Goal: Task Accomplishment & Management: Use online tool/utility

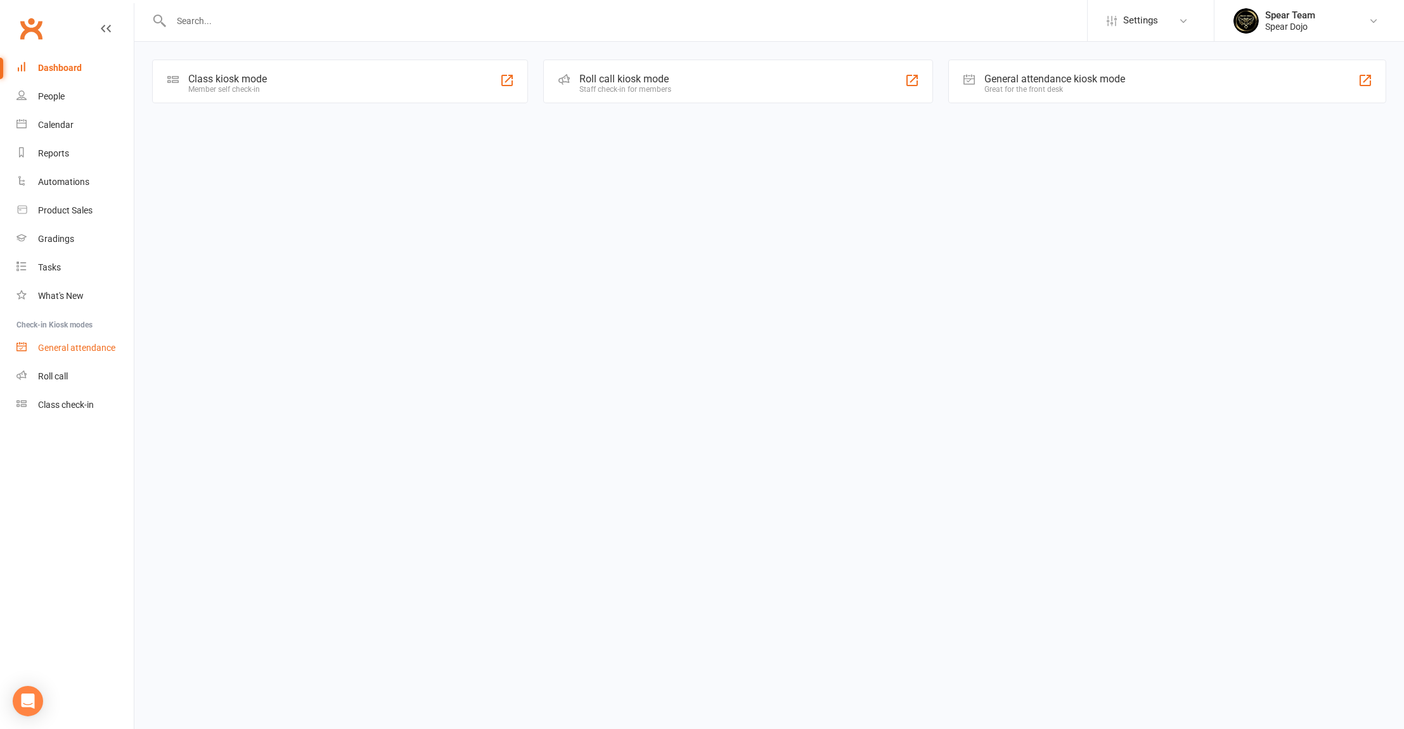
click at [104, 347] on div "General attendance" at bounding box center [76, 348] width 77 height 10
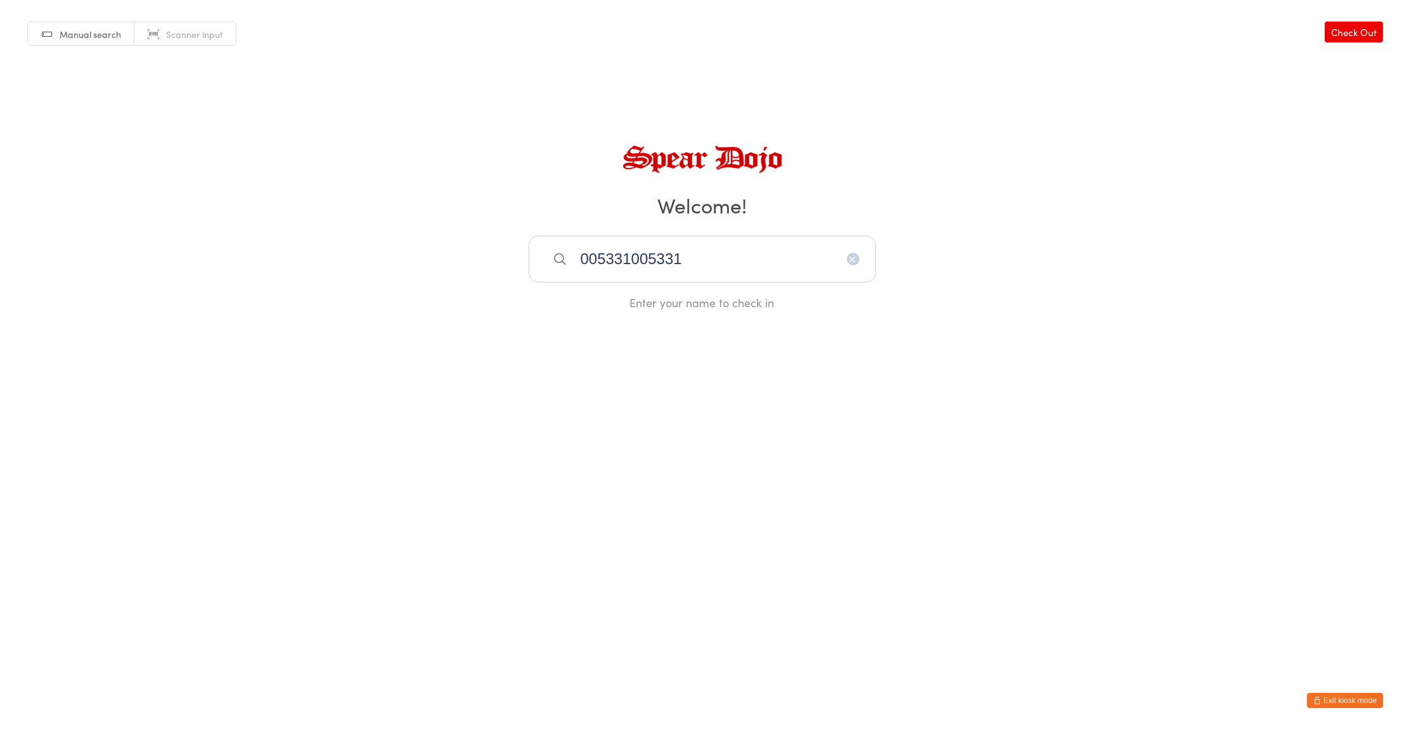
type input "005331005331"
click at [852, 257] on icon "button" at bounding box center [853, 259] width 10 height 10
click at [198, 35] on span "Scanner input" at bounding box center [194, 34] width 57 height 13
type input "005331"
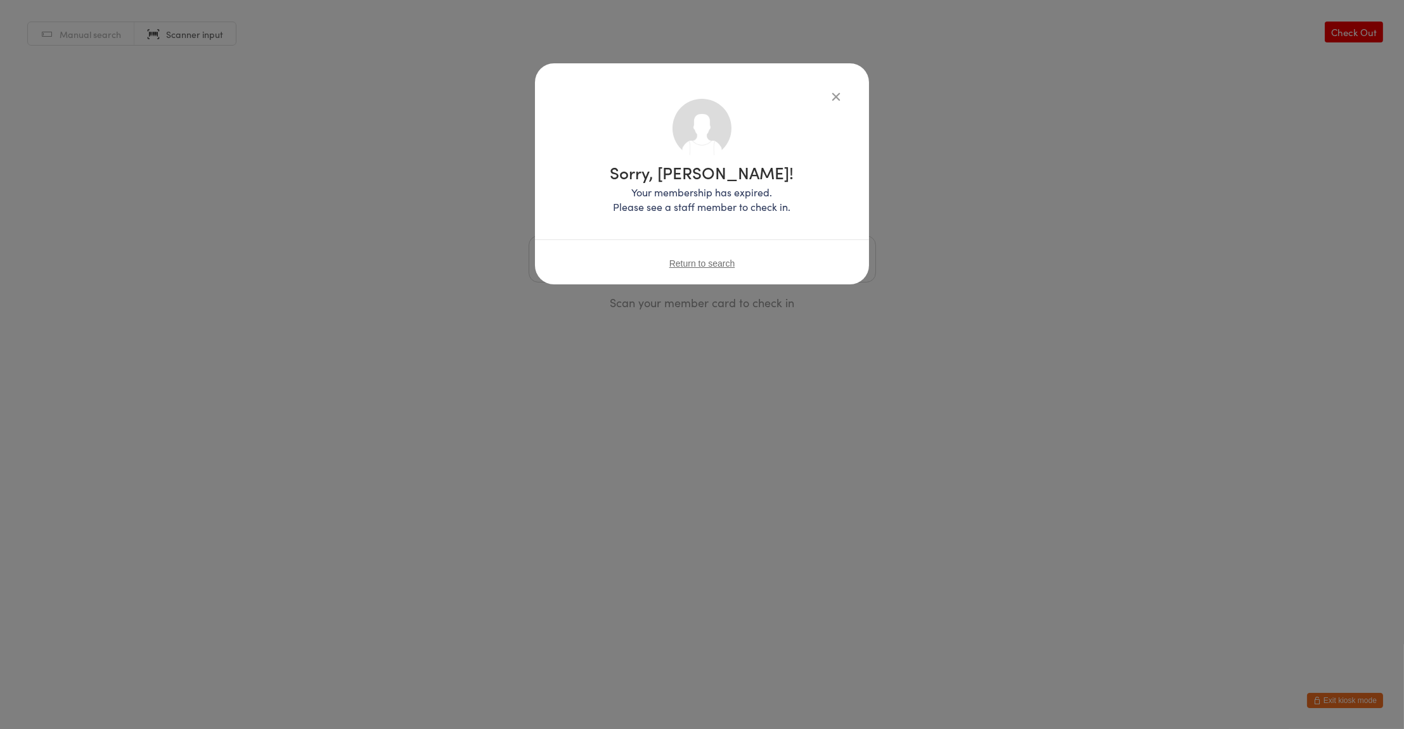
click at [715, 263] on span "Return to search" at bounding box center [702, 264] width 66 height 10
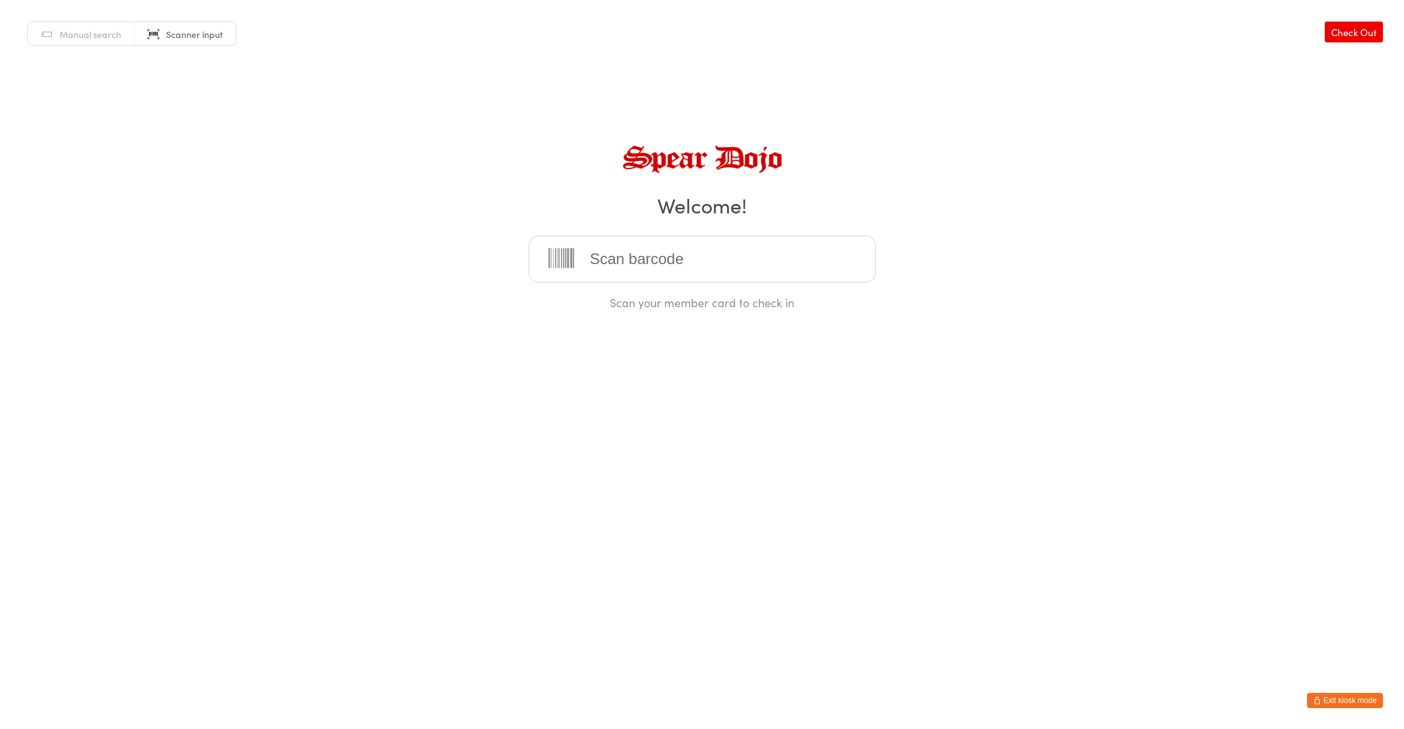
click at [1349, 35] on link "Check Out" at bounding box center [1353, 32] width 58 height 21
type input "005331"
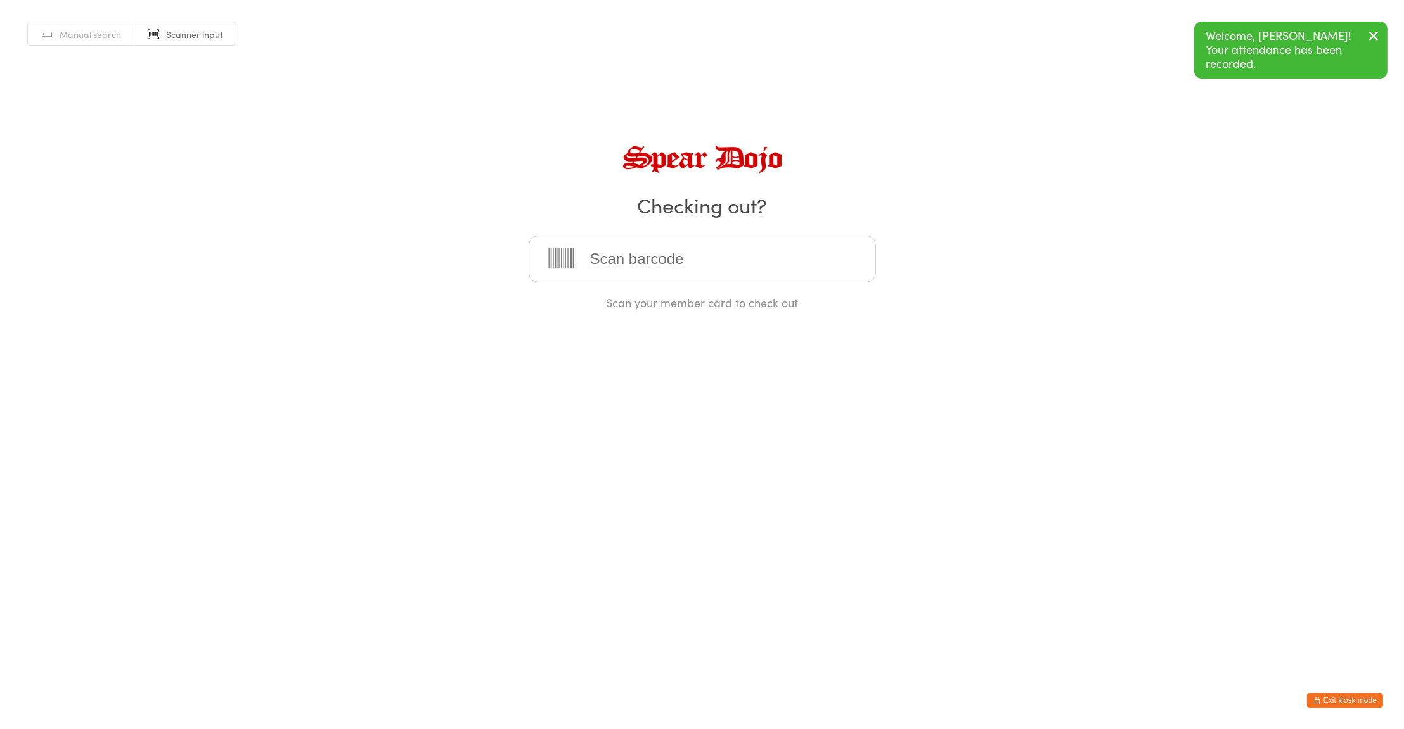
click at [1370, 41] on icon "button" at bounding box center [1373, 36] width 15 height 16
click at [1361, 32] on link "Check In" at bounding box center [1357, 32] width 51 height 21
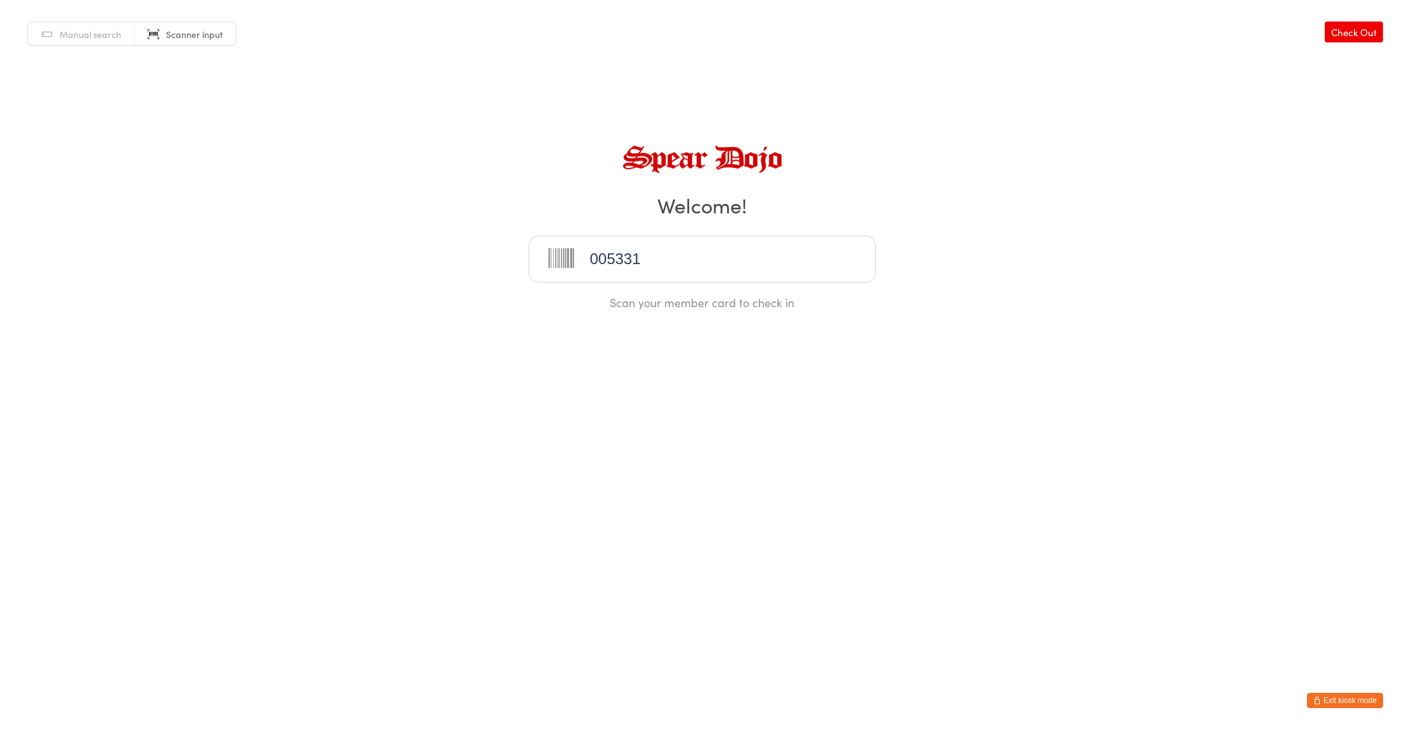
type input "005331"
click at [1344, 701] on button "Exit kiosk mode" at bounding box center [1345, 700] width 76 height 15
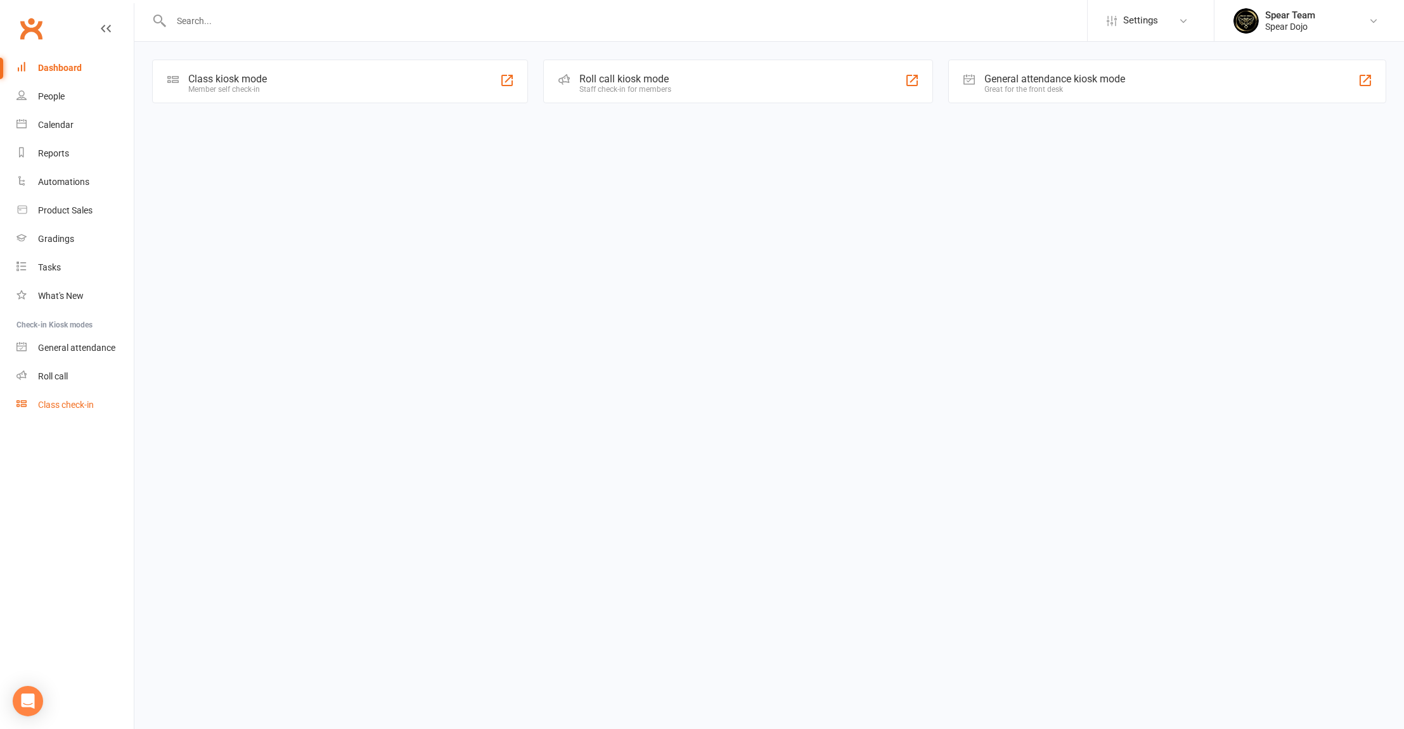
click at [50, 409] on div "Class check-in" at bounding box center [66, 405] width 56 height 10
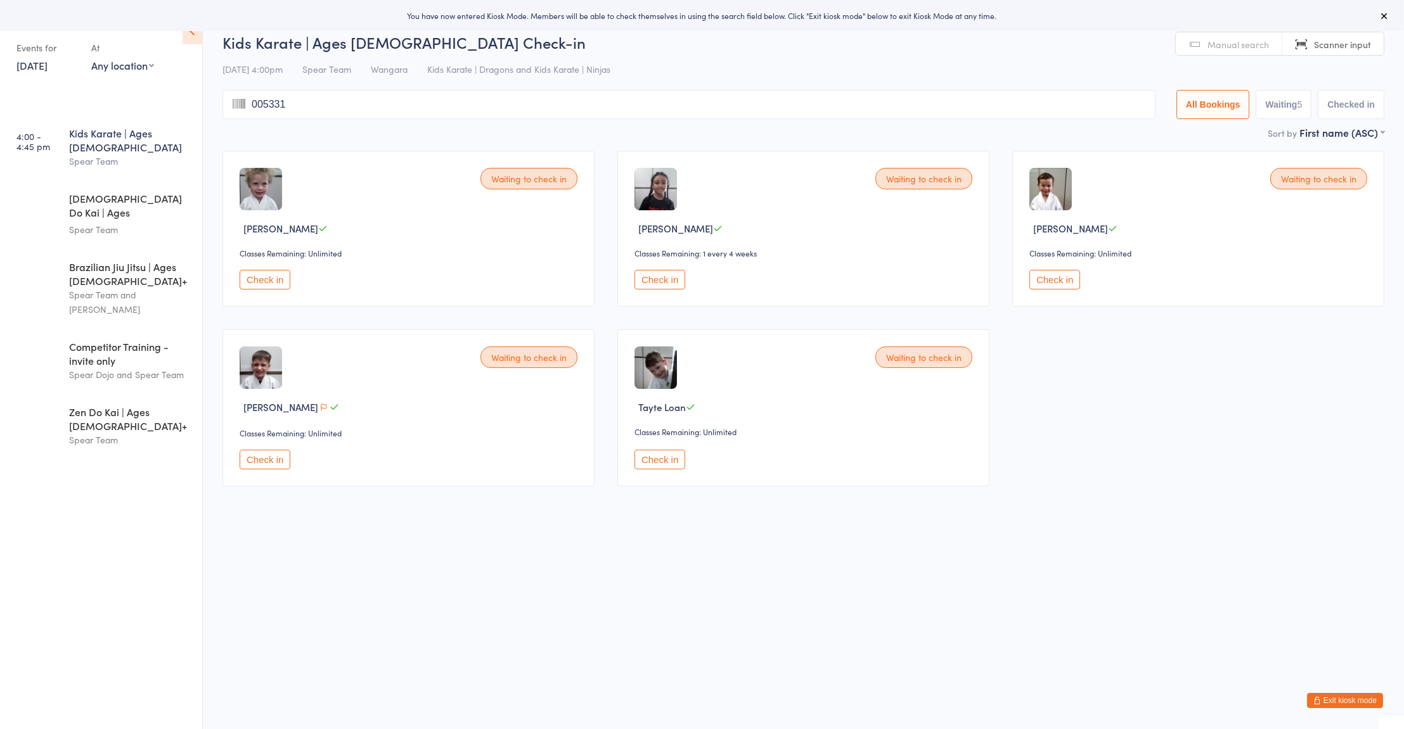
type input "005331"
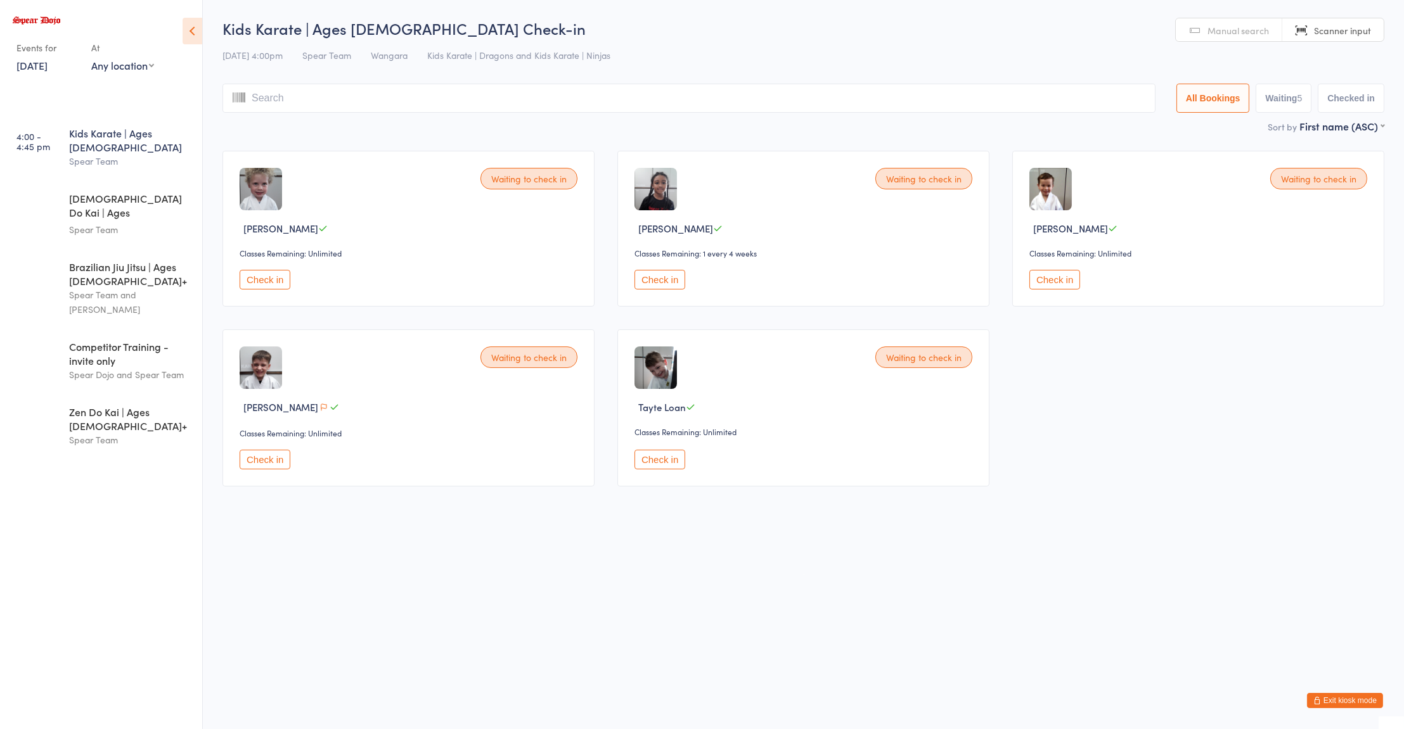
click at [1337, 700] on button "Exit kiosk mode" at bounding box center [1345, 700] width 76 height 15
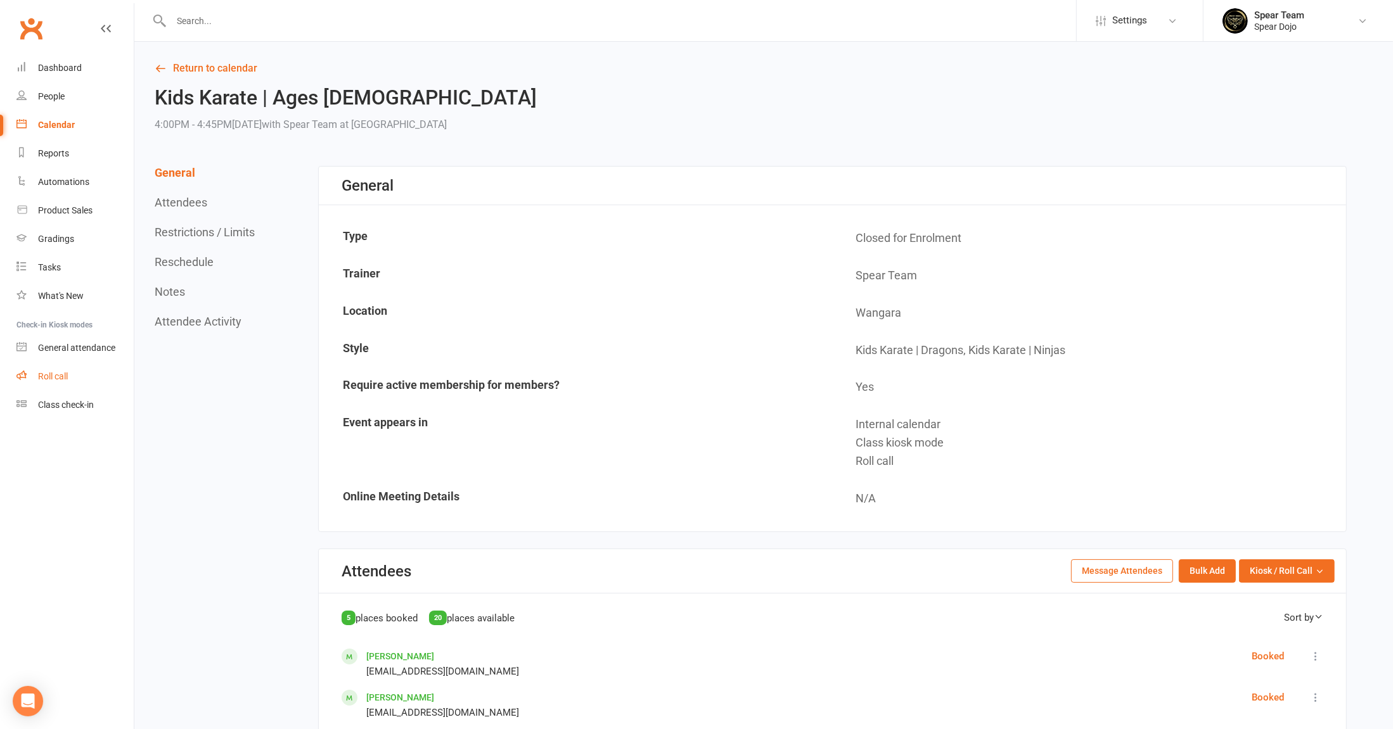
click at [58, 380] on div "Roll call" at bounding box center [53, 376] width 30 height 10
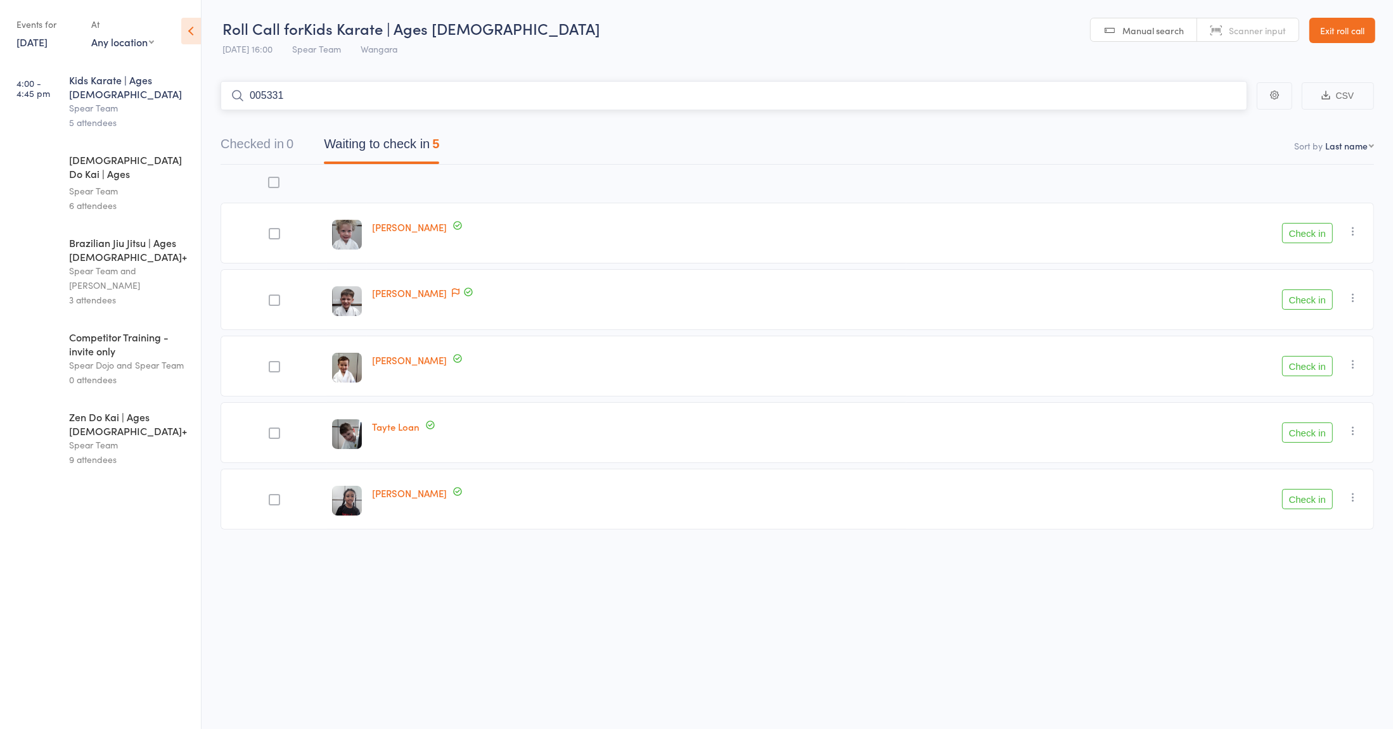
type input "005331"
click at [111, 264] on div "Spear Team and Soke Wayne" at bounding box center [129, 278] width 121 height 29
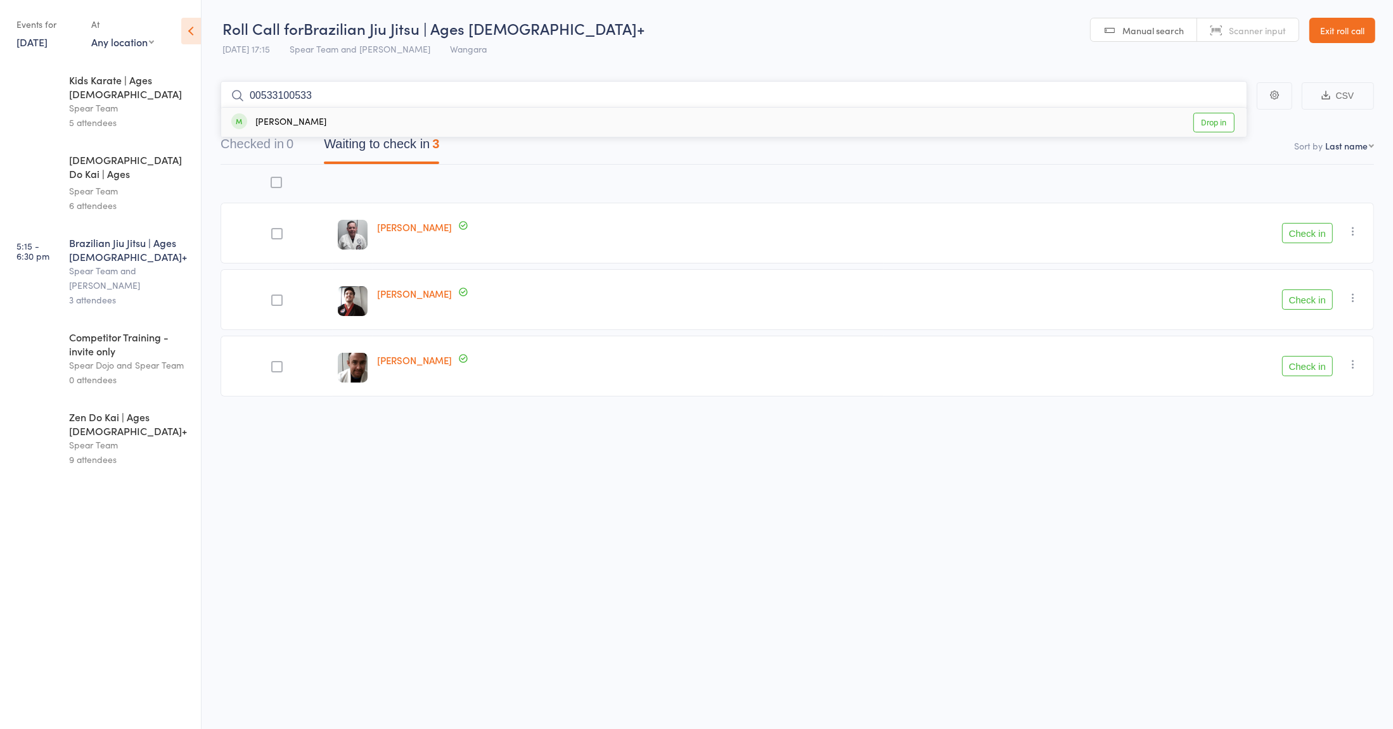
type input "005331005331"
click at [90, 438] on div "Spear Team" at bounding box center [129, 445] width 121 height 15
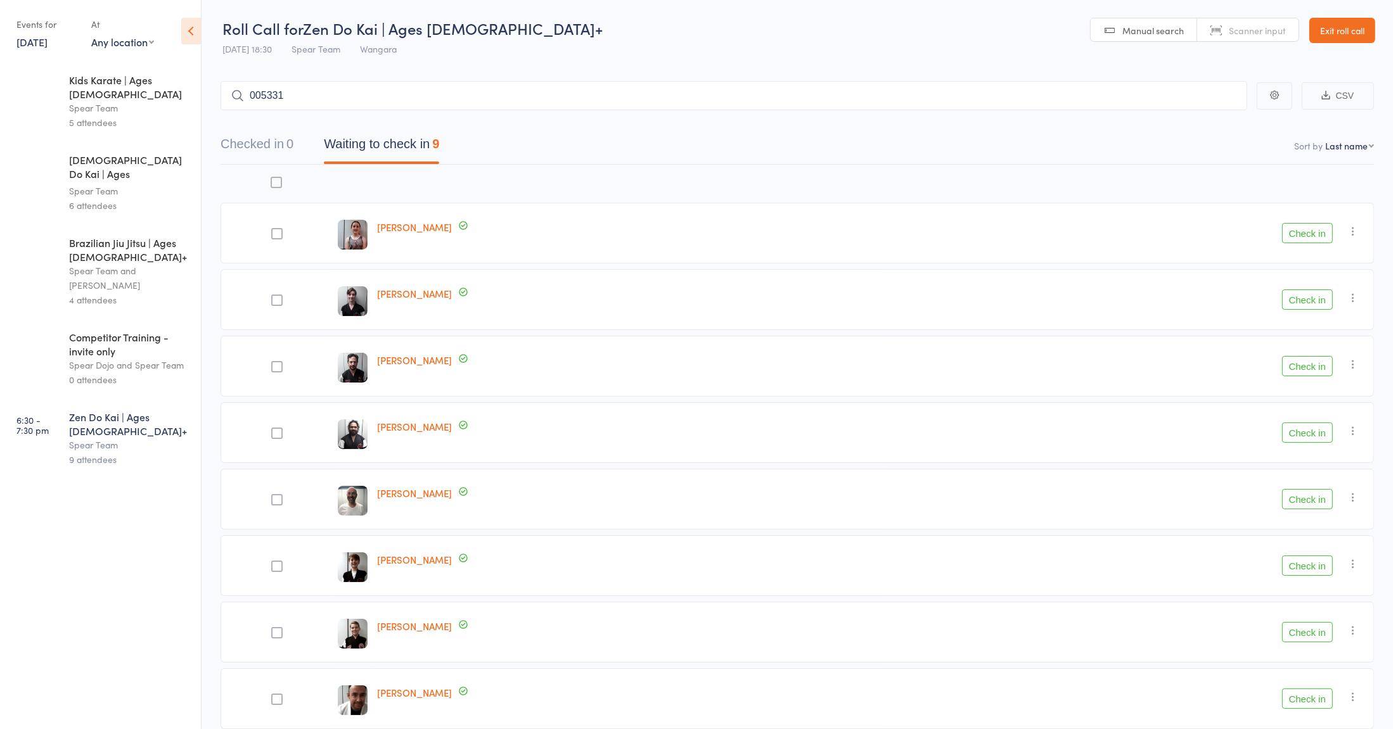
type input "005331"
click at [1347, 30] on link "Exit roll call" at bounding box center [1342, 30] width 66 height 25
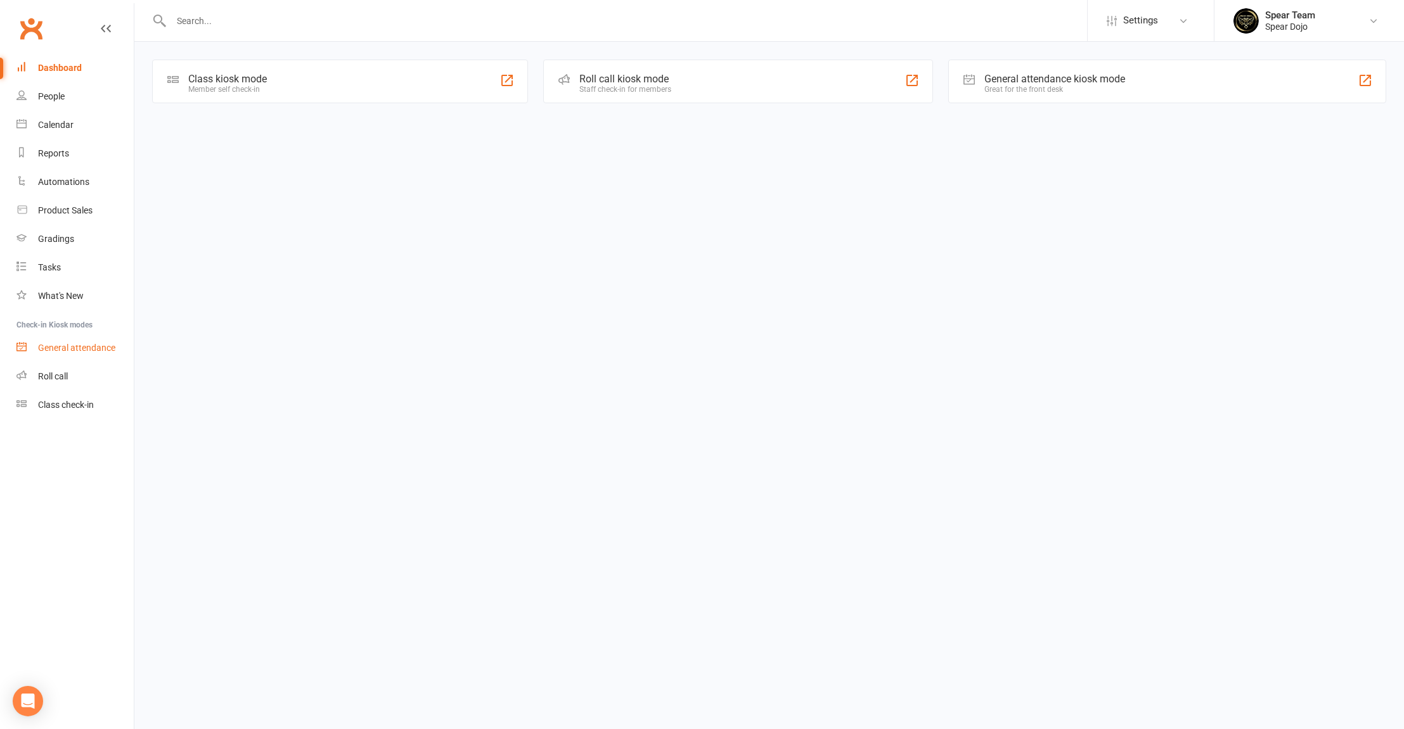
click at [98, 350] on div "General attendance" at bounding box center [76, 348] width 77 height 10
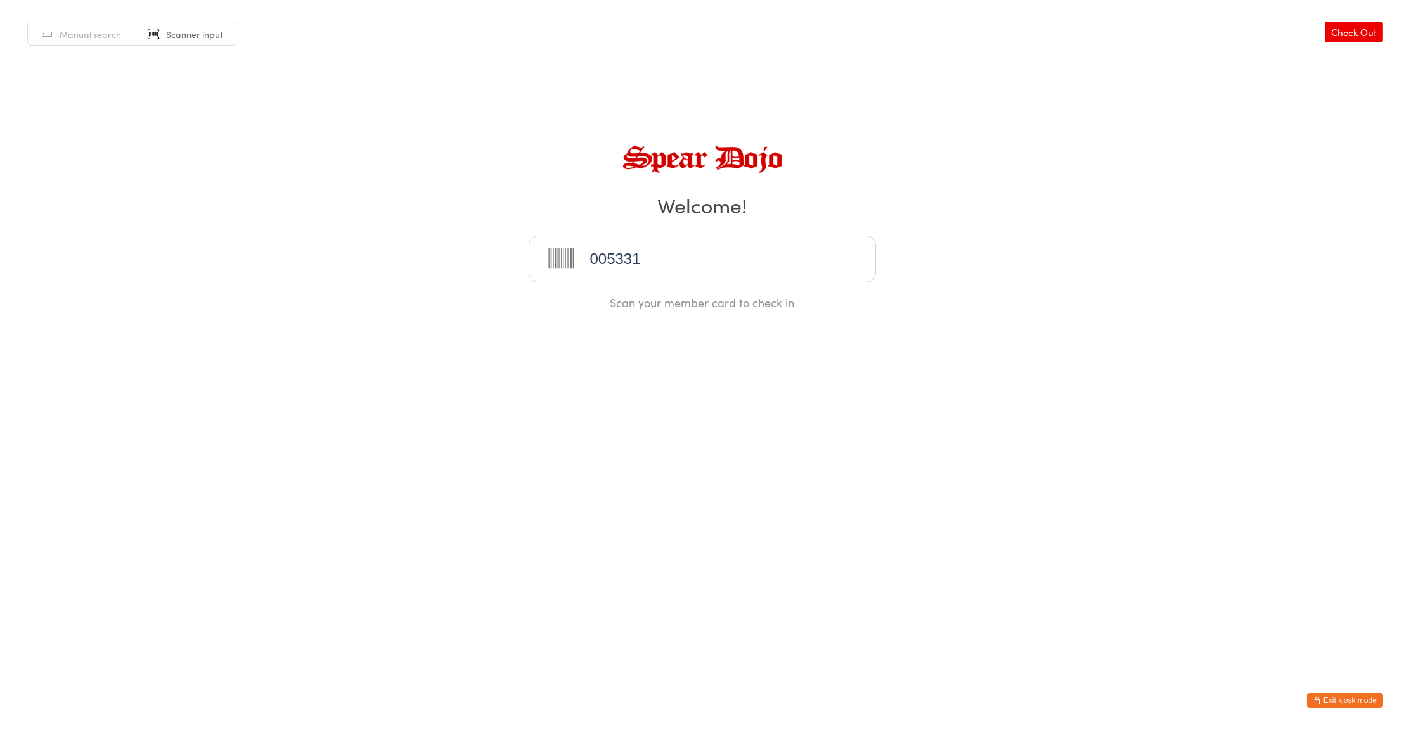
type input "005331"
click at [1345, 37] on link "Check Out" at bounding box center [1353, 32] width 58 height 21
type input "005331"
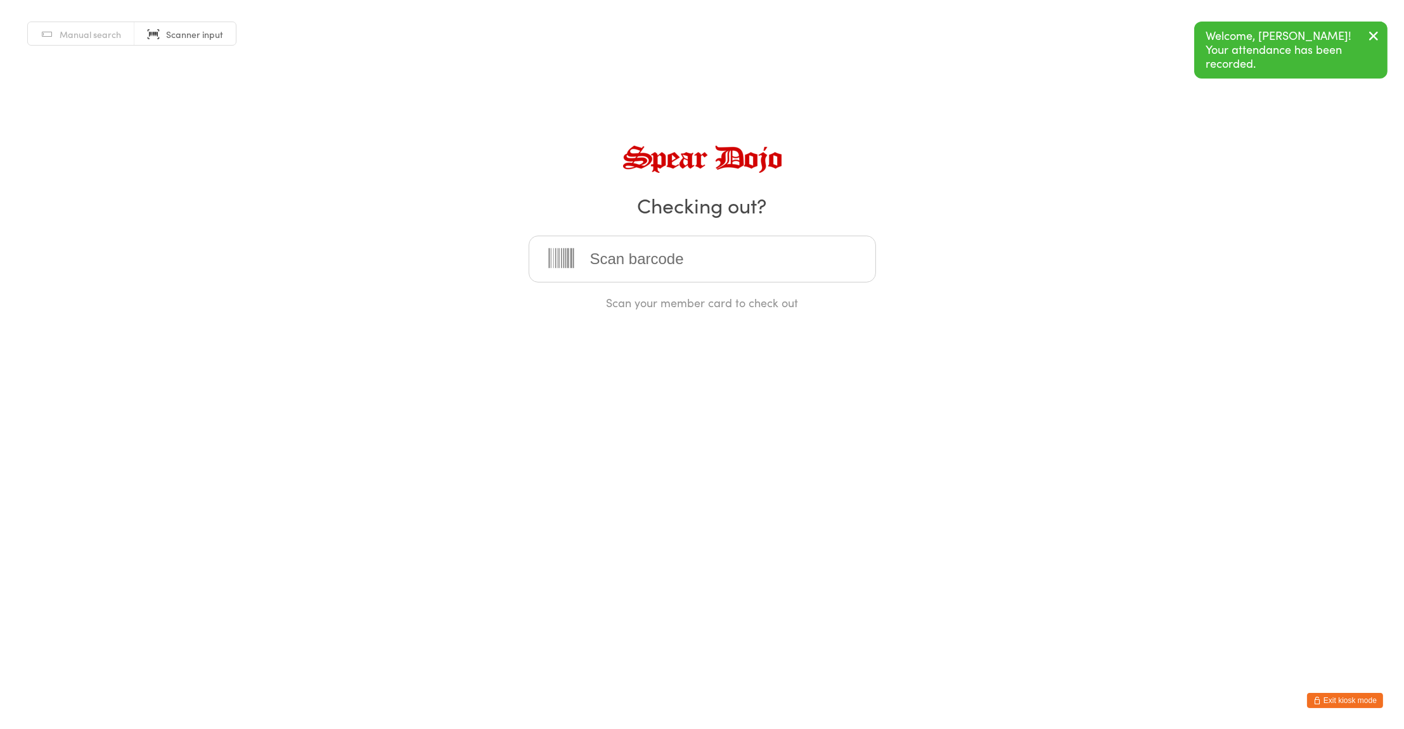
click at [1325, 703] on button "Exit kiosk mode" at bounding box center [1345, 700] width 76 height 15
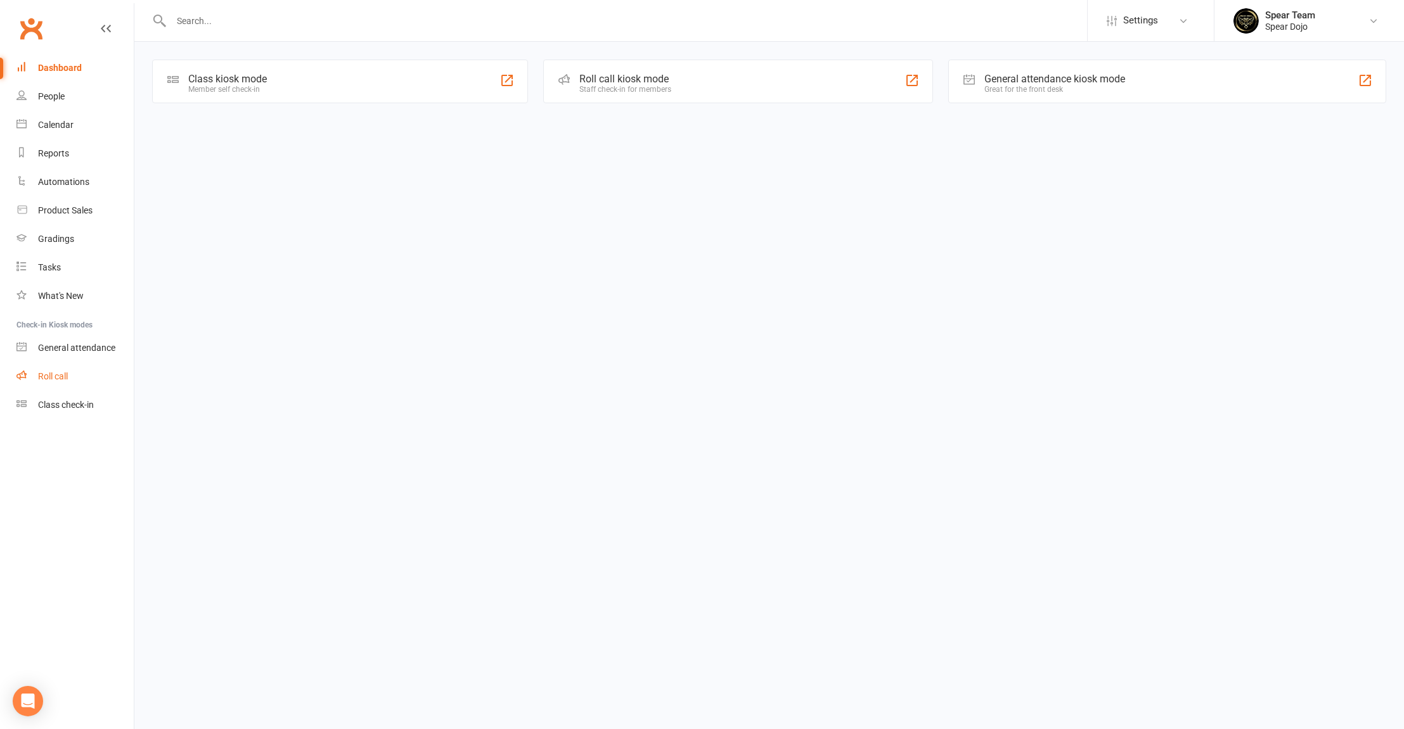
click at [67, 376] on div "Roll call" at bounding box center [53, 376] width 30 height 10
click at [73, 405] on div "Class check-in" at bounding box center [66, 405] width 56 height 10
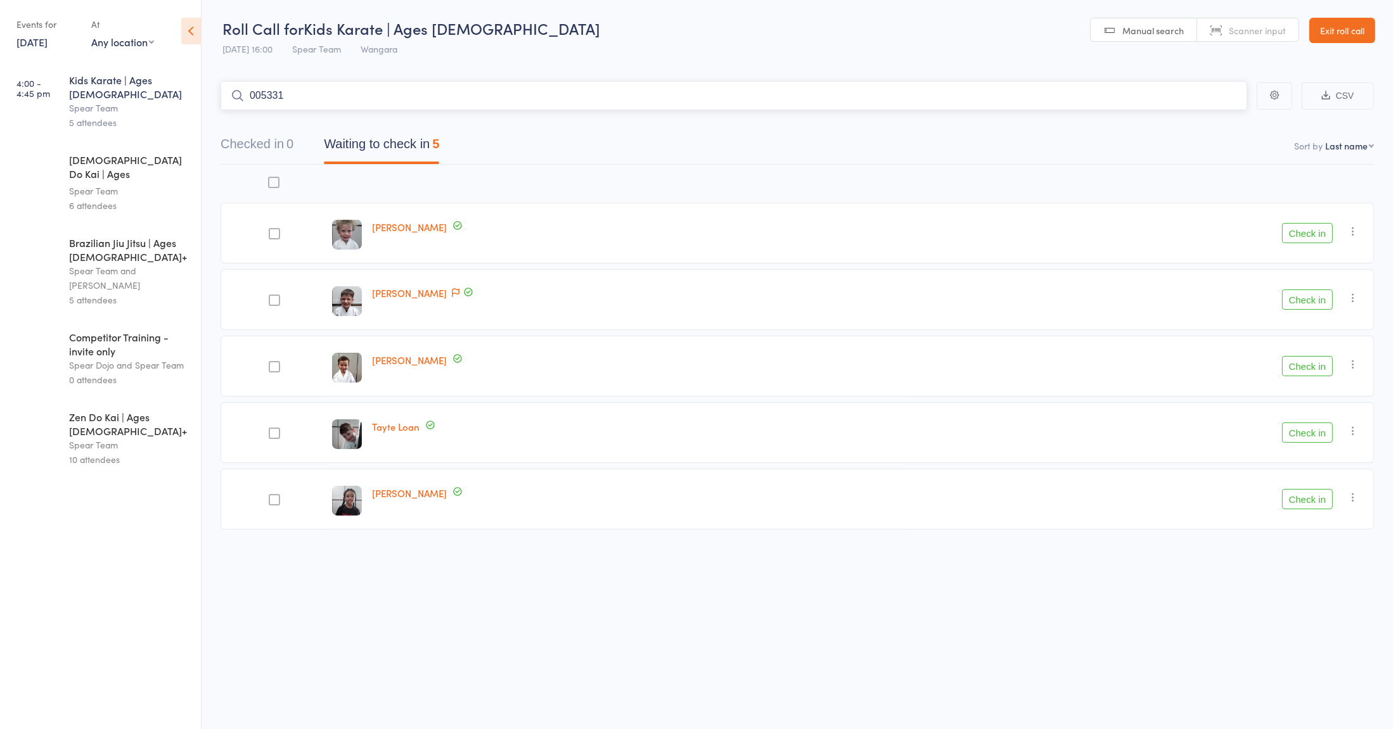
type input "005331"
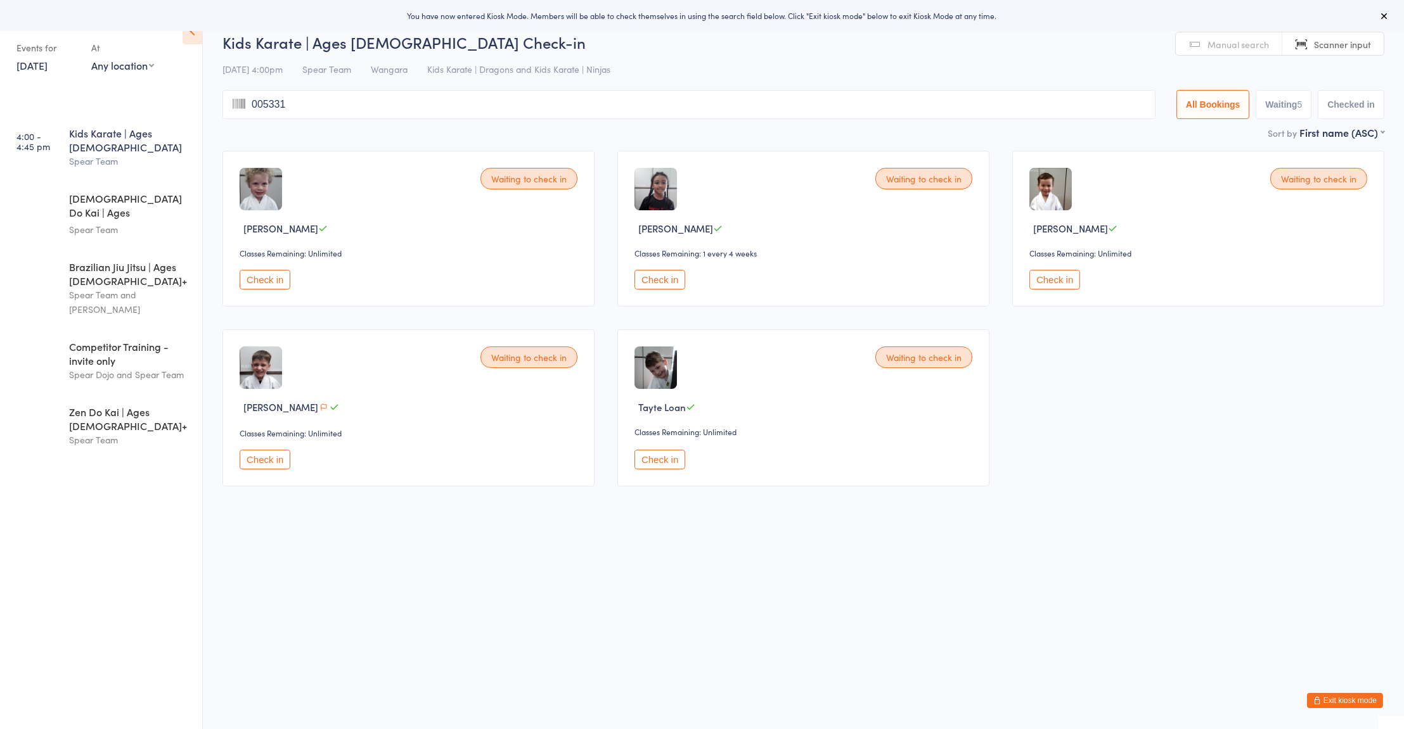
type input "005331"
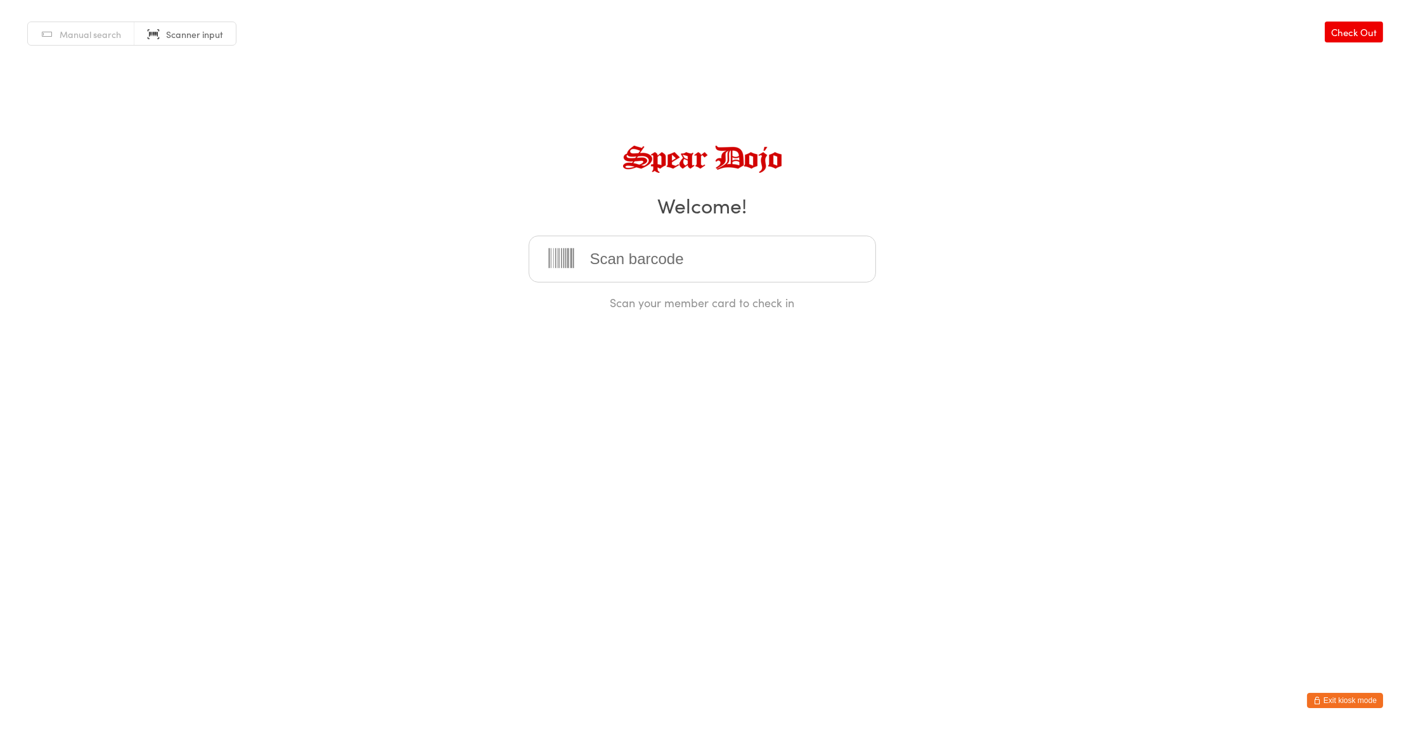
click at [81, 35] on span "Manual search" at bounding box center [90, 34] width 61 height 13
type input "[PERSON_NAME]"
click at [1347, 38] on link "Check Out" at bounding box center [1353, 32] width 58 height 21
type input "[PERSON_NAME]"
click at [1364, 34] on link "Check In" at bounding box center [1357, 32] width 51 height 21
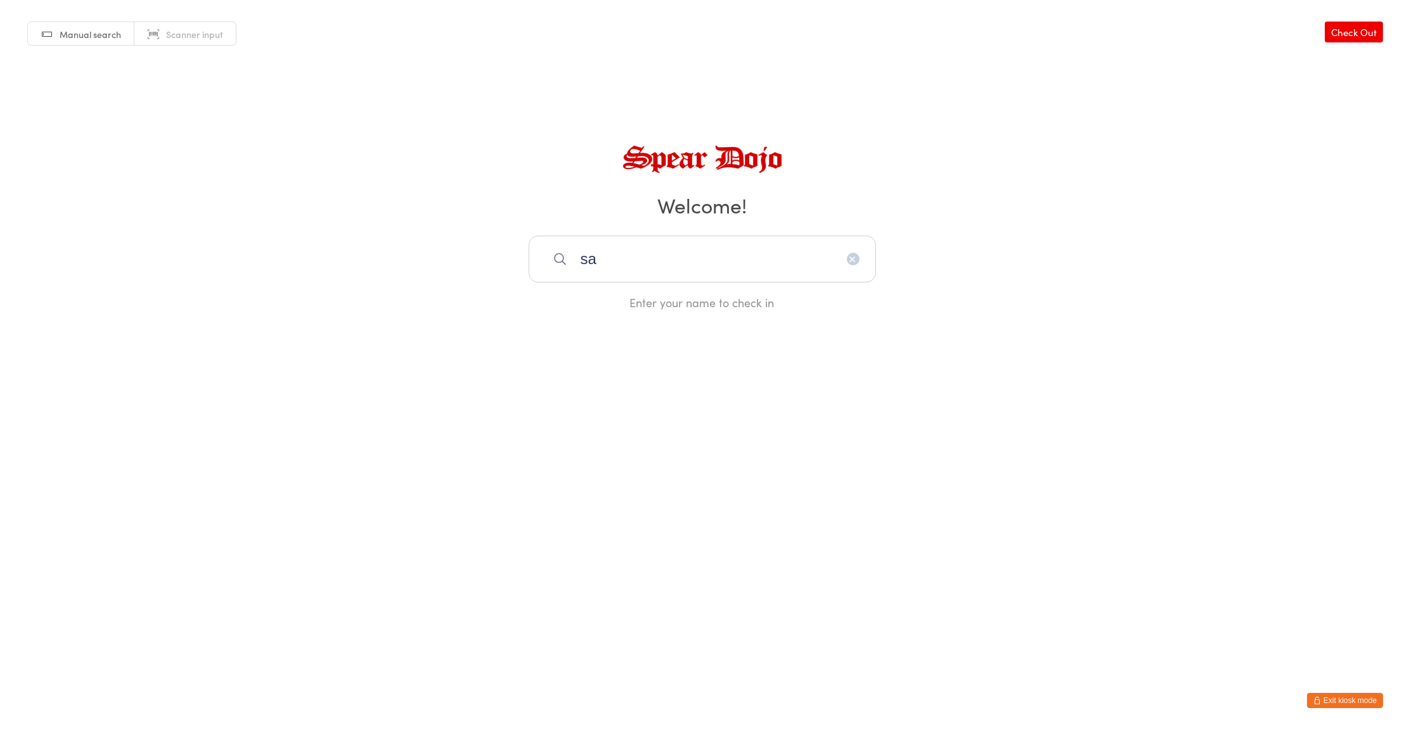
type input "s"
type input "jack"
click at [103, 35] on span "Manual search" at bounding box center [90, 34] width 61 height 13
click at [90, 30] on span "Manual search" at bounding box center [90, 34] width 61 height 13
type input "jack"
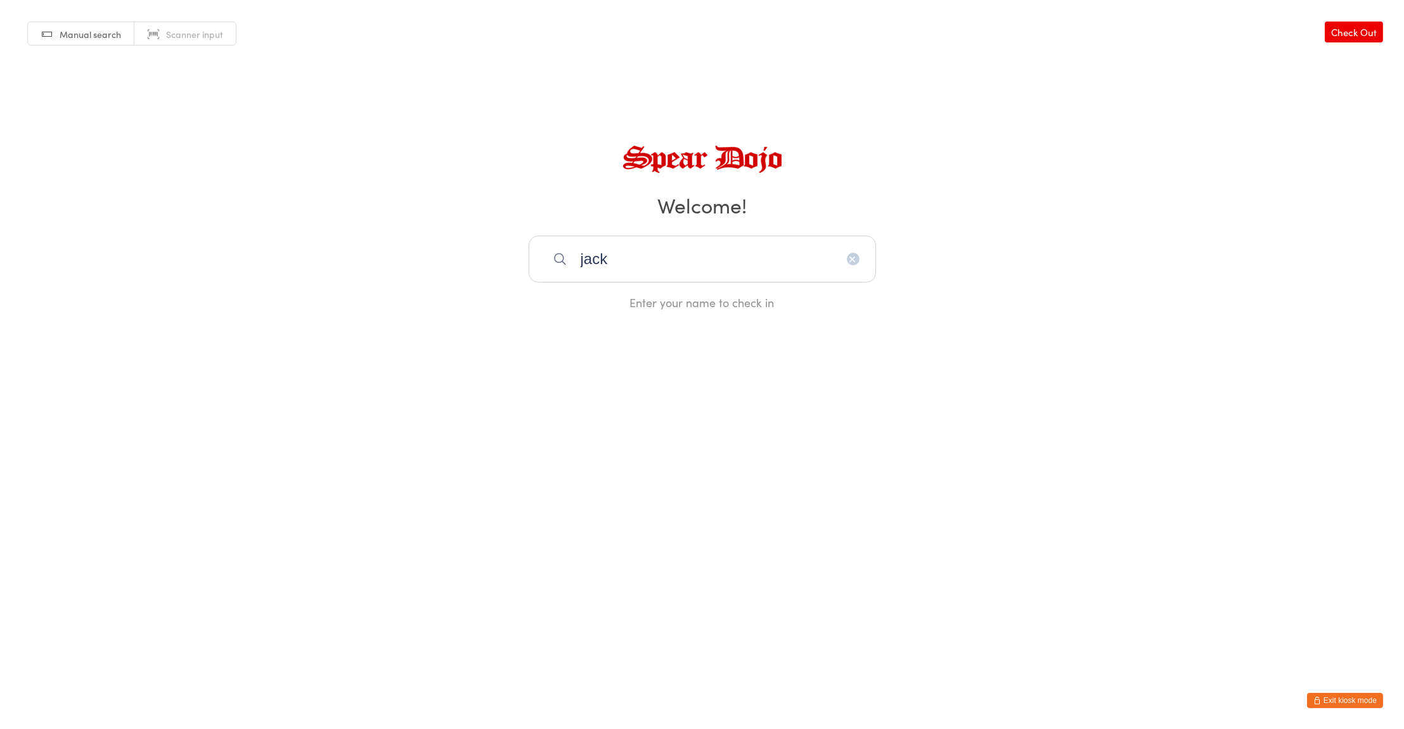
click at [850, 259] on icon "button" at bounding box center [853, 259] width 10 height 10
click at [1044, 426] on html "You have now entered Kiosk Mode. Members will be able to check themselves in us…" at bounding box center [702, 364] width 1404 height 729
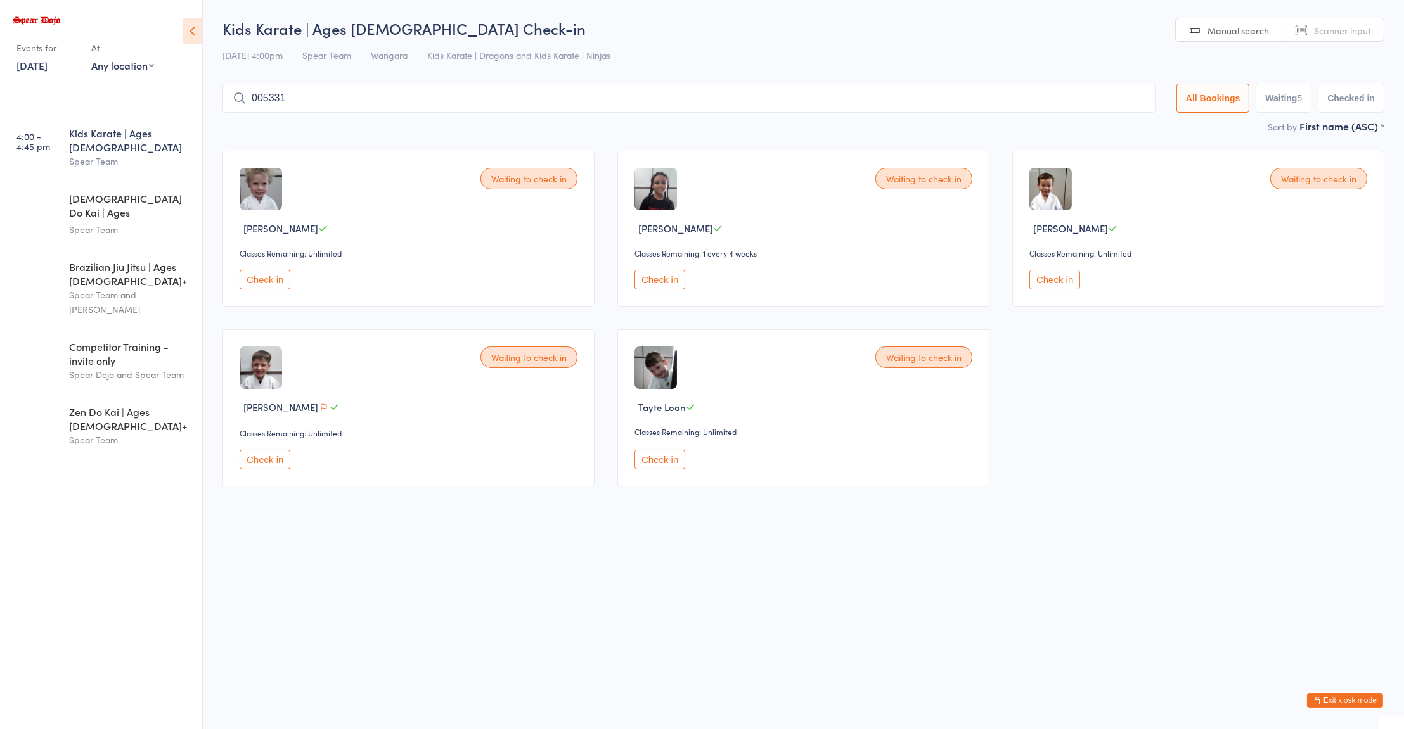
type input "005331"
click at [1352, 702] on button "Exit kiosk mode" at bounding box center [1345, 700] width 76 height 15
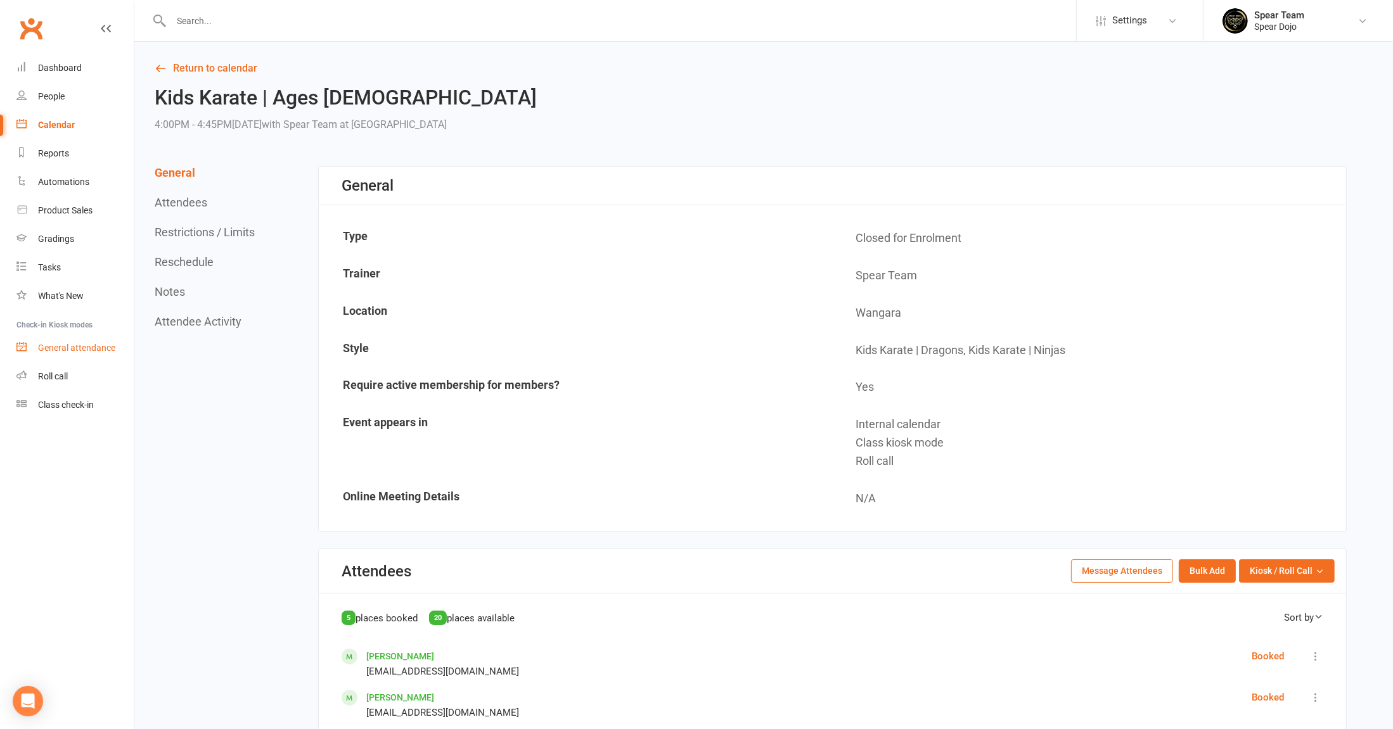
click at [105, 347] on div "General attendance" at bounding box center [76, 348] width 77 height 10
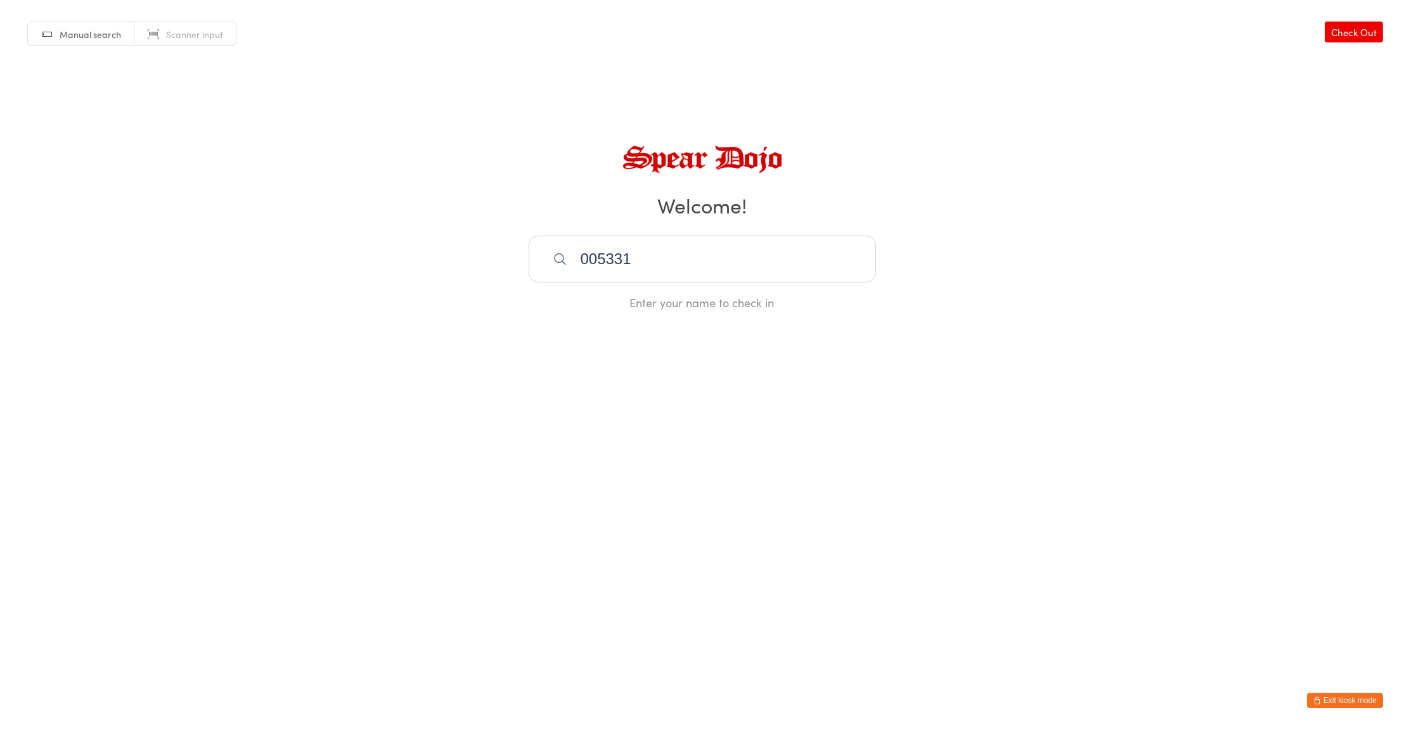
type input "005331"
click at [198, 36] on span "Scanner input" at bounding box center [194, 34] width 57 height 13
type input "005331"
click at [1345, 701] on button "Exit kiosk mode" at bounding box center [1345, 700] width 76 height 15
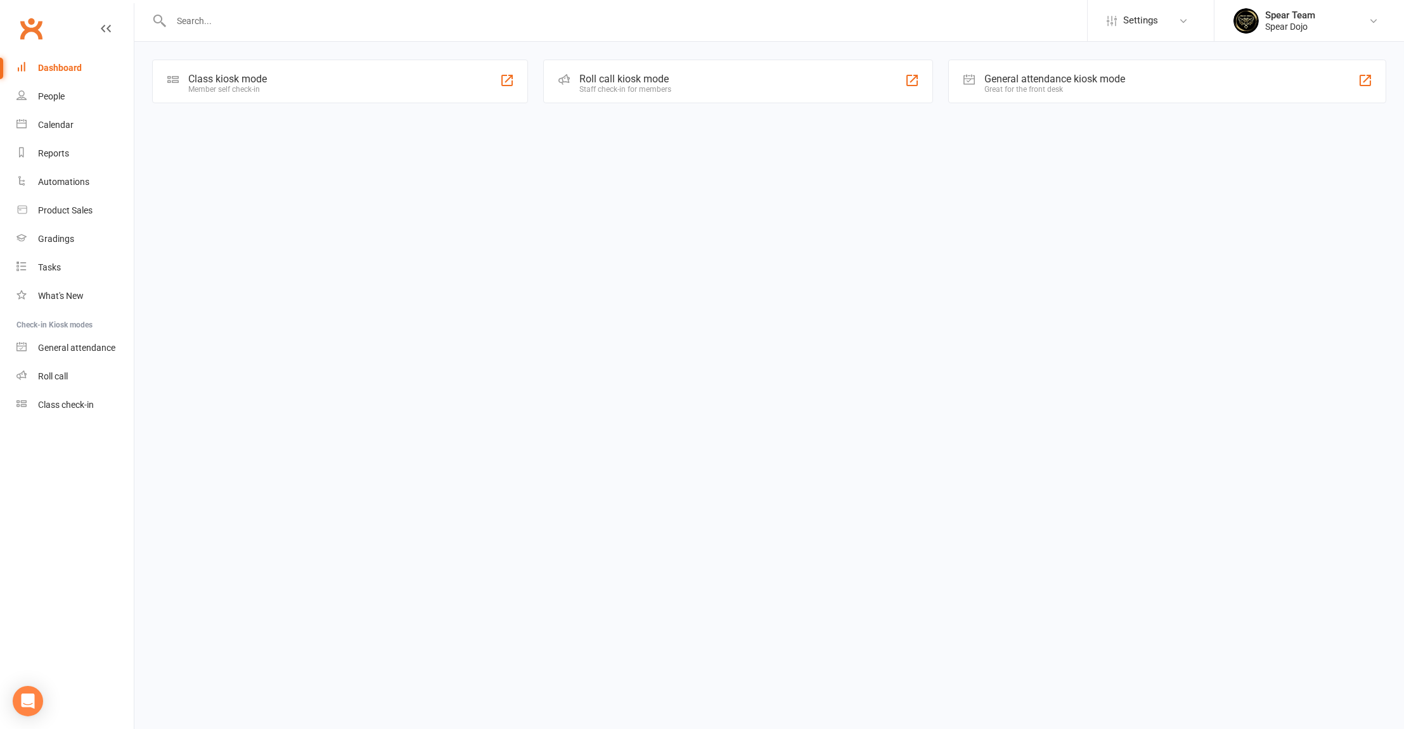
click at [508, 84] on div at bounding box center [506, 80] width 15 height 15
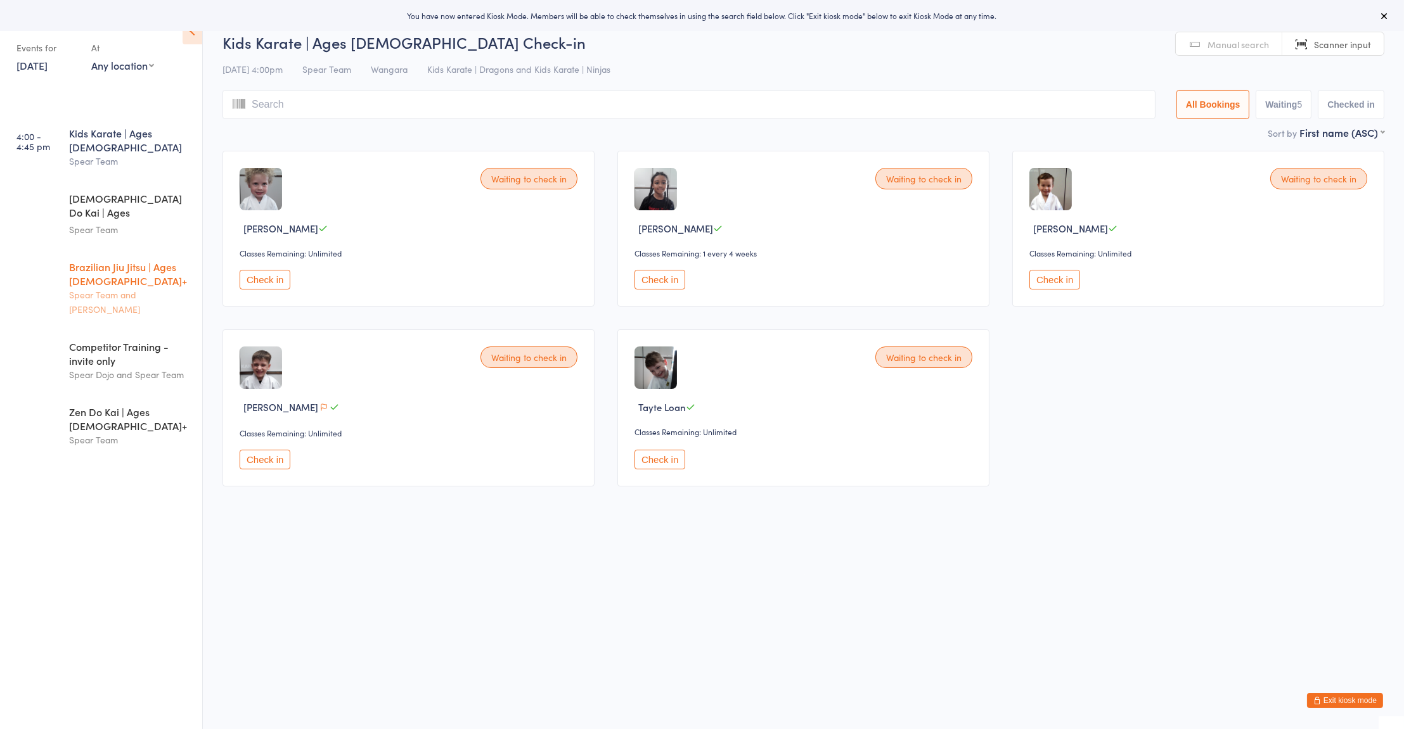
click at [120, 260] on div "Brazilian Jiu Jitsu | Ages 16+" at bounding box center [130, 274] width 122 height 28
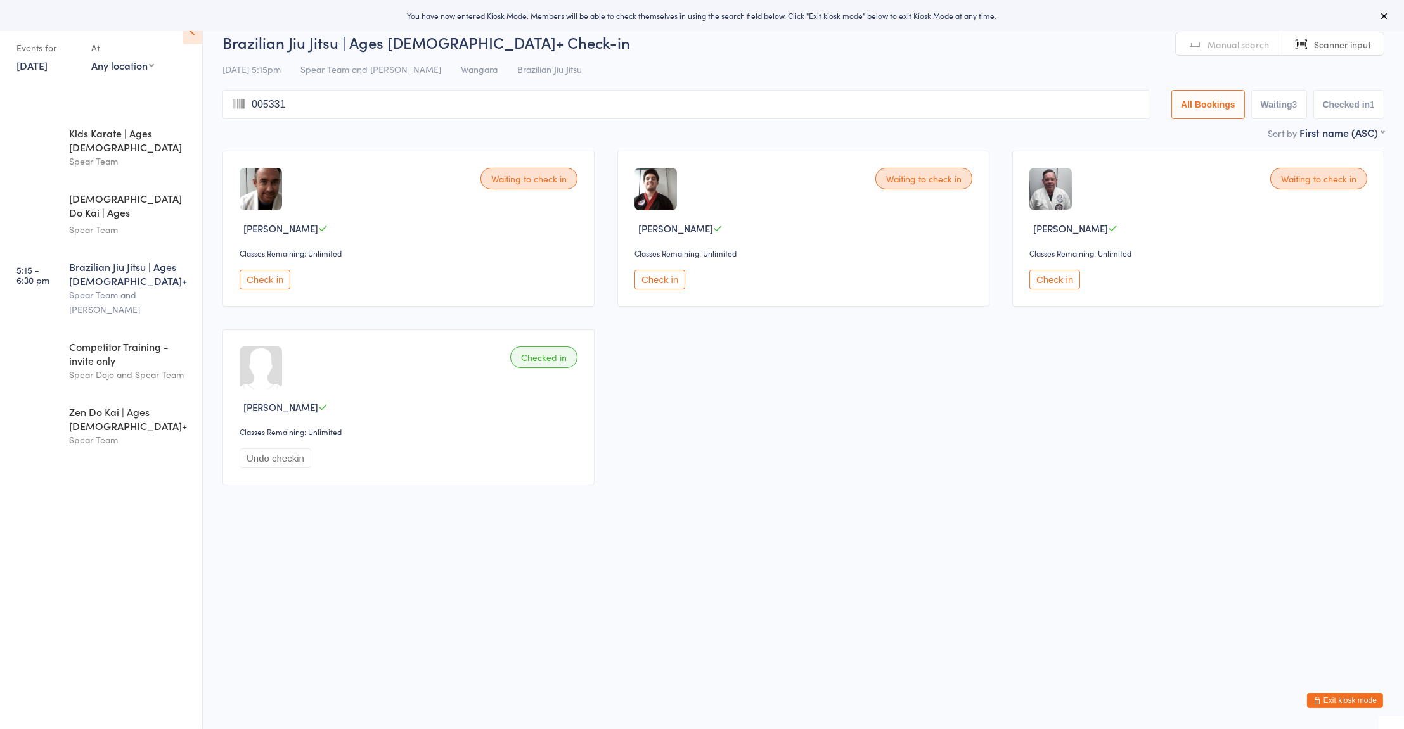
type input "005331"
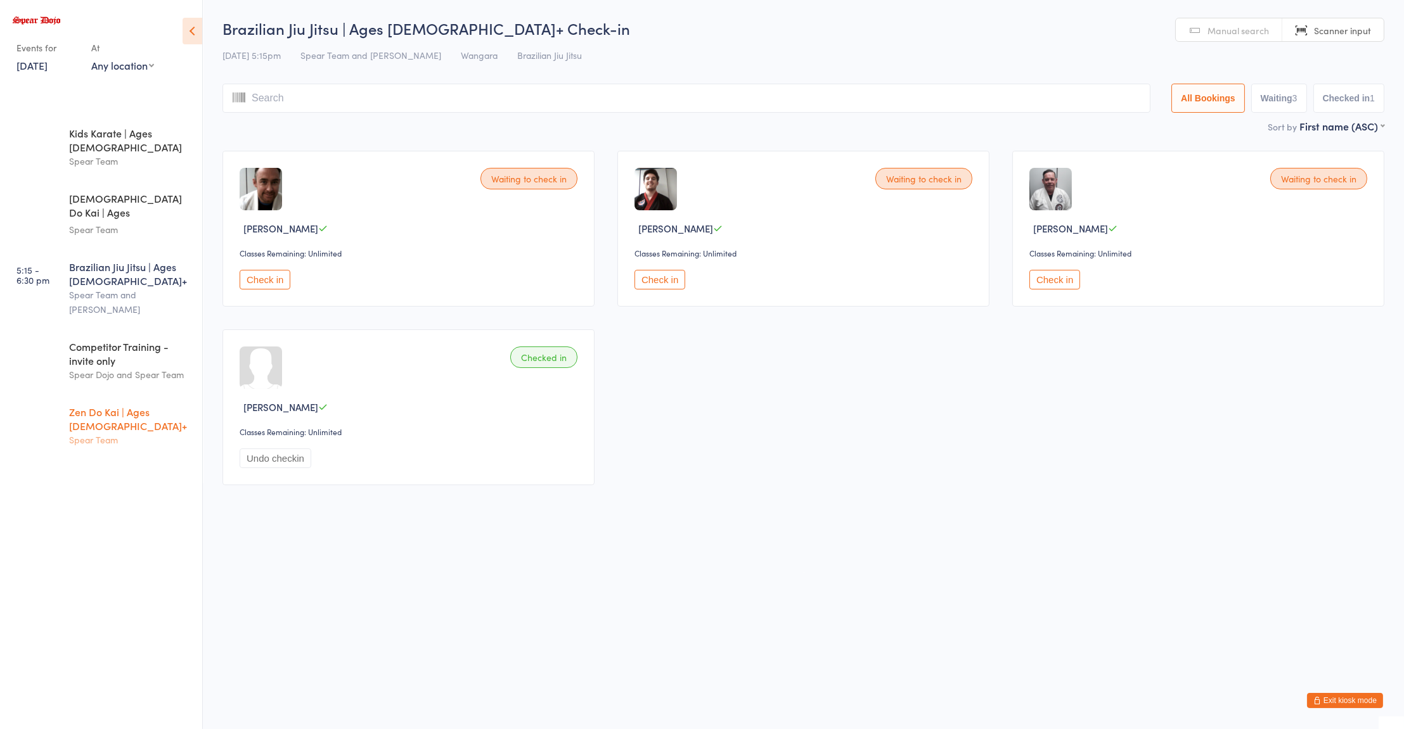
click at [105, 394] on div "Zen Do Kai | Ages 16+ Spear Team" at bounding box center [135, 426] width 133 height 64
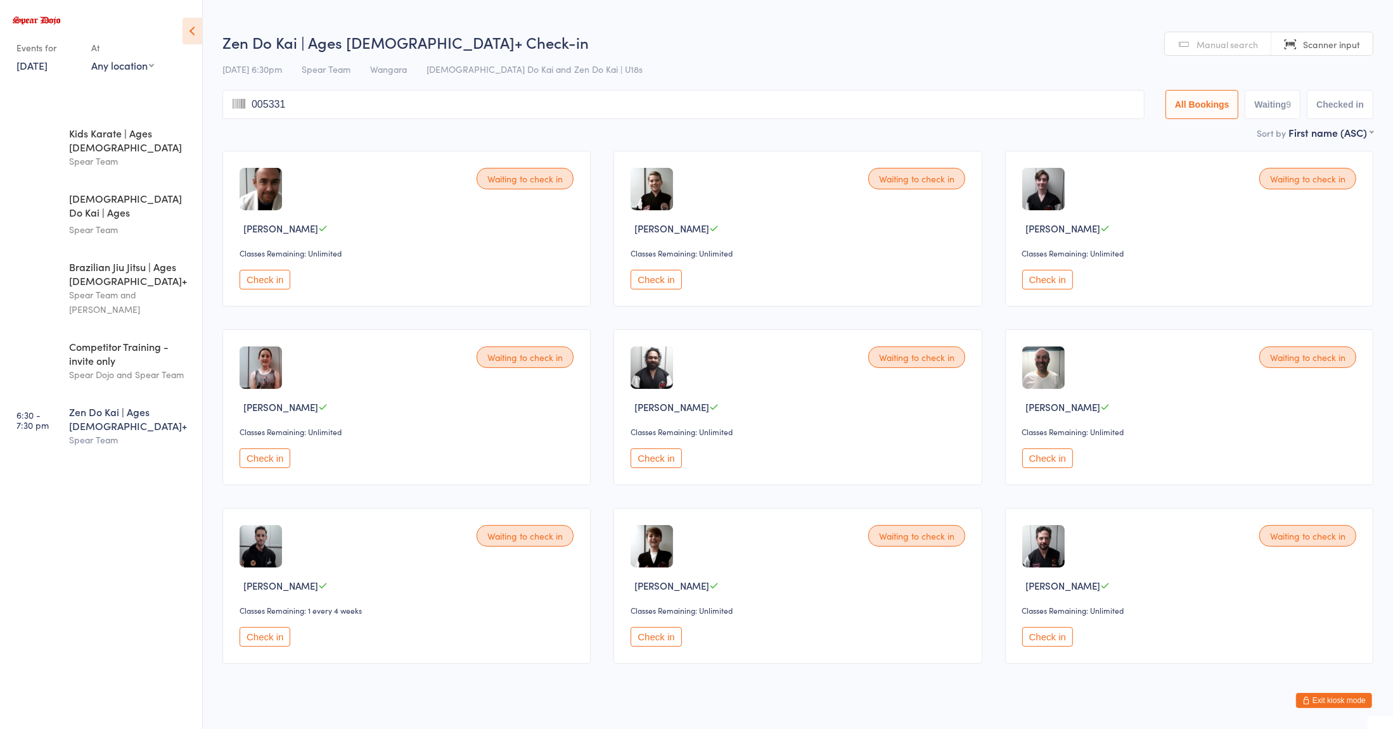
type input "005331"
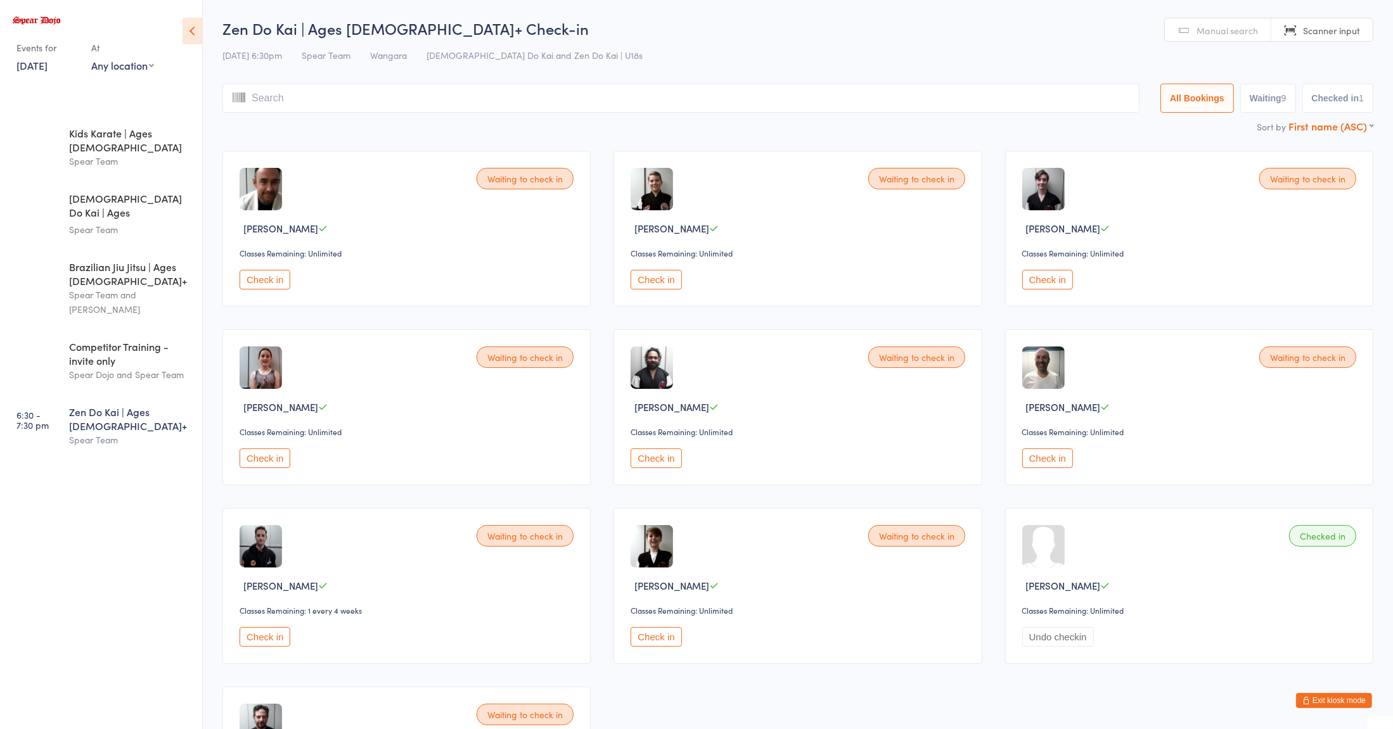
click at [1345, 129] on select "First name (ASC) First name (DESC) Last name (ASC) Last name (DESC) Check in ti…" at bounding box center [1330, 124] width 85 height 11
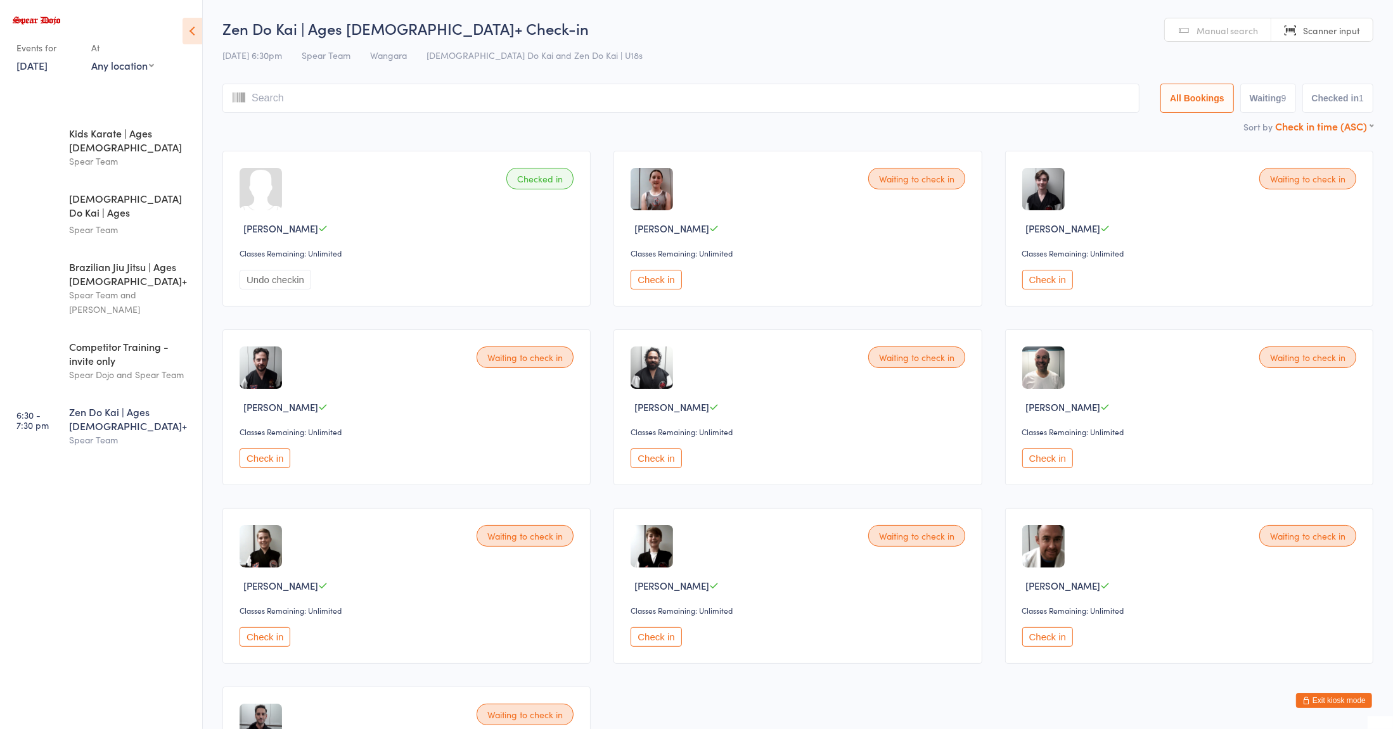
click at [1357, 127] on select "First name (ASC) First name (DESC) Last name (ASC) Last name (DESC) Check in ti…" at bounding box center [1324, 124] width 98 height 11
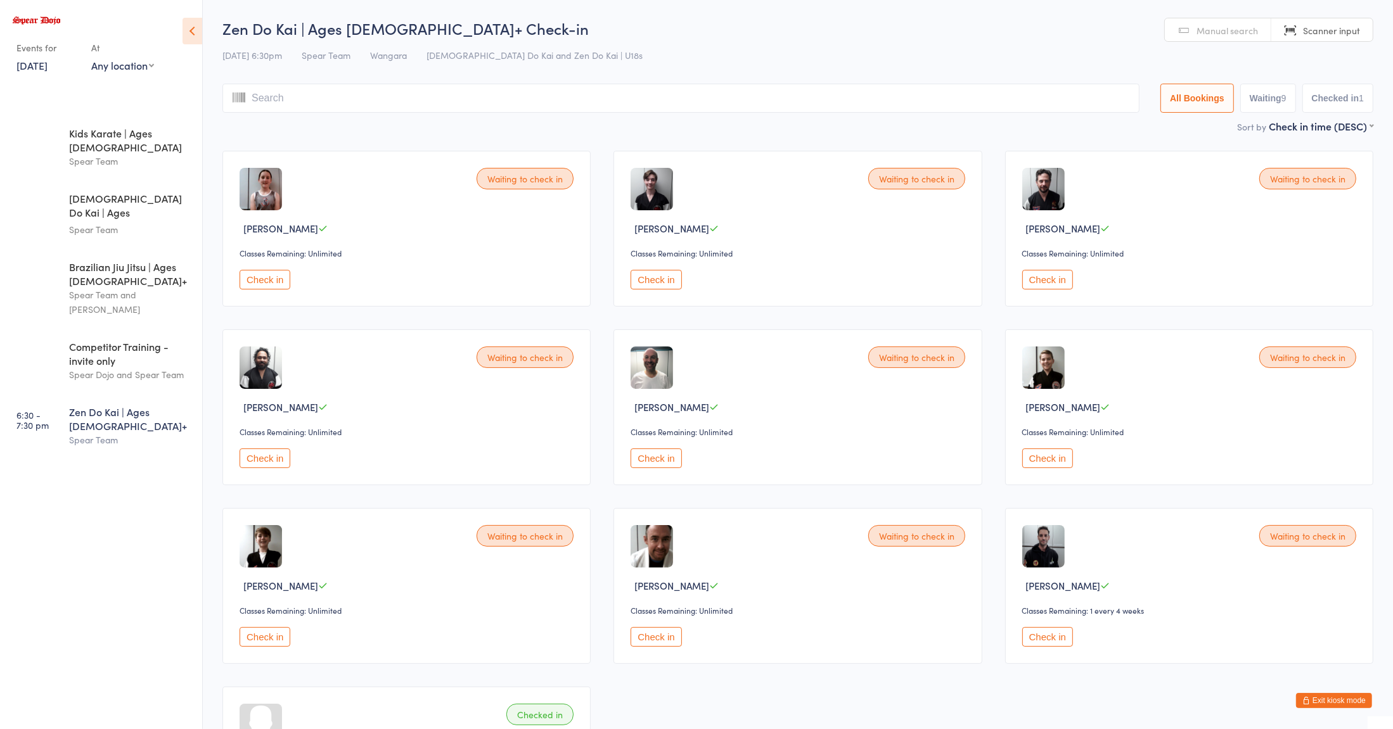
click at [1141, 497] on div "Waiting to check in Kaelin Barbuzza Classes Remaining: Unlimited Check in Waiti…" at bounding box center [798, 496] width 1174 height 715
click at [1330, 702] on button "Exit kiosk mode" at bounding box center [1334, 700] width 76 height 15
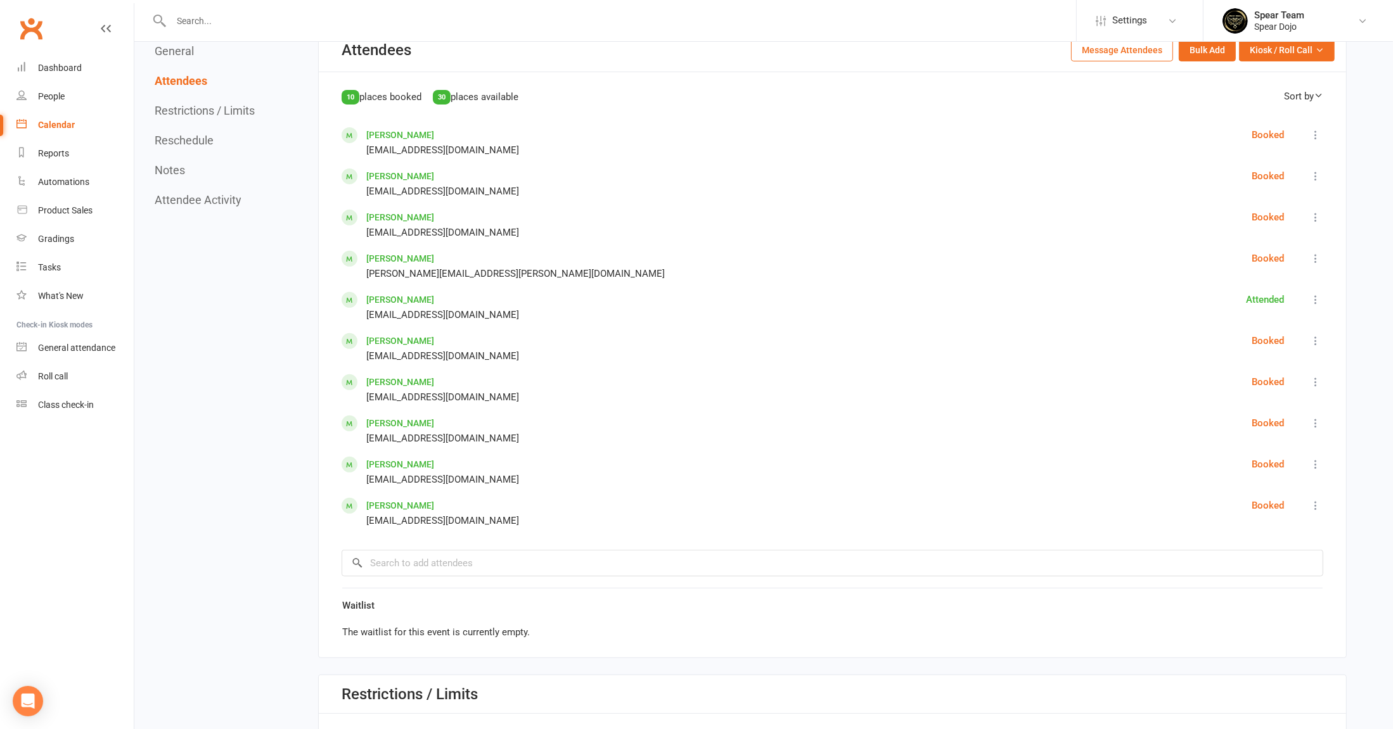
scroll to position [596, 0]
click at [1317, 297] on icon at bounding box center [1315, 299] width 13 height 13
click at [1236, 437] on span "Remove" at bounding box center [1233, 440] width 34 height 15
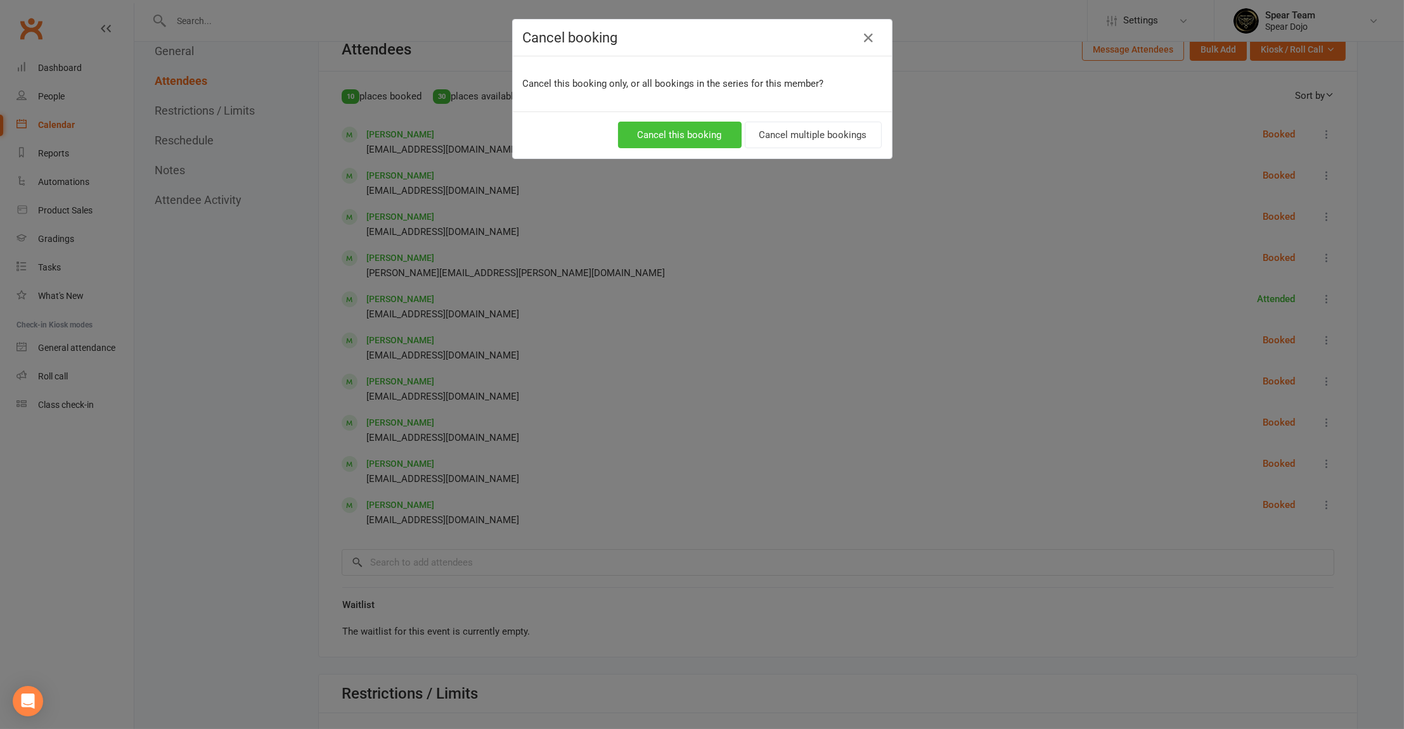
click at [688, 138] on button "Cancel this booking" at bounding box center [680, 135] width 124 height 27
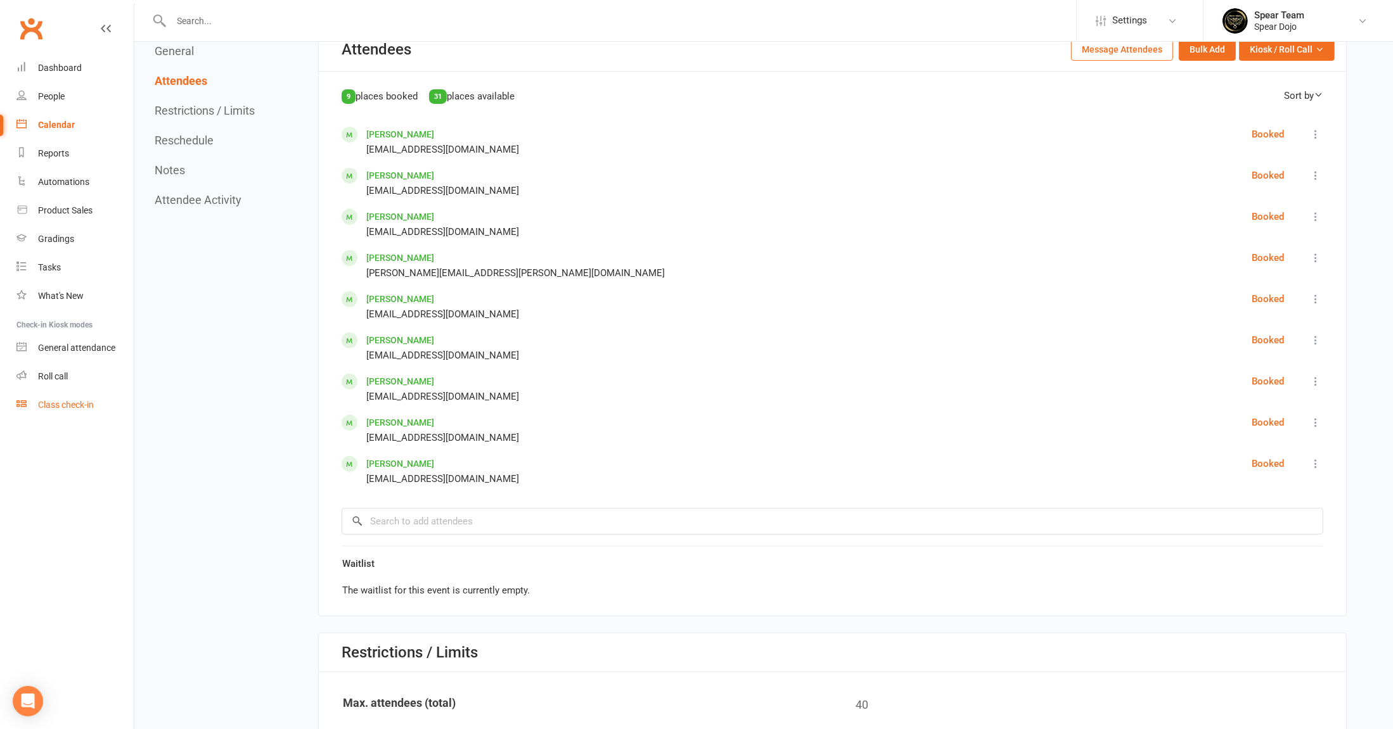
click at [67, 406] on div "Class check-in" at bounding box center [66, 405] width 56 height 10
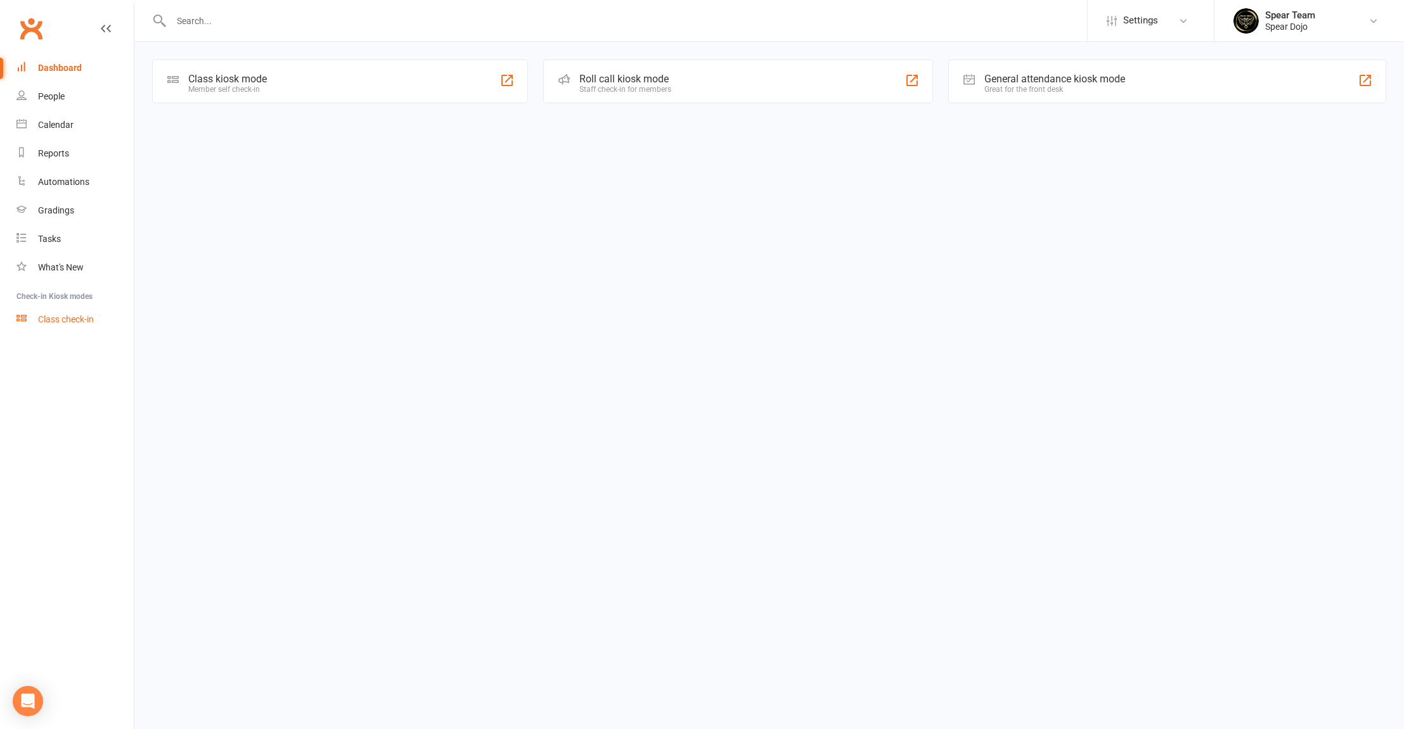
click at [86, 319] on div "Class check-in" at bounding box center [66, 319] width 56 height 10
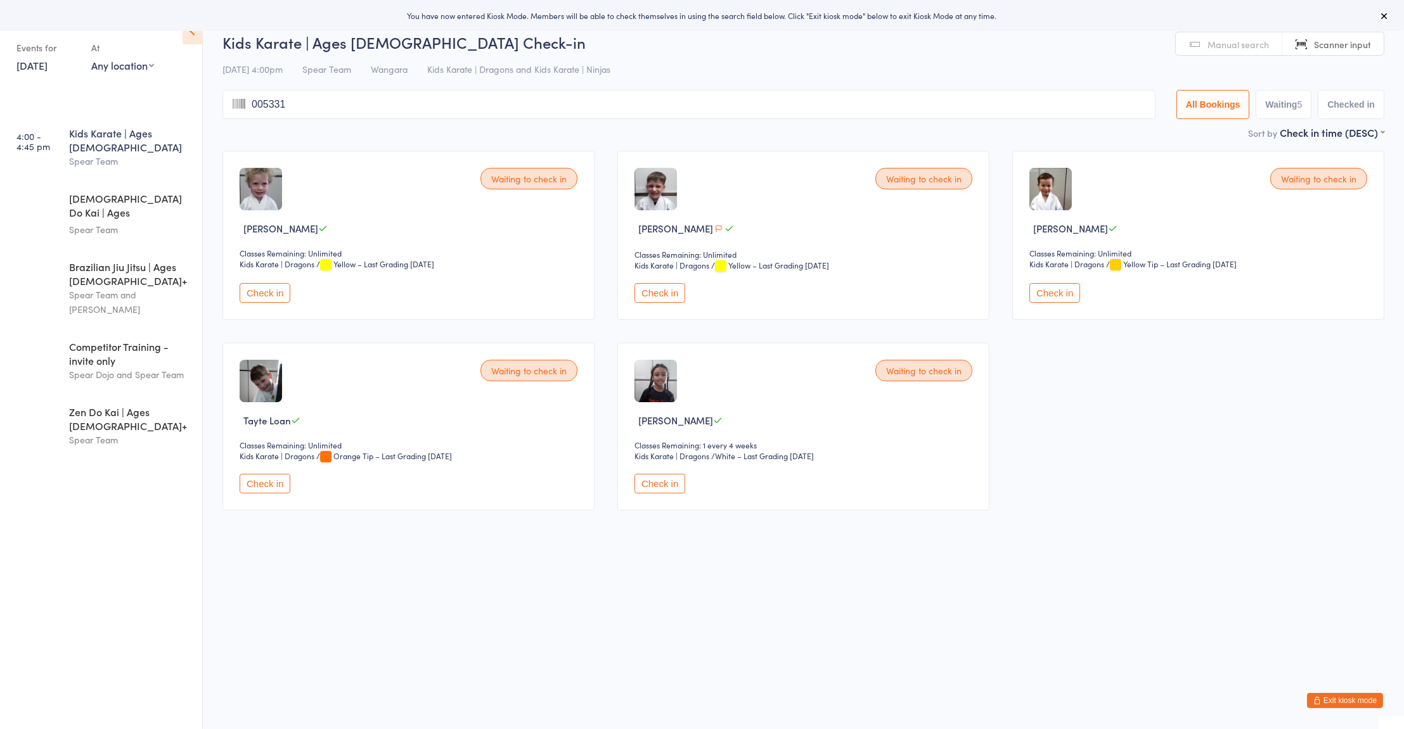
type input "005331"
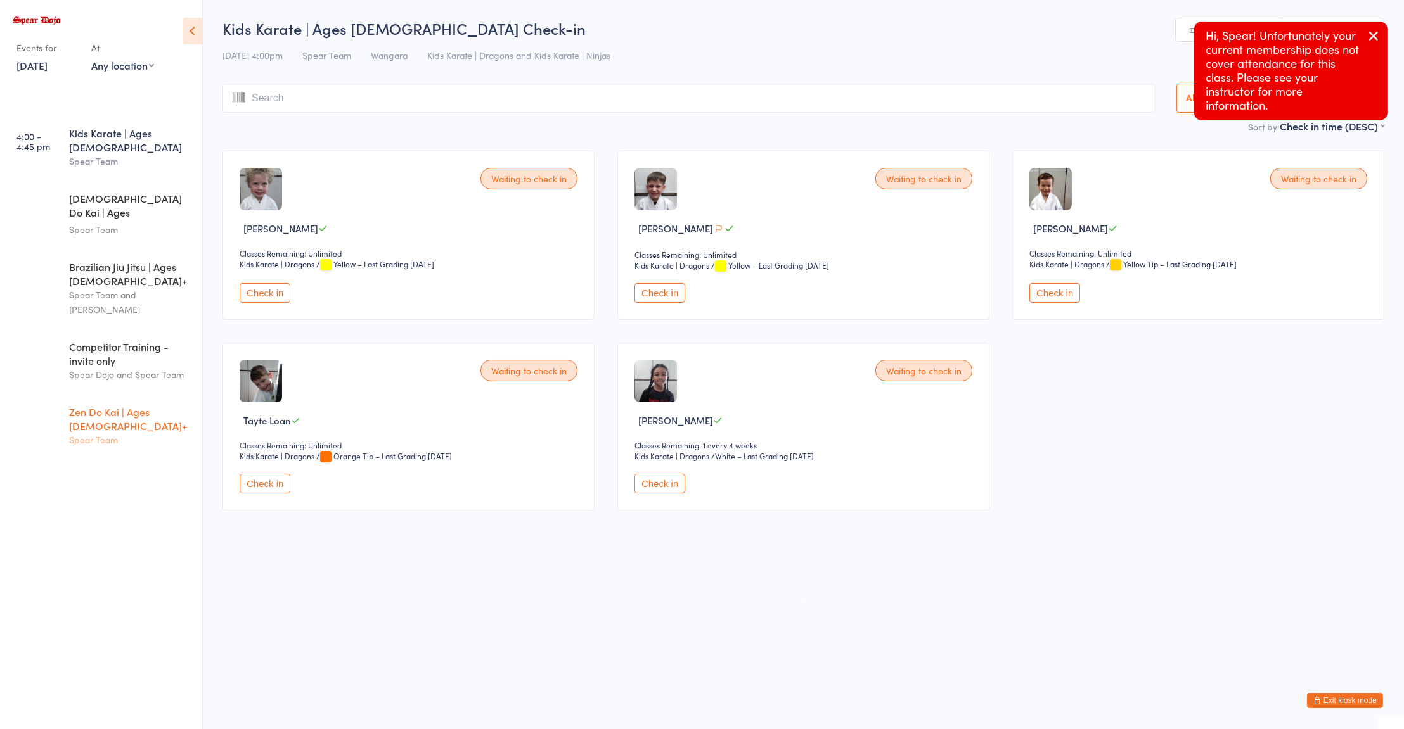
click at [91, 433] on div "Spear Team" at bounding box center [130, 440] width 122 height 15
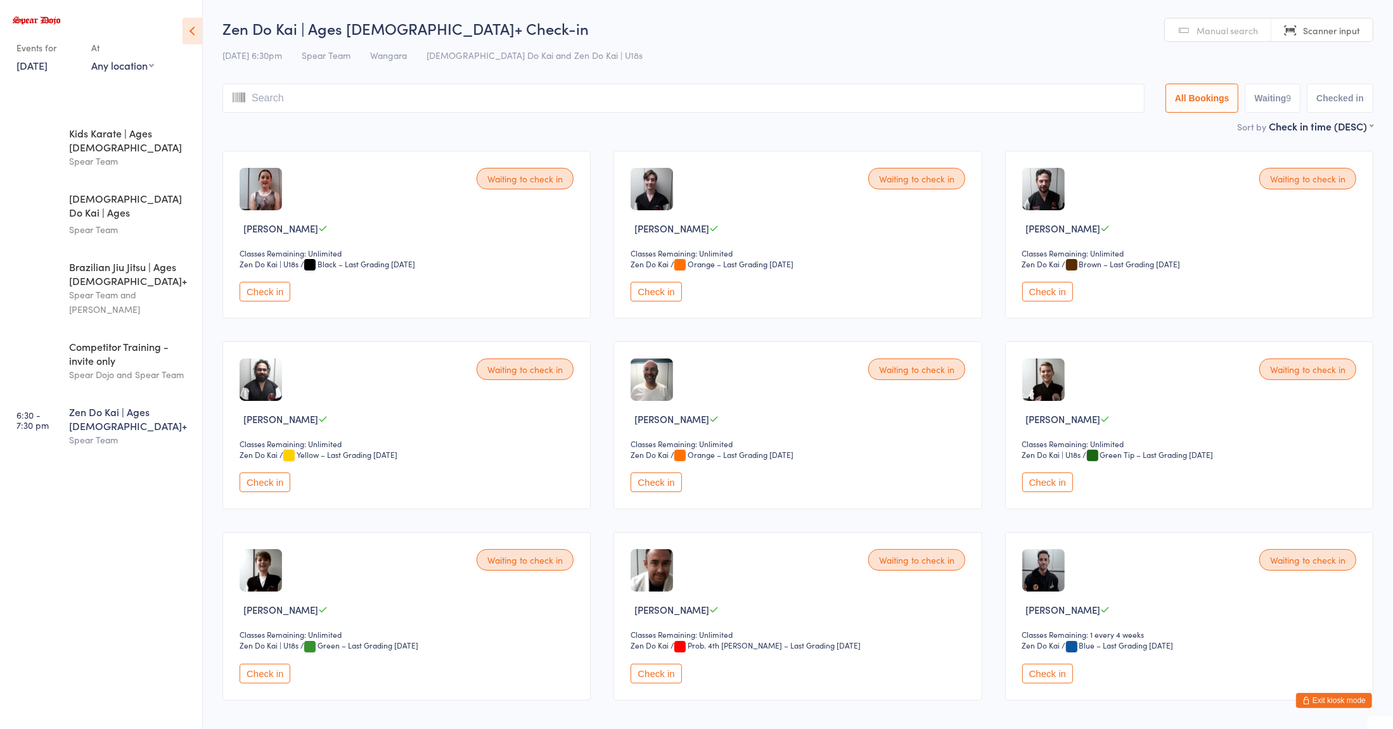
click at [1219, 30] on span "Manual search" at bounding box center [1226, 30] width 61 height 13
click at [448, 99] on input "search" at bounding box center [683, 98] width 922 height 29
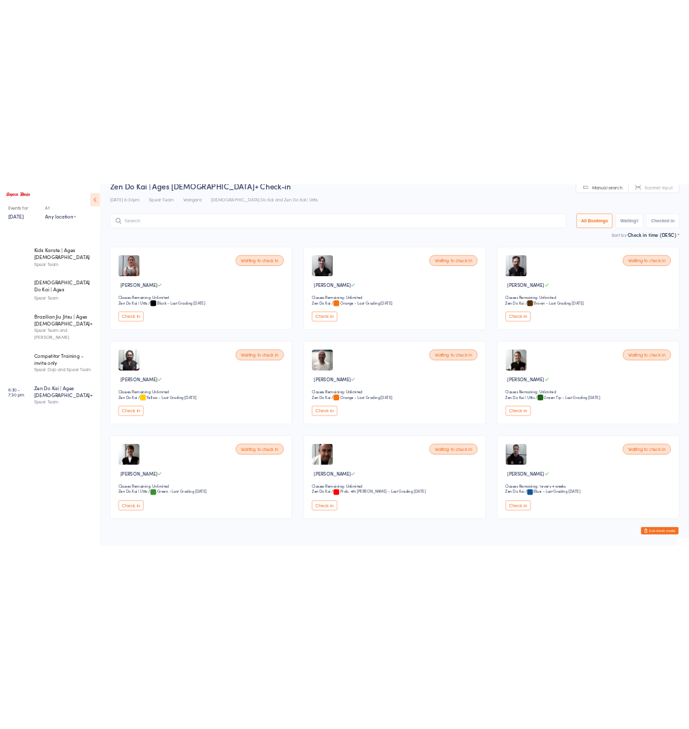
scroll to position [60, 0]
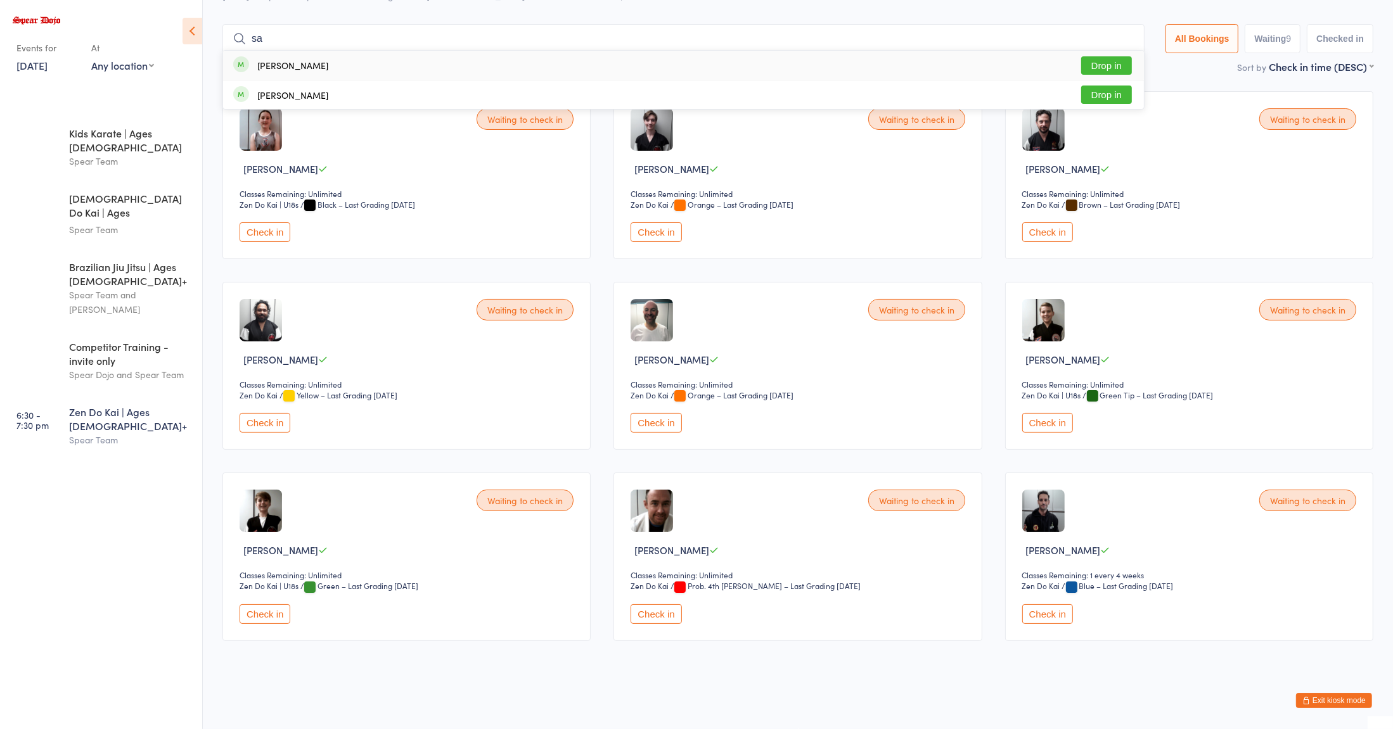
type input "s"
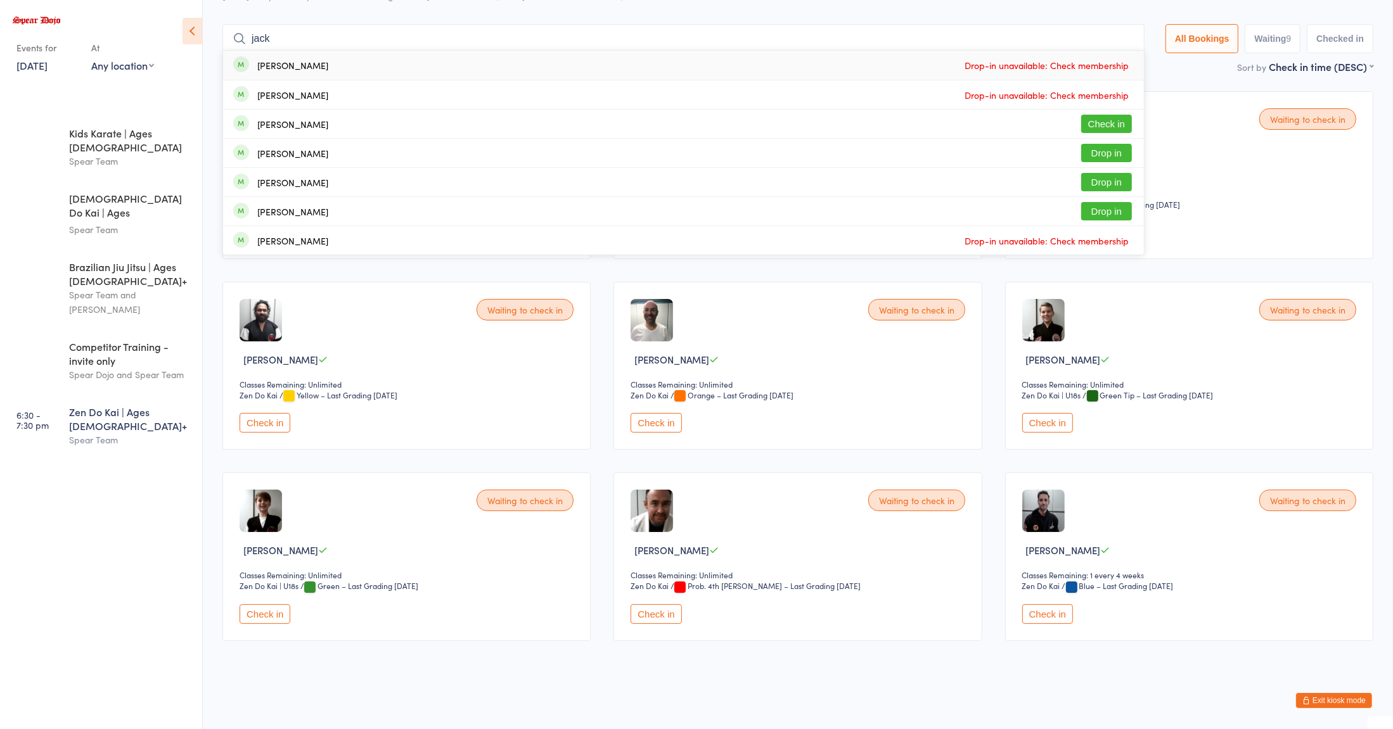
type input "jack"
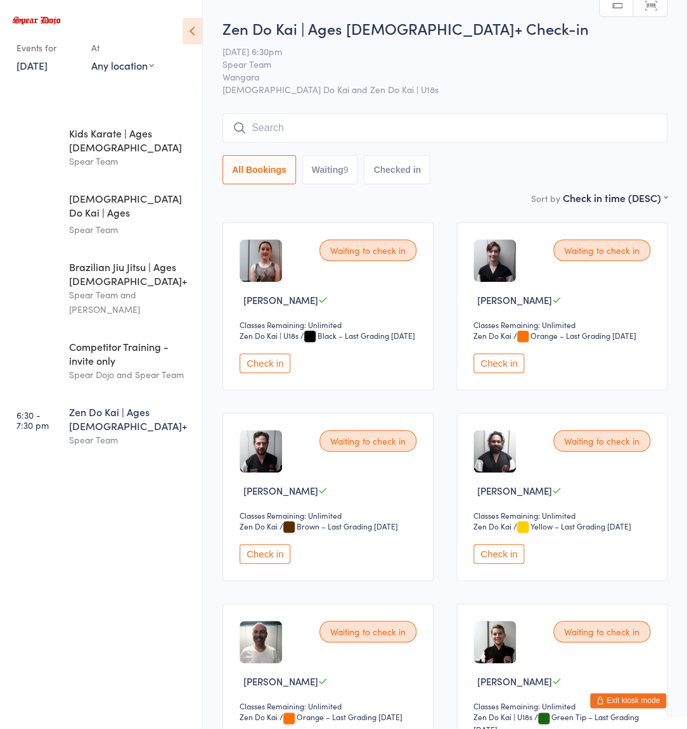
click at [607, 42] on div "Zen Do Kai | Ages [DEMOGRAPHIC_DATA]+ Check-in [DATE] 6:30pm Spear Team Wangara…" at bounding box center [444, 104] width 445 height 173
click at [192, 30] on icon at bounding box center [193, 31] width 20 height 27
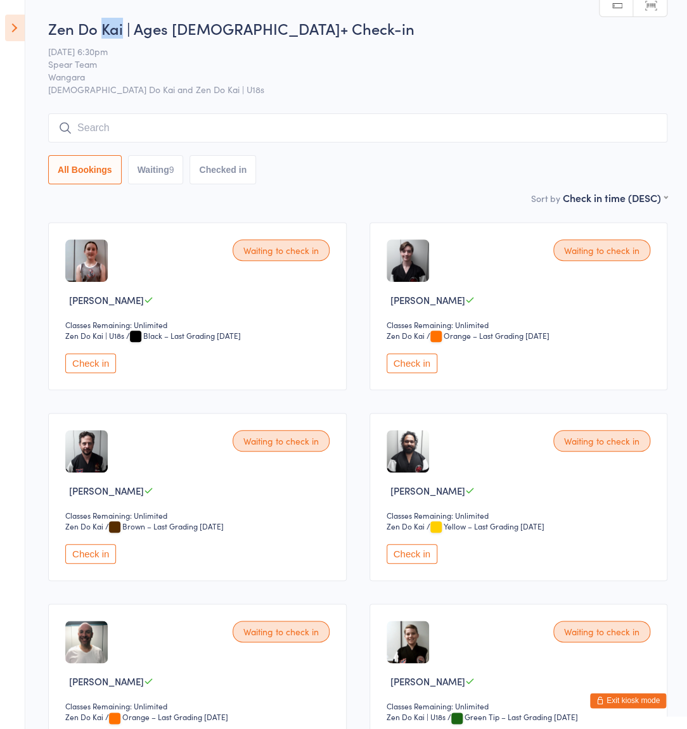
click at [8, 27] on icon at bounding box center [15, 28] width 20 height 27
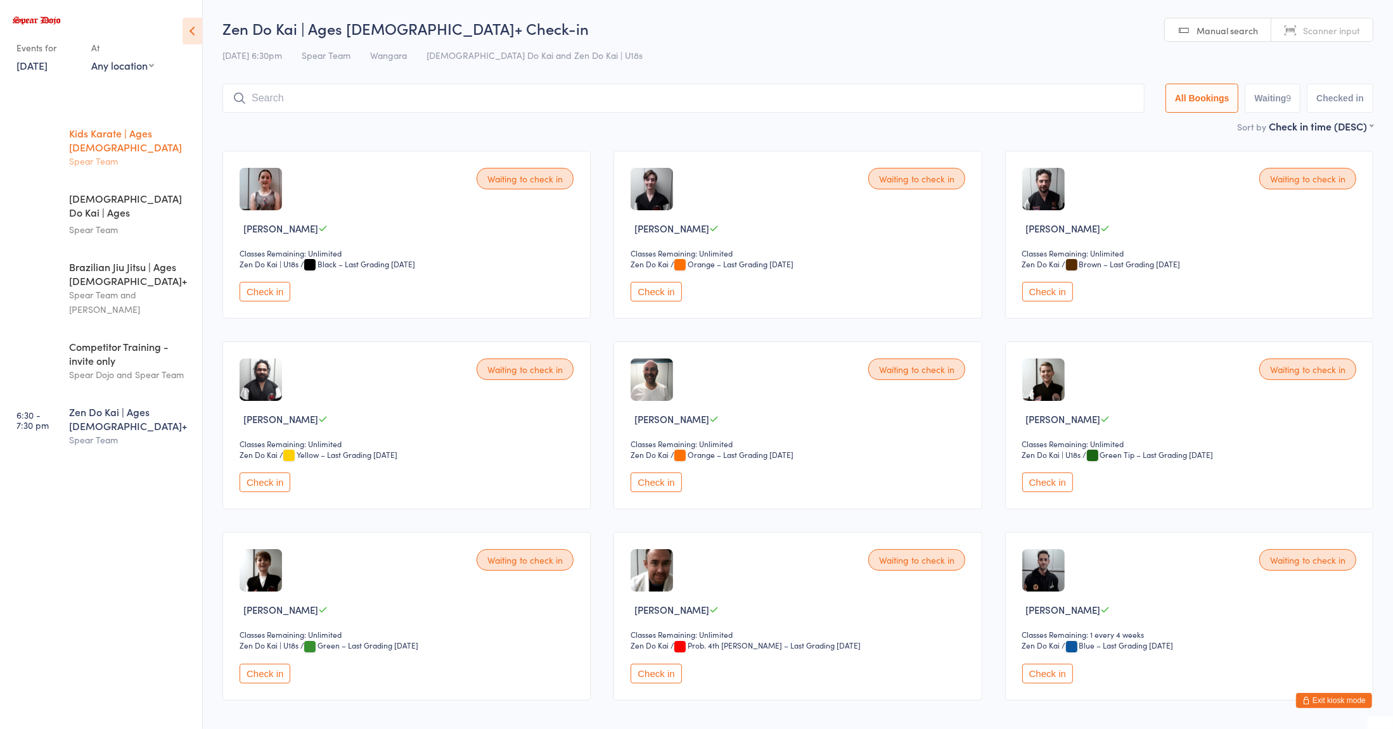
click at [147, 154] on div "Spear Team" at bounding box center [130, 161] width 122 height 15
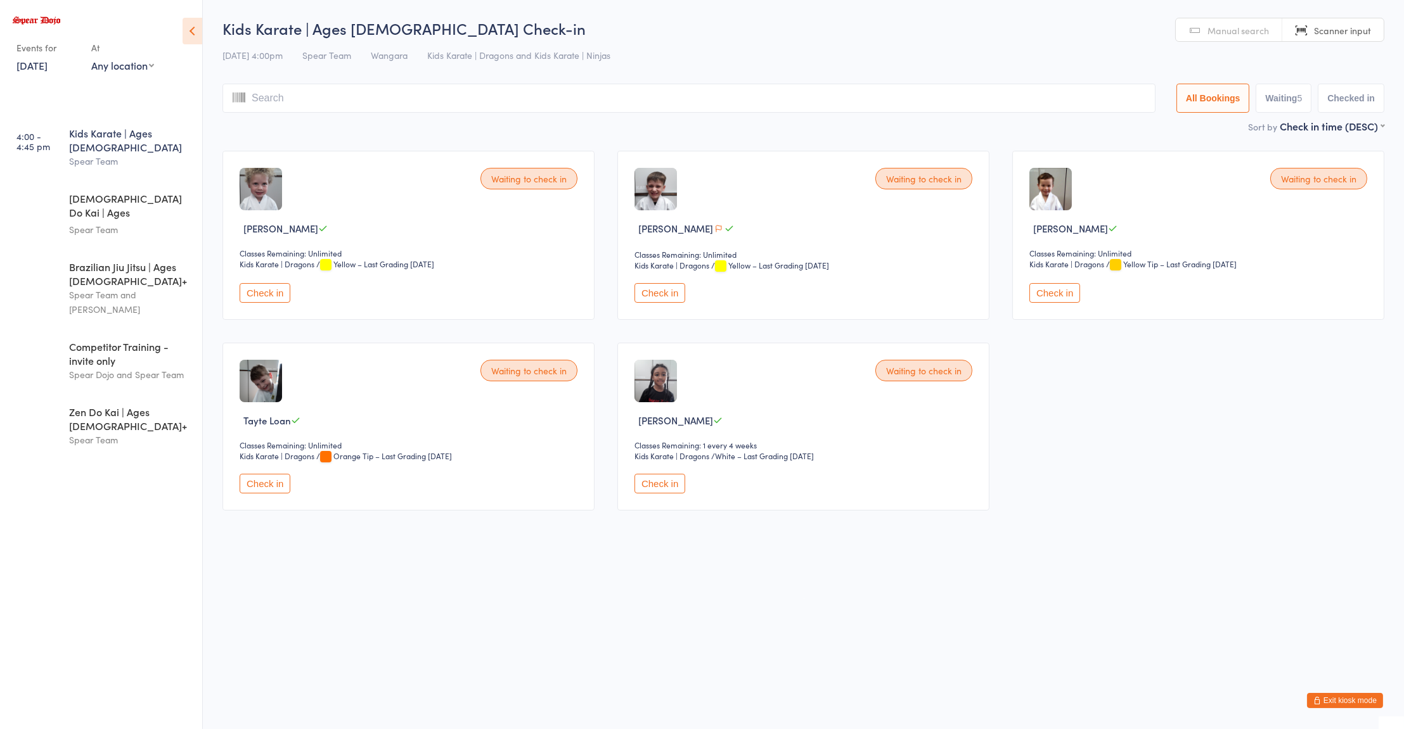
click at [686, 229] on icon "button" at bounding box center [719, 229] width 8 height 8
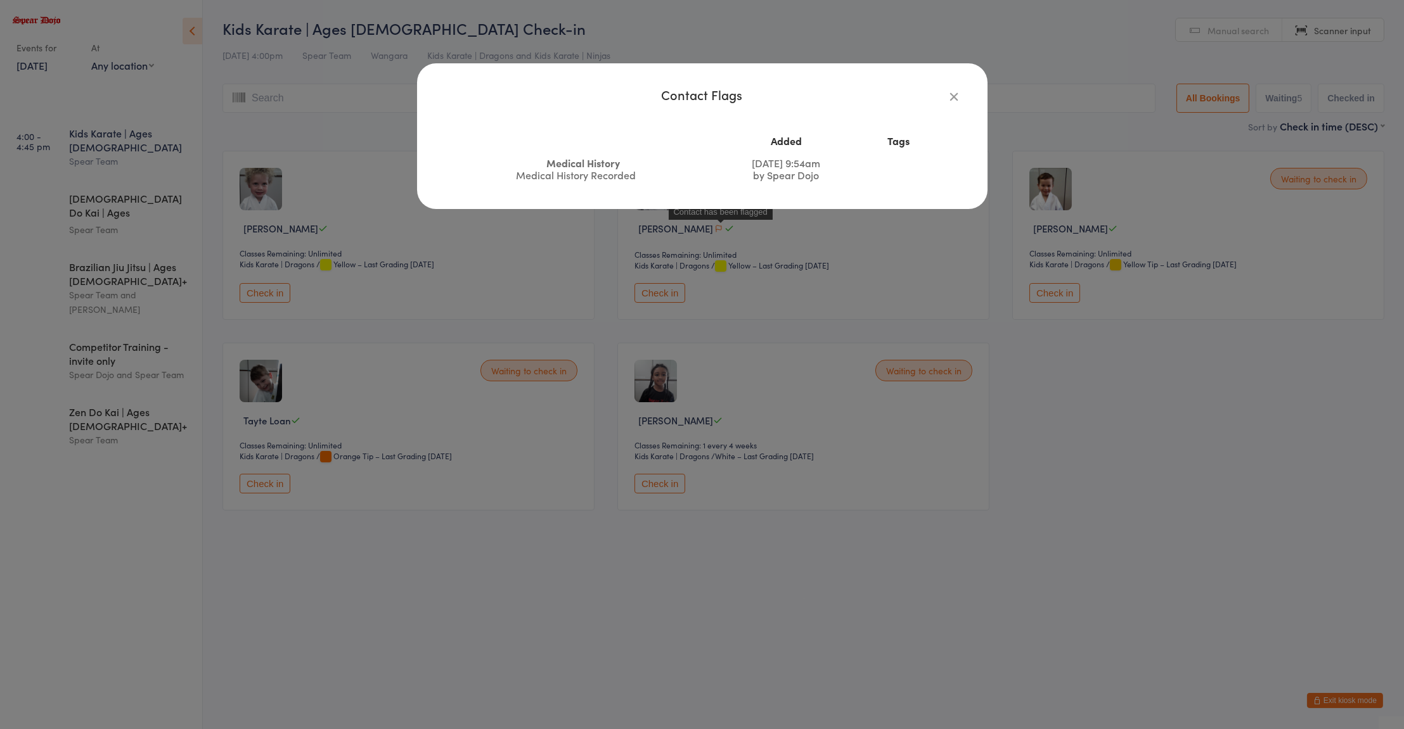
click at [686, 90] on icon "button" at bounding box center [954, 96] width 14 height 14
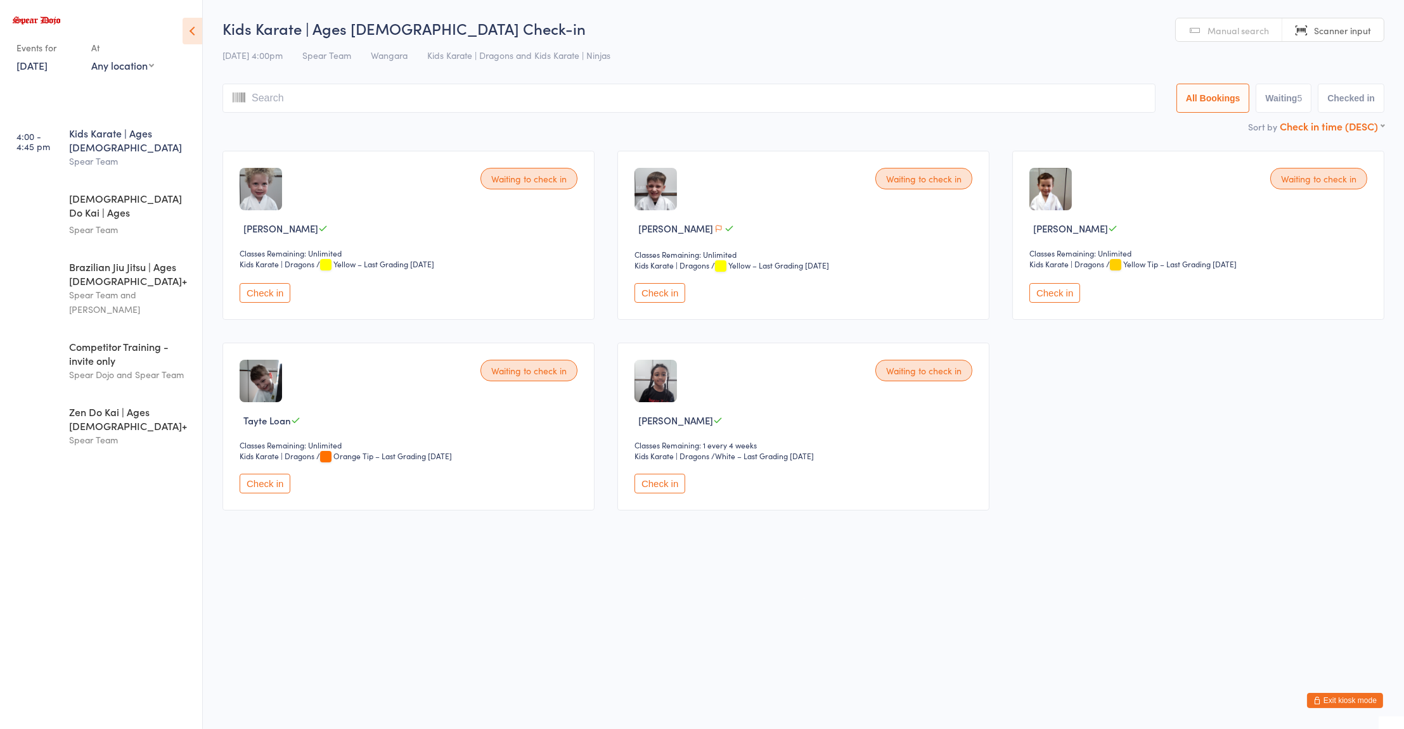
click at [686, 128] on select "First name (ASC) First name (DESC) Last name (ASC) Last name (DESC) Check in ti…" at bounding box center [1331, 124] width 105 height 11
click at [686, 455] on div "Waiting to check in Axl Barker Classes Remaining: Unlimited Kids Karate | Drago…" at bounding box center [803, 330] width 1184 height 383
click at [686, 30] on span "Manual search" at bounding box center [1237, 30] width 61 height 13
click at [686, 469] on div "Waiting to check in Axl Barker Classes Remaining: Unlimited Kids Karate | Drago…" at bounding box center [803, 330] width 1184 height 383
click at [544, 589] on html "You have now entered Kiosk Mode. Members will be able to check themselves in us…" at bounding box center [702, 364] width 1404 height 729
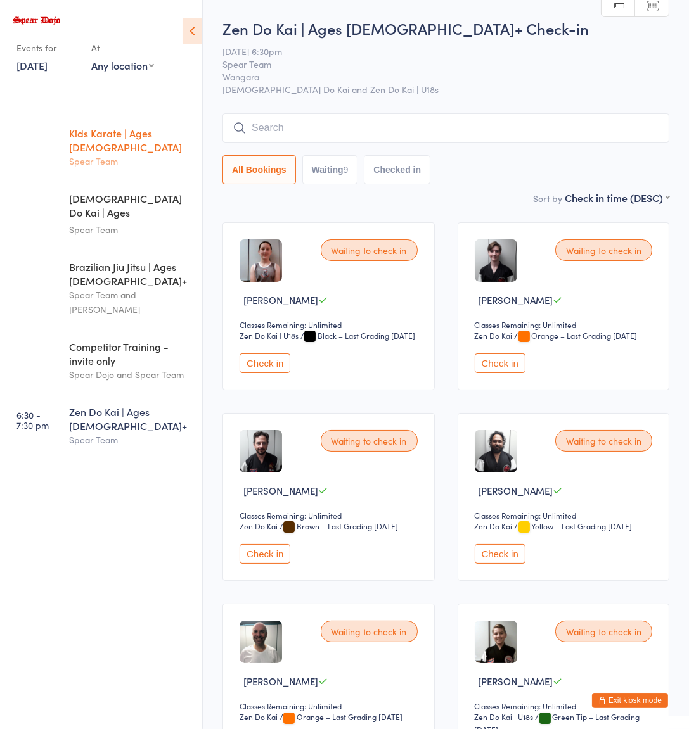
click at [148, 154] on div "Spear Team" at bounding box center [130, 161] width 122 height 15
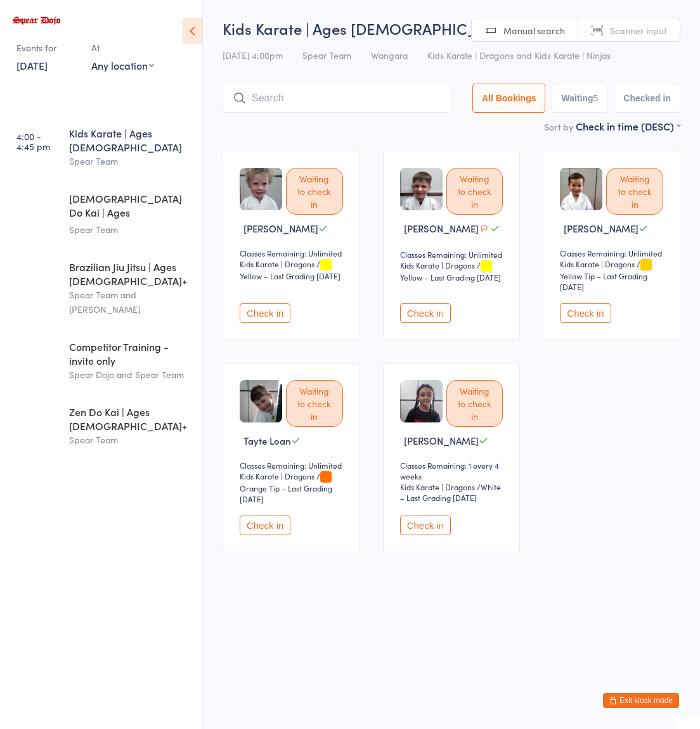
click at [638, 31] on span "Scanner input" at bounding box center [638, 30] width 57 height 13
click at [189, 29] on icon at bounding box center [193, 31] width 20 height 27
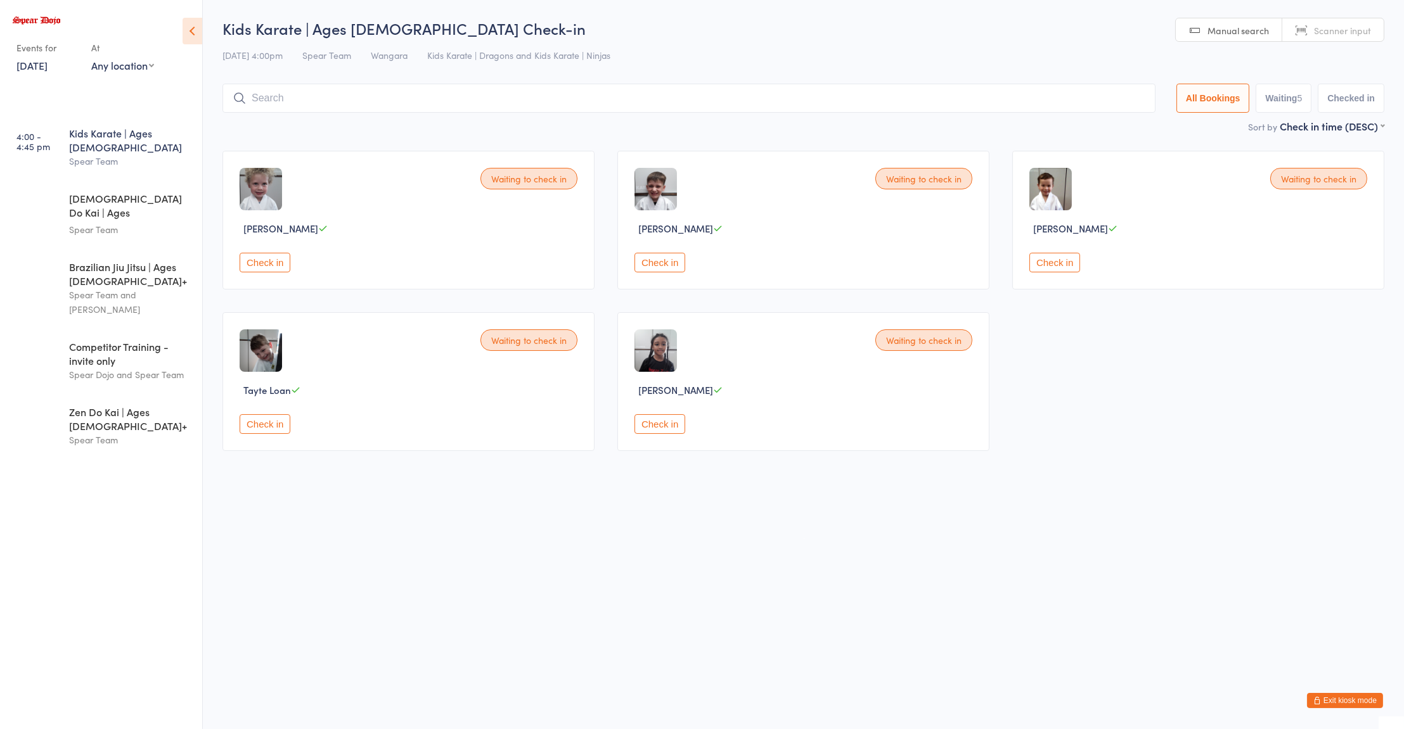
click at [274, 103] on input "search" at bounding box center [688, 98] width 933 height 29
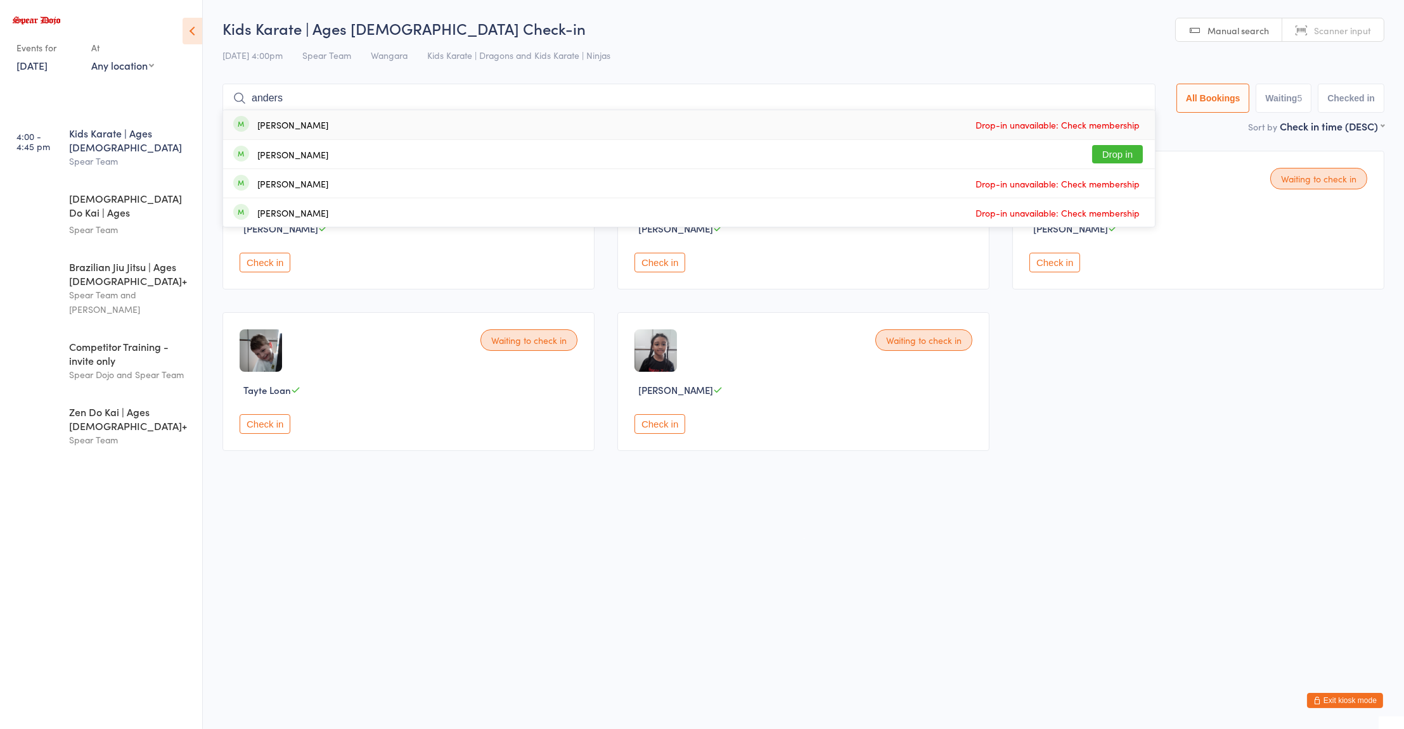
type input "anders"
click at [1129, 368] on div "Waiting to check in [PERSON_NAME] Check in Waiting to check in [PERSON_NAME] Ch…" at bounding box center [803, 300] width 1184 height 323
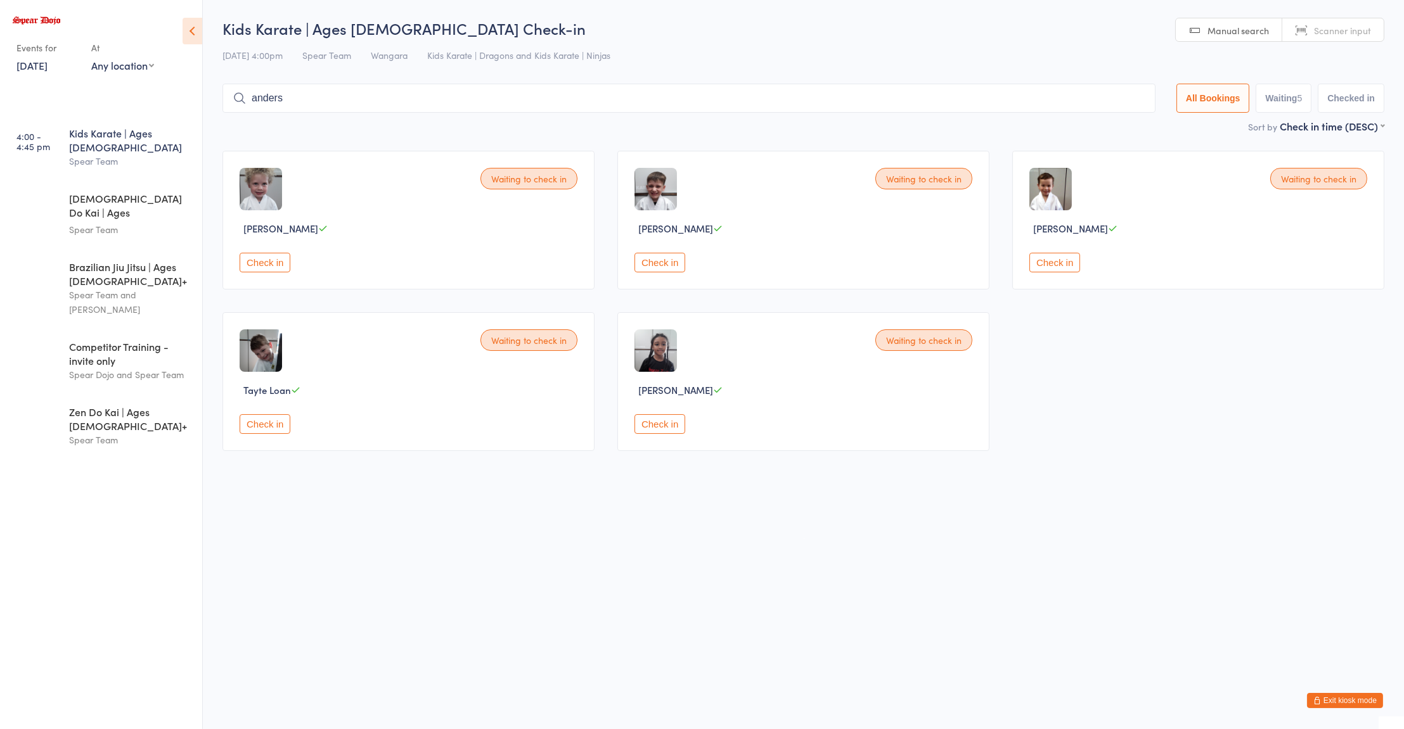
click at [1354, 27] on span "Scanner input" at bounding box center [1342, 30] width 57 height 13
type input "005331"
click at [1303, 383] on div "Waiting to check in [PERSON_NAME] Check in Waiting to check in [PERSON_NAME] Ch…" at bounding box center [803, 300] width 1184 height 323
click at [1080, 621] on html "You have now entered Kiosk Mode. Members will be able to check themselves in us…" at bounding box center [702, 364] width 1404 height 729
click at [1239, 30] on span "Manual search" at bounding box center [1237, 30] width 61 height 13
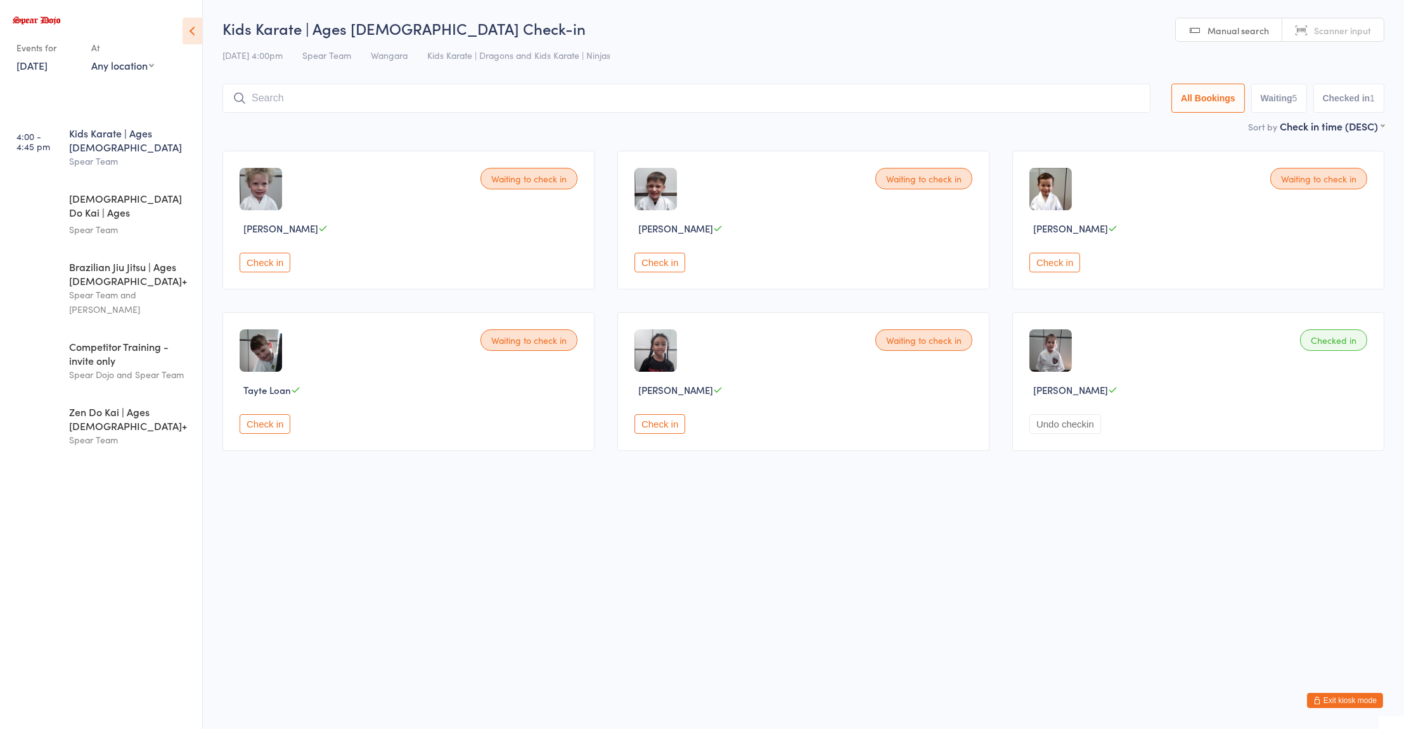
click at [929, 542] on html "You have now entered Kiosk Mode. Members will be able to check themselves in us…" at bounding box center [702, 364] width 1404 height 729
click at [619, 94] on input "search" at bounding box center [686, 98] width 928 height 29
click at [250, 255] on button "Check in" at bounding box center [265, 263] width 51 height 20
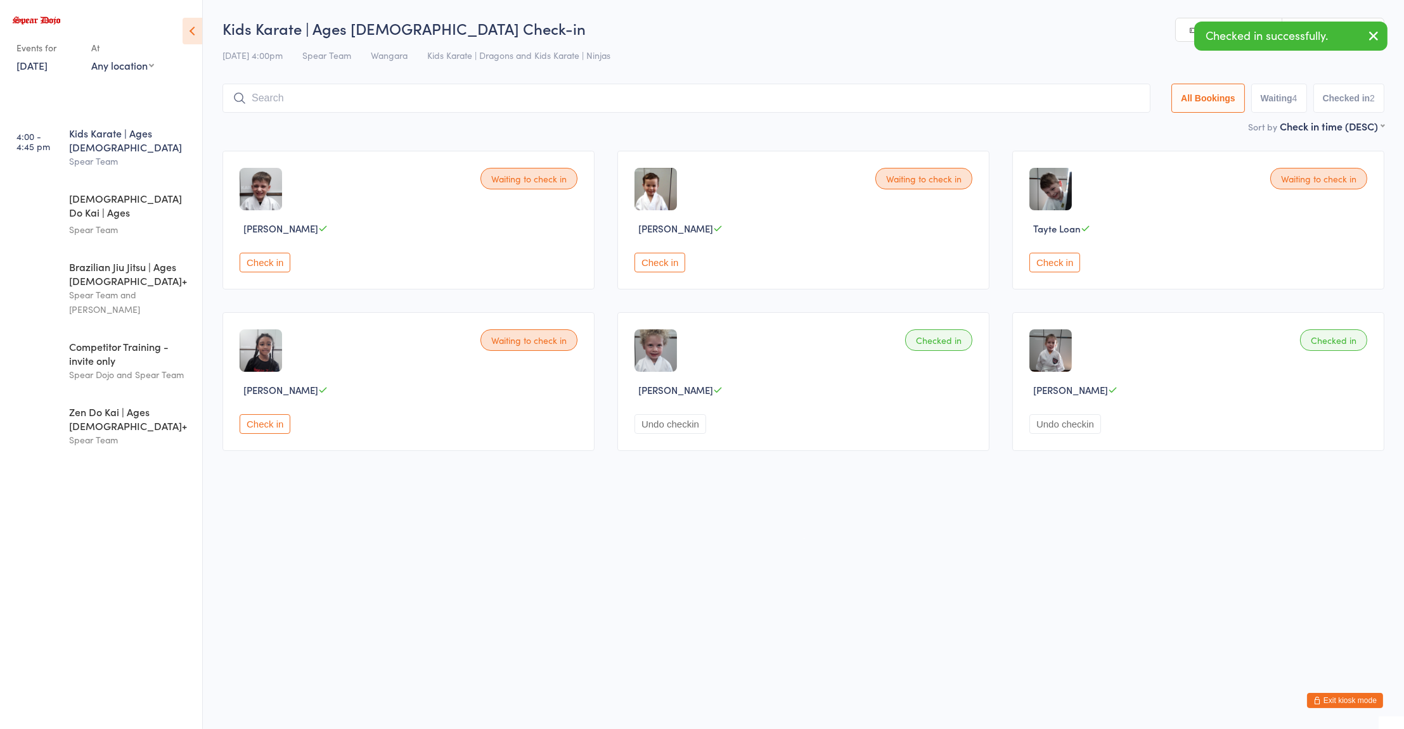
click at [270, 259] on button "Check in" at bounding box center [265, 263] width 51 height 20
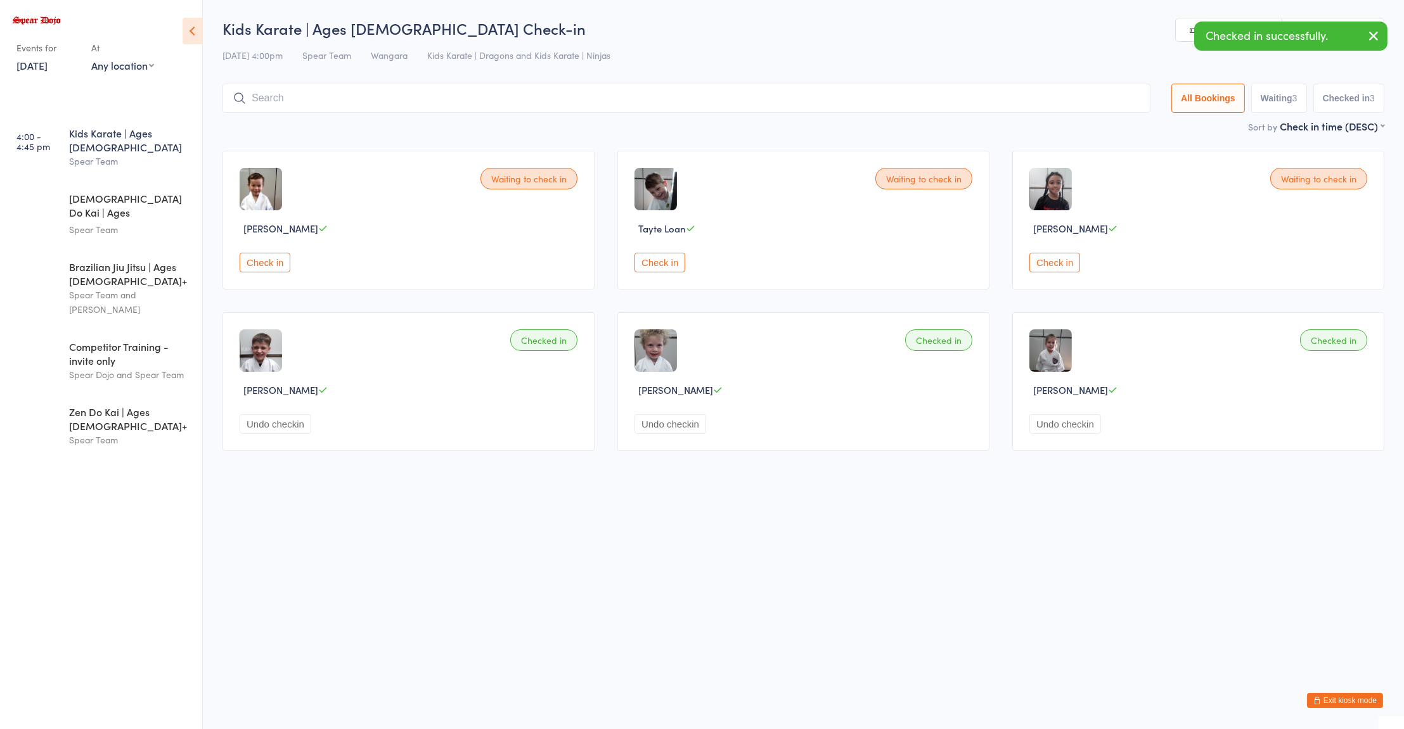
click at [487, 86] on input "search" at bounding box center [686, 98] width 928 height 29
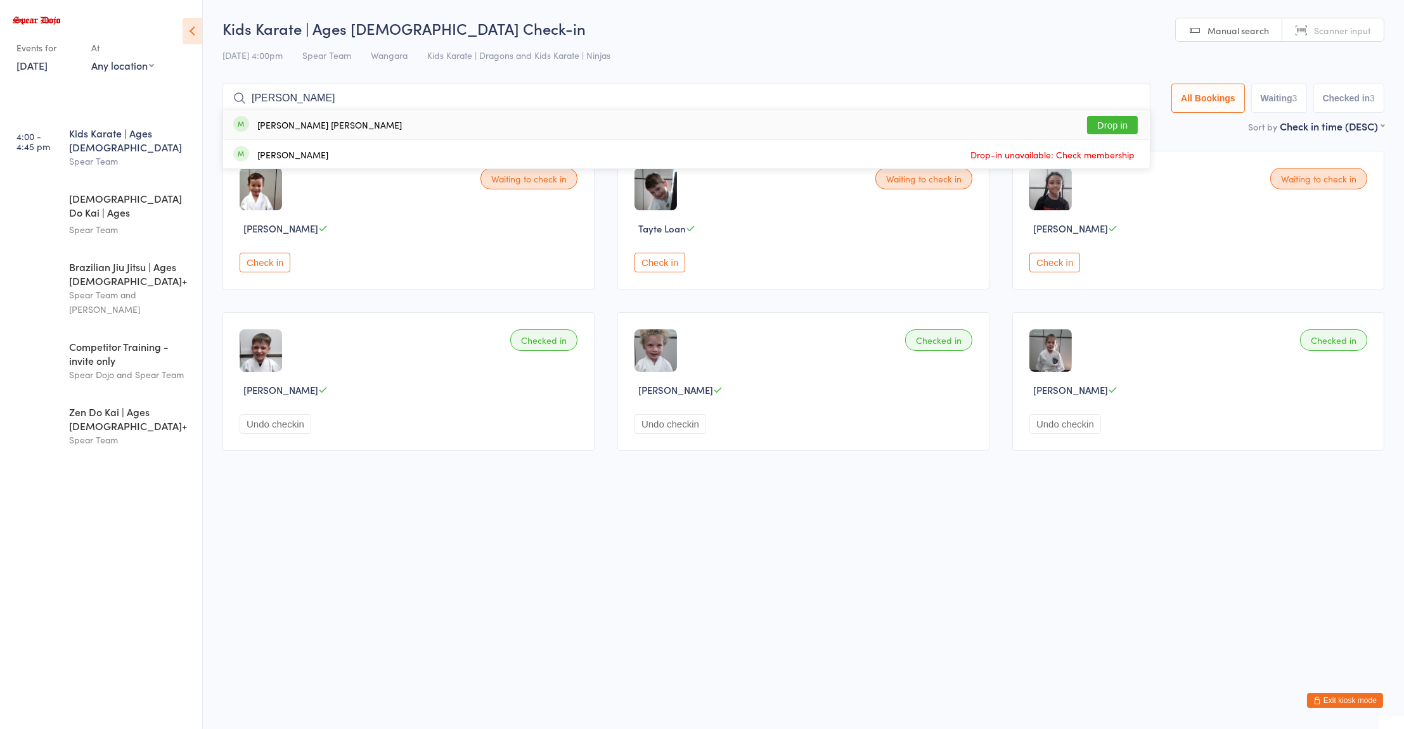
type input "[PERSON_NAME]"
click at [267, 125] on div "[PERSON_NAME] [PERSON_NAME]" at bounding box center [329, 125] width 144 height 10
click at [275, 95] on input "search" at bounding box center [686, 98] width 928 height 29
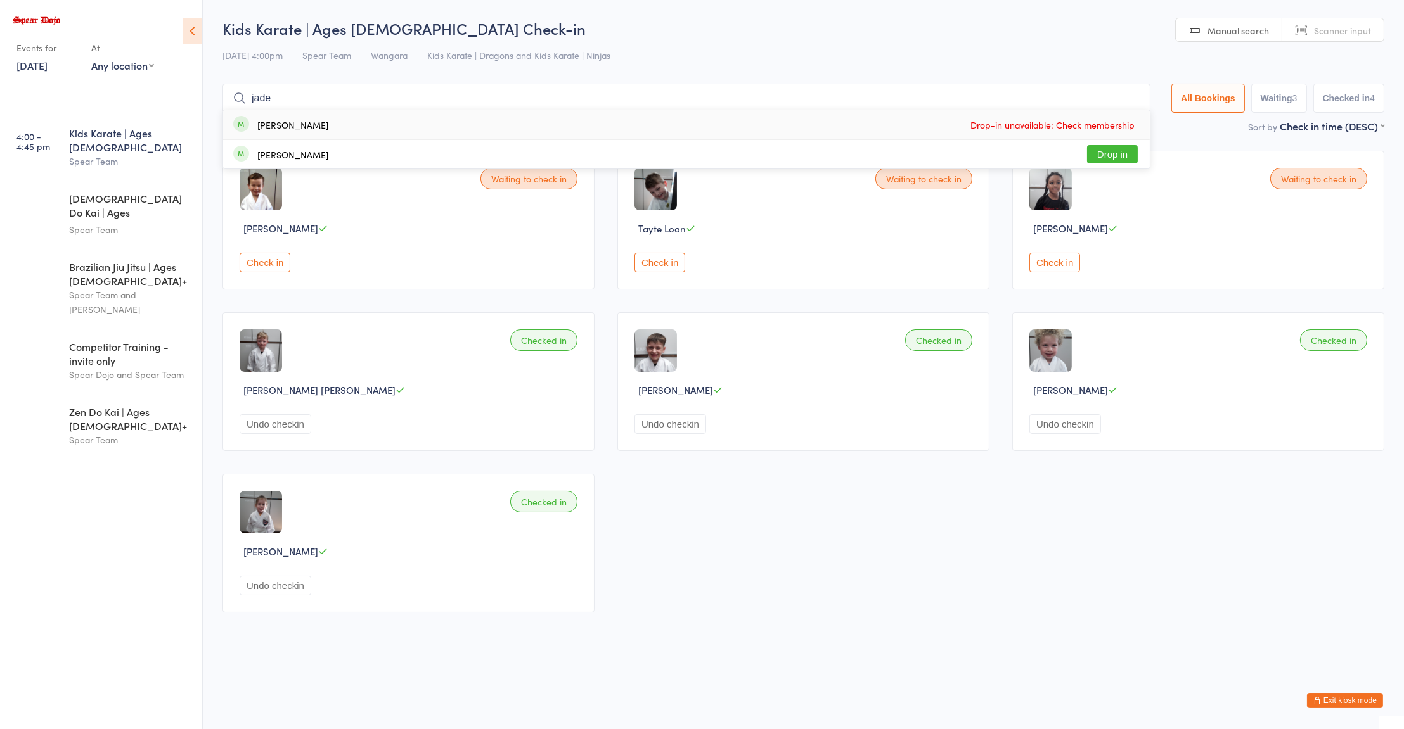
type input "jade"
click at [271, 154] on div "[PERSON_NAME]" at bounding box center [292, 155] width 71 height 10
click at [285, 102] on input "search" at bounding box center [686, 98] width 928 height 29
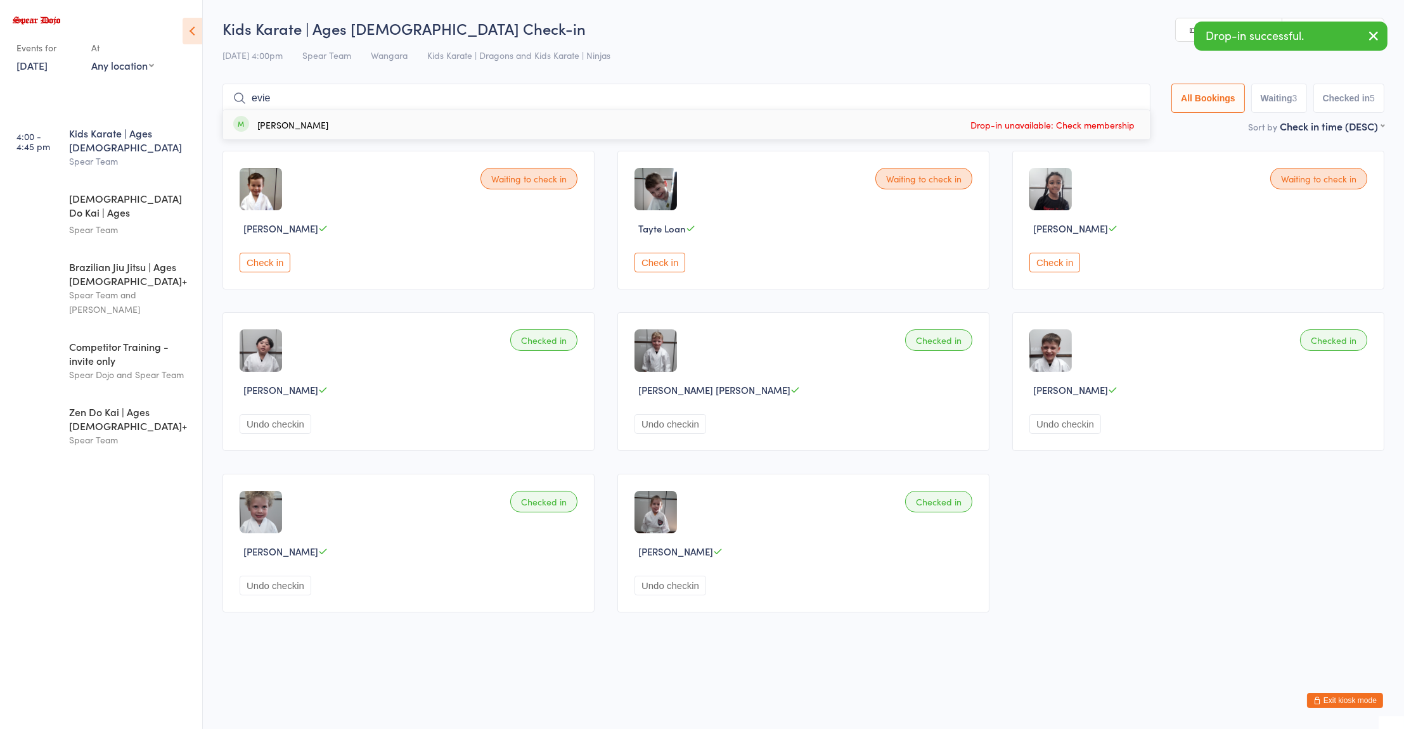
type input "evie"
click at [272, 125] on div "[PERSON_NAME]" at bounding box center [292, 125] width 71 height 10
click at [284, 98] on input "search" at bounding box center [686, 98] width 928 height 29
type input "abby"
click at [290, 127] on div "[PERSON_NAME]" at bounding box center [292, 125] width 71 height 10
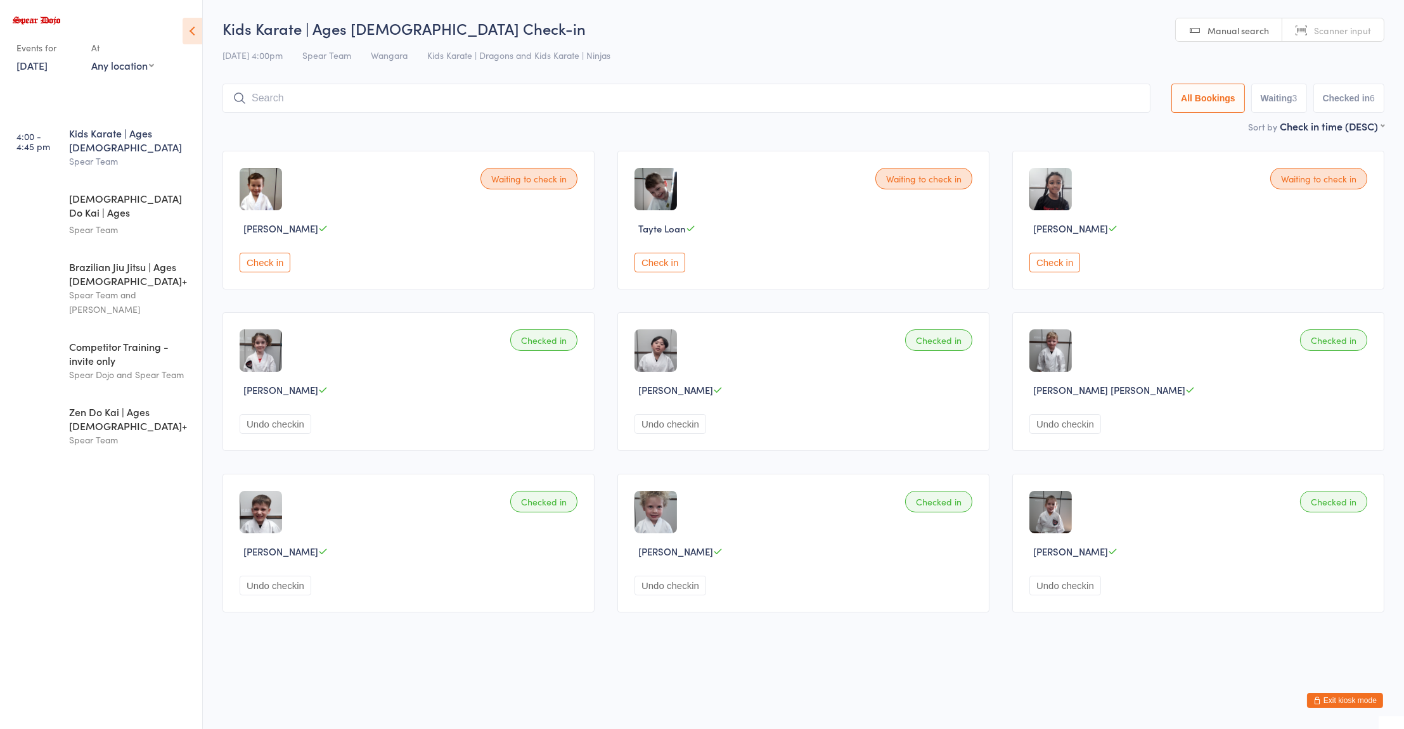
click at [864, 148] on div "Waiting to check in [PERSON_NAME] Check in Waiting to check in Tayte Loan Check…" at bounding box center [803, 381] width 1184 height 485
click at [389, 98] on input "search" at bounding box center [686, 98] width 928 height 29
type input "evie"
click at [284, 122] on div "[PERSON_NAME]" at bounding box center [292, 125] width 71 height 10
click at [309, 84] on input "search" at bounding box center [686, 98] width 928 height 29
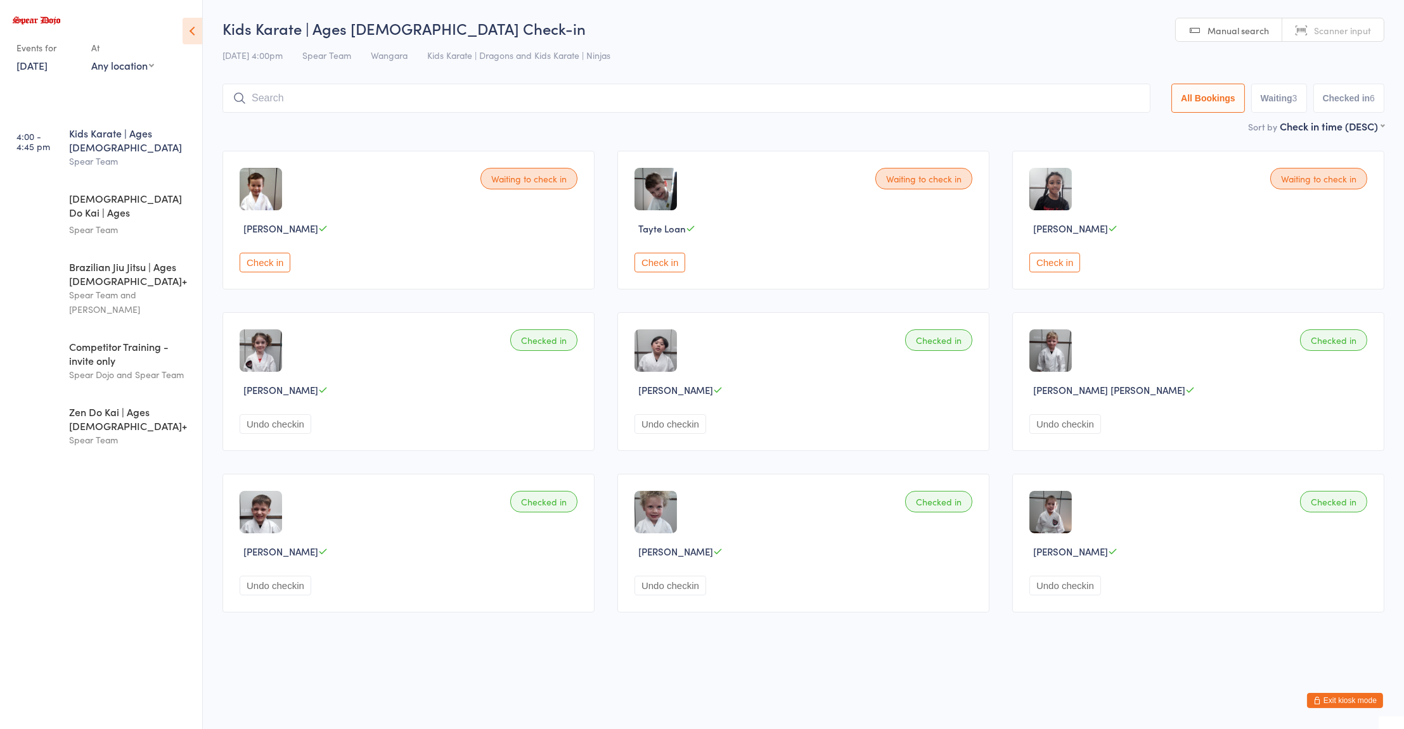
type input "l"
type input "oll"
click at [299, 122] on div "[PERSON_NAME]" at bounding box center [292, 125] width 71 height 10
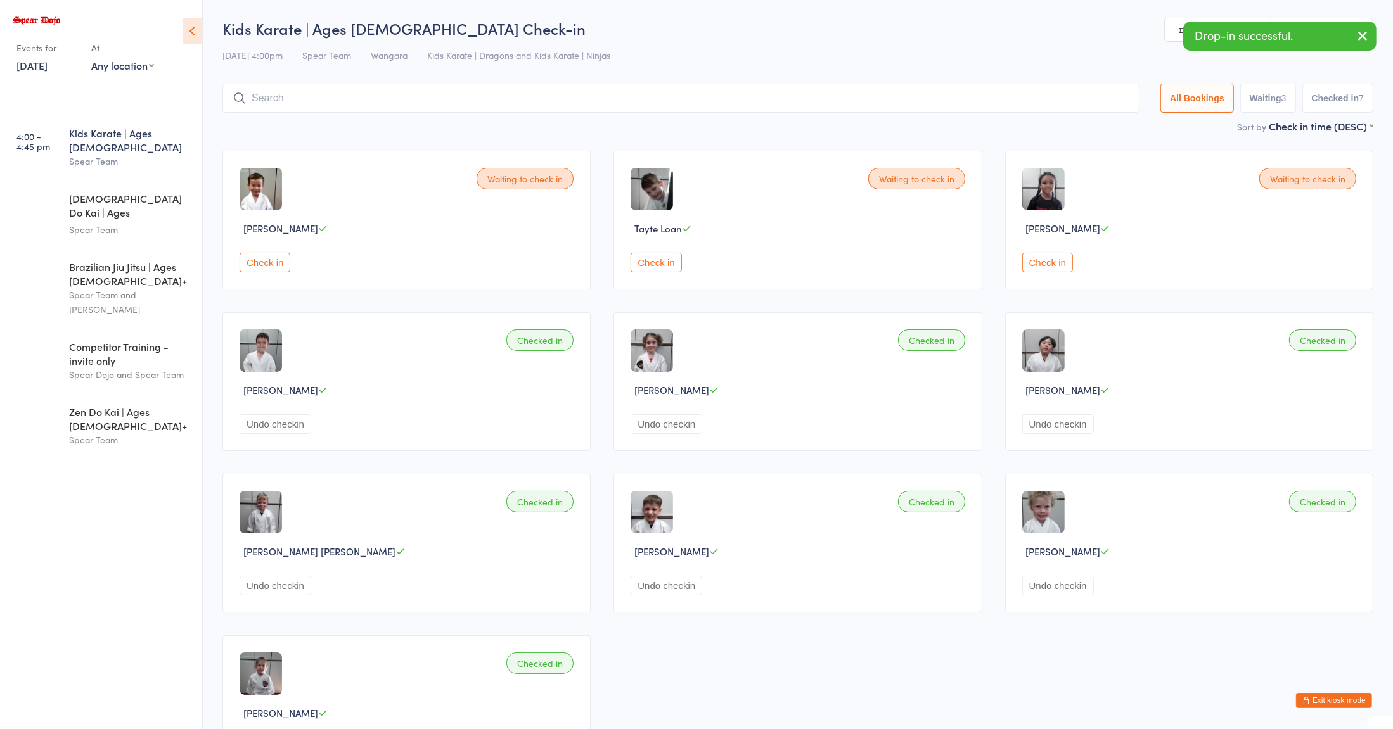
click at [791, 270] on div "Check in" at bounding box center [800, 263] width 338 height 20
click at [277, 271] on button "Check in" at bounding box center [265, 263] width 51 height 20
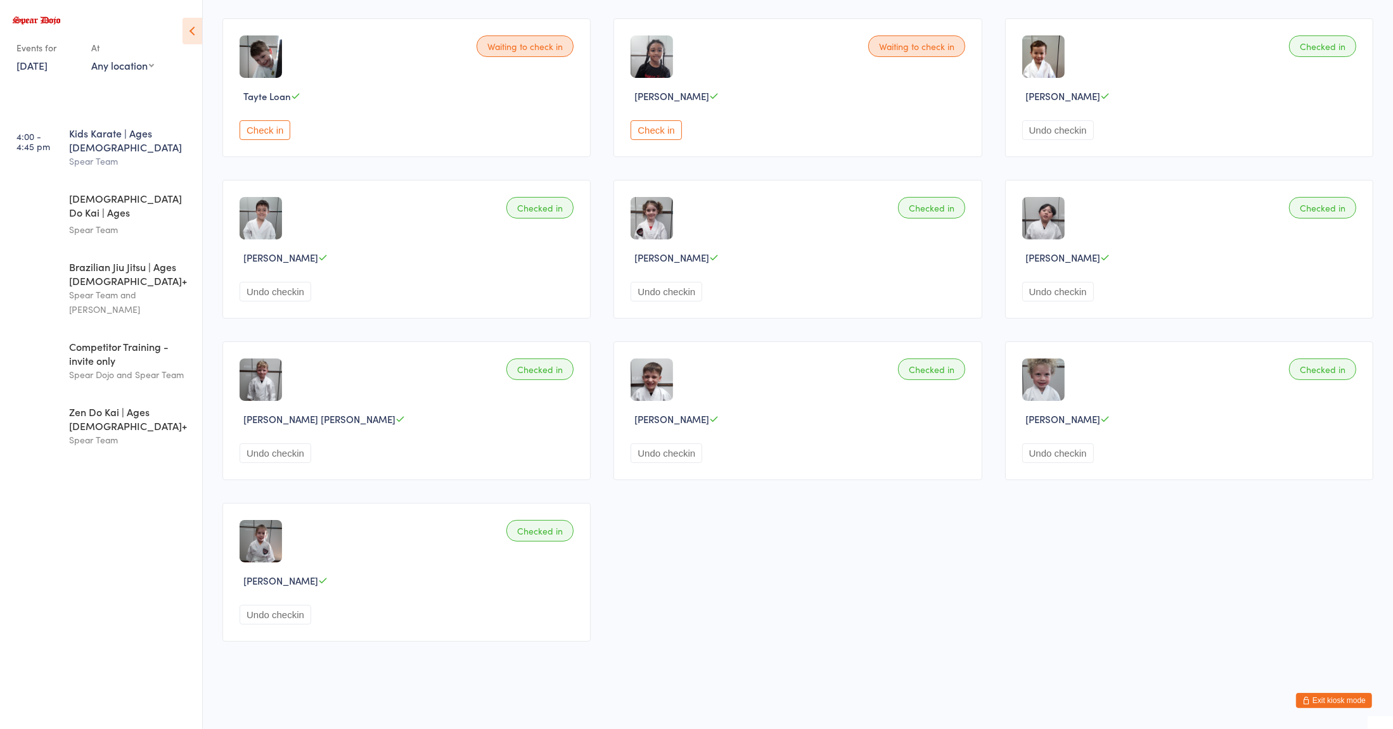
scroll to position [135, 0]
click at [1248, 330] on div "Waiting to check in Tayte Loan Check in Waiting to check in [PERSON_NAME] Check…" at bounding box center [798, 329] width 1174 height 646
click at [245, 121] on button "Check in" at bounding box center [265, 130] width 51 height 20
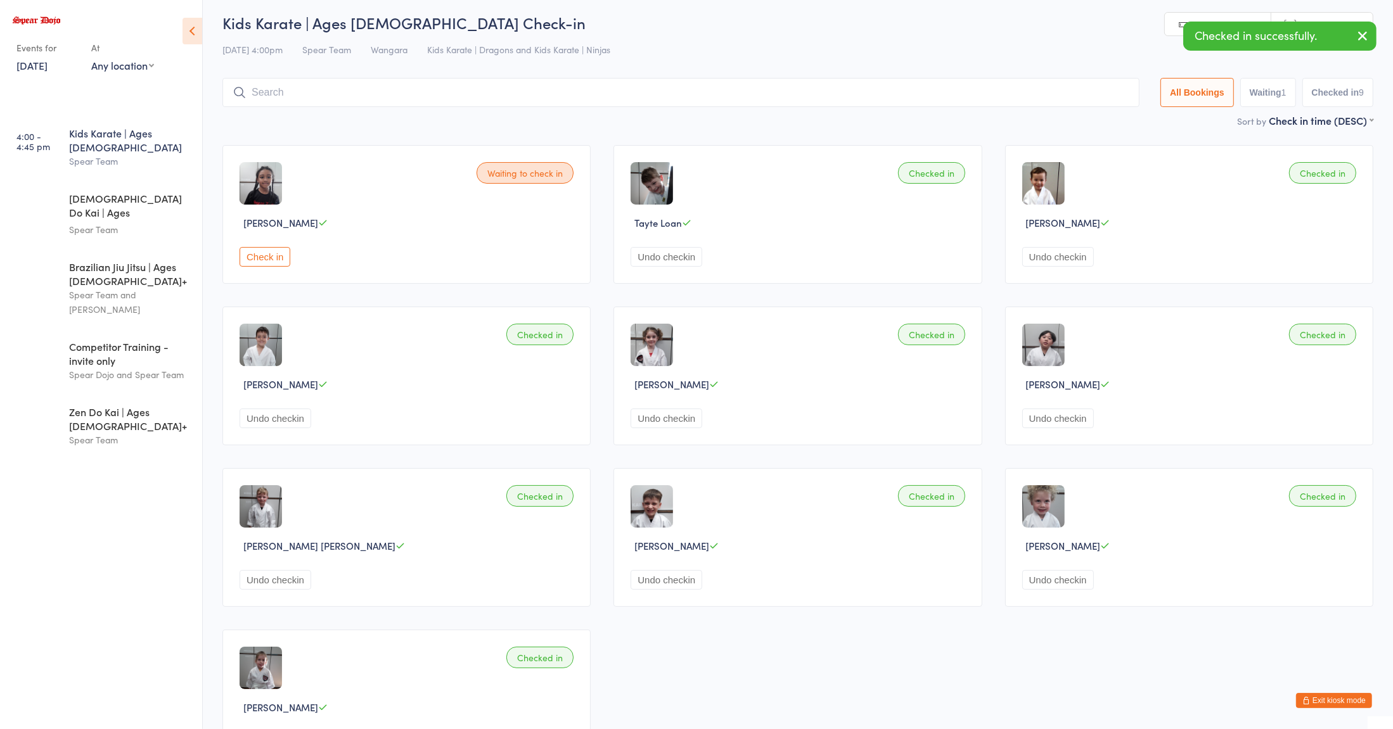
scroll to position [5, 0]
click at [122, 222] on div "Spear Team" at bounding box center [130, 229] width 122 height 15
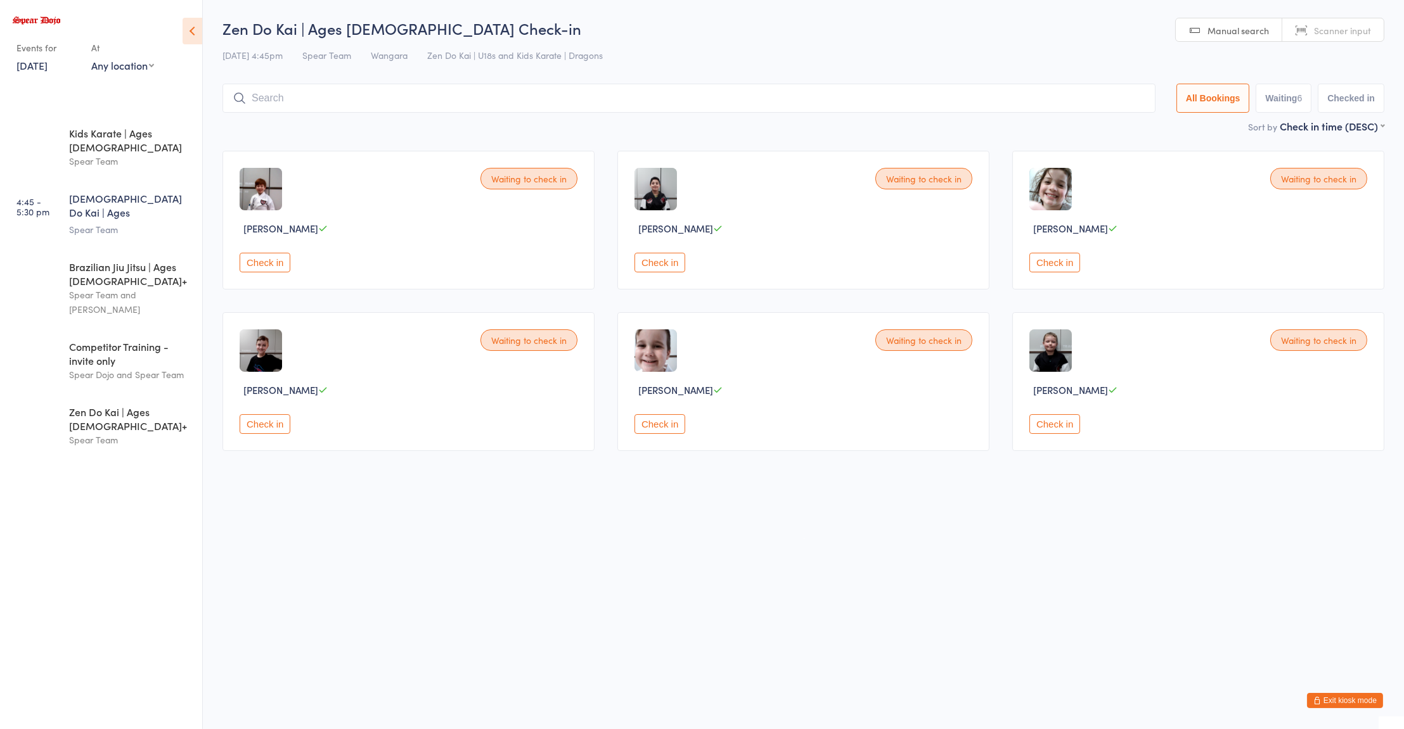
click at [274, 267] on button "Check in" at bounding box center [265, 263] width 51 height 20
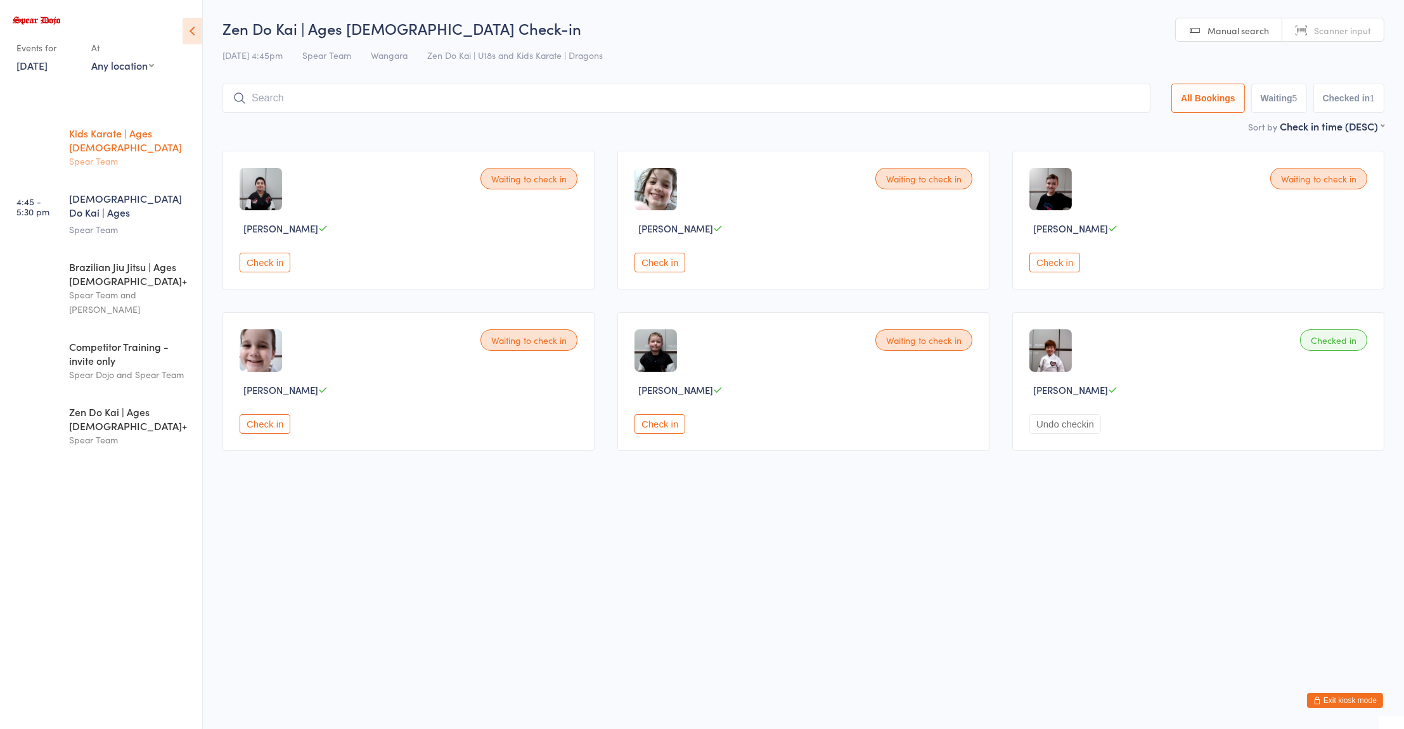
click at [119, 154] on div "Spear Team" at bounding box center [130, 161] width 122 height 15
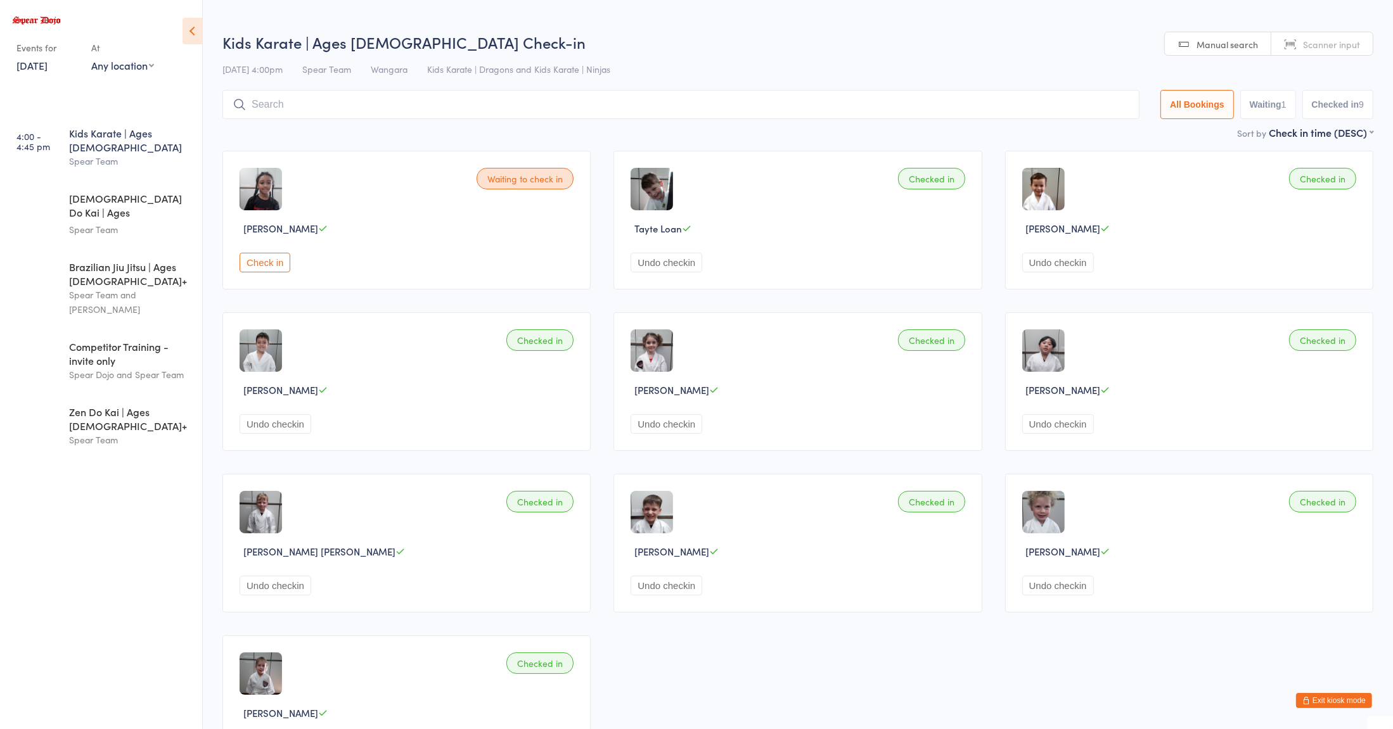
click at [1002, 461] on div "Waiting to check in [PERSON_NAME] Check in Checked in Tayte Loan Undo checkin C…" at bounding box center [798, 462] width 1174 height 646
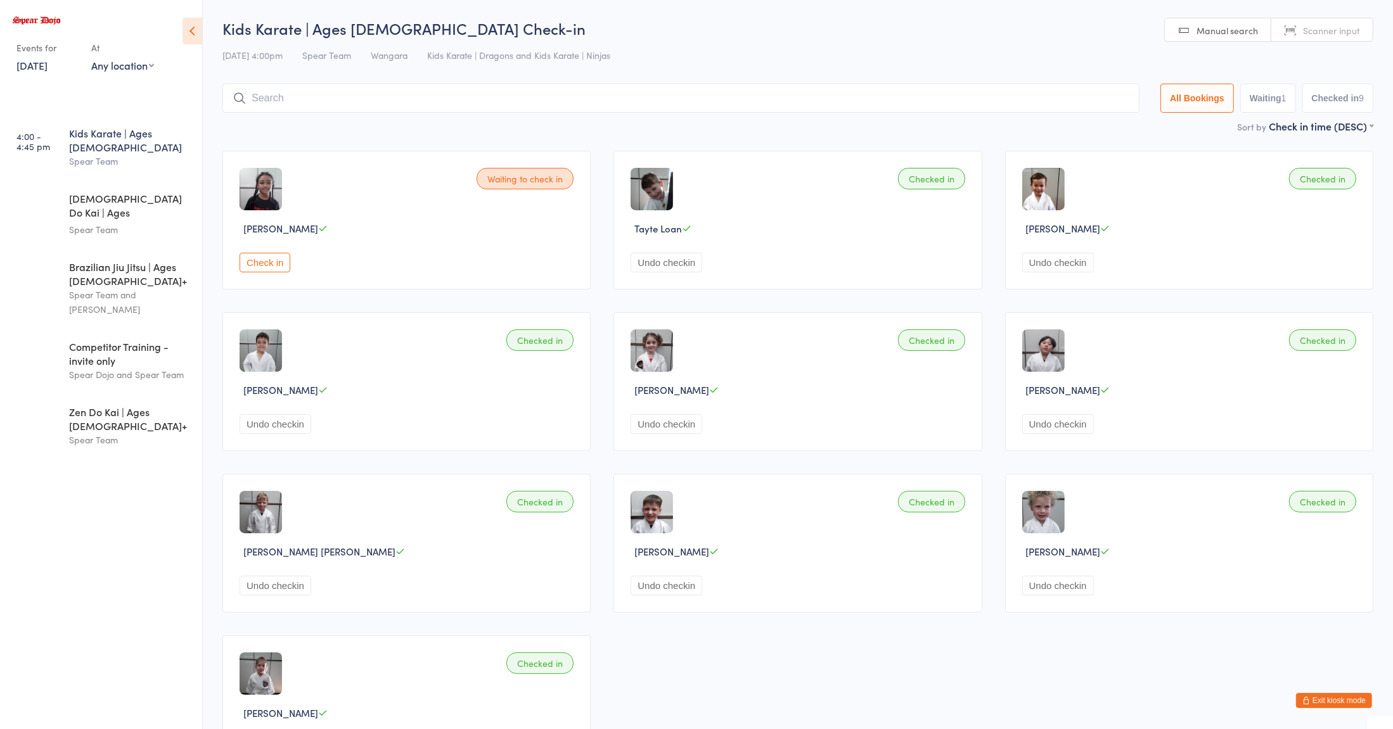
click at [275, 100] on input "search" at bounding box center [680, 98] width 917 height 29
click at [260, 264] on button "Check in" at bounding box center [265, 263] width 51 height 20
click at [304, 97] on input "evie" at bounding box center [680, 98] width 917 height 29
type input "e"
click at [791, 99] on input "search" at bounding box center [680, 98] width 917 height 29
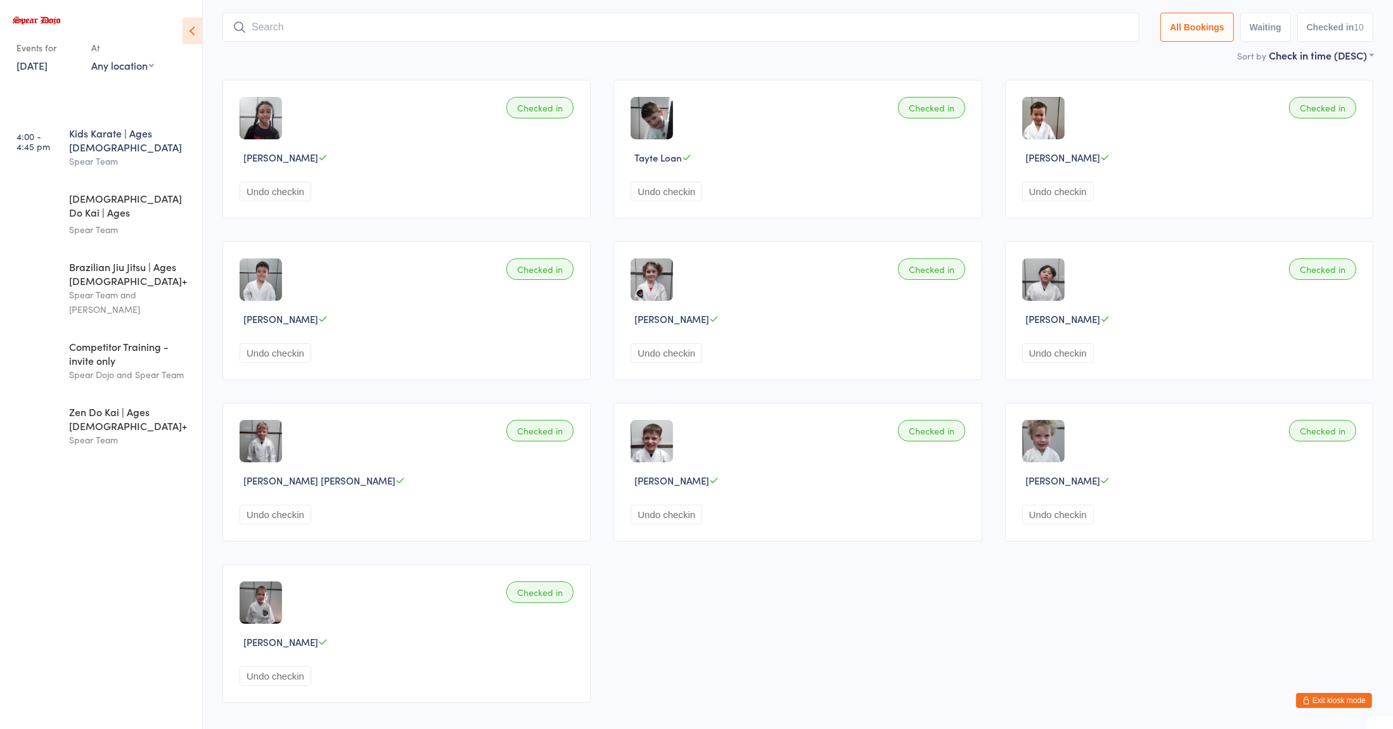
scroll to position [84, 0]
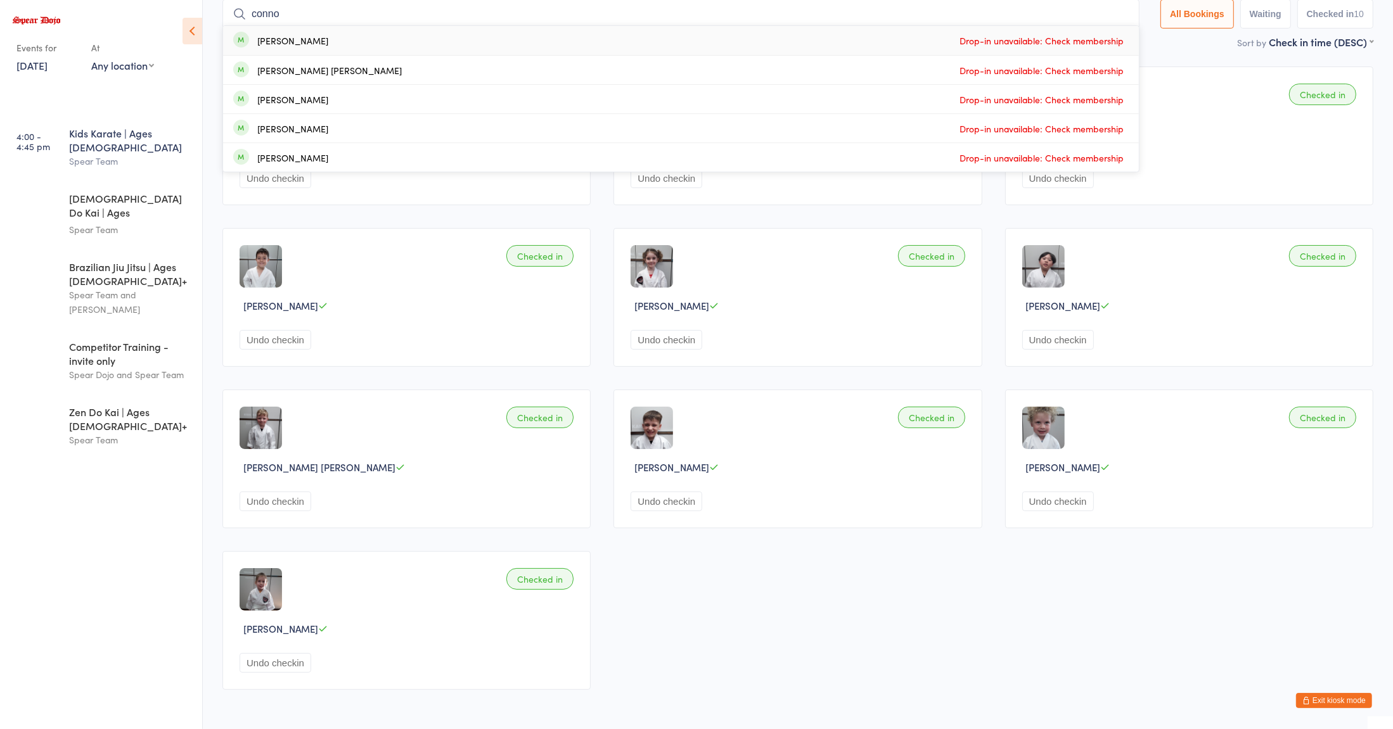
type input "[PERSON_NAME]"
click at [1119, 14] on input "[PERSON_NAME]" at bounding box center [680, 13] width 917 height 29
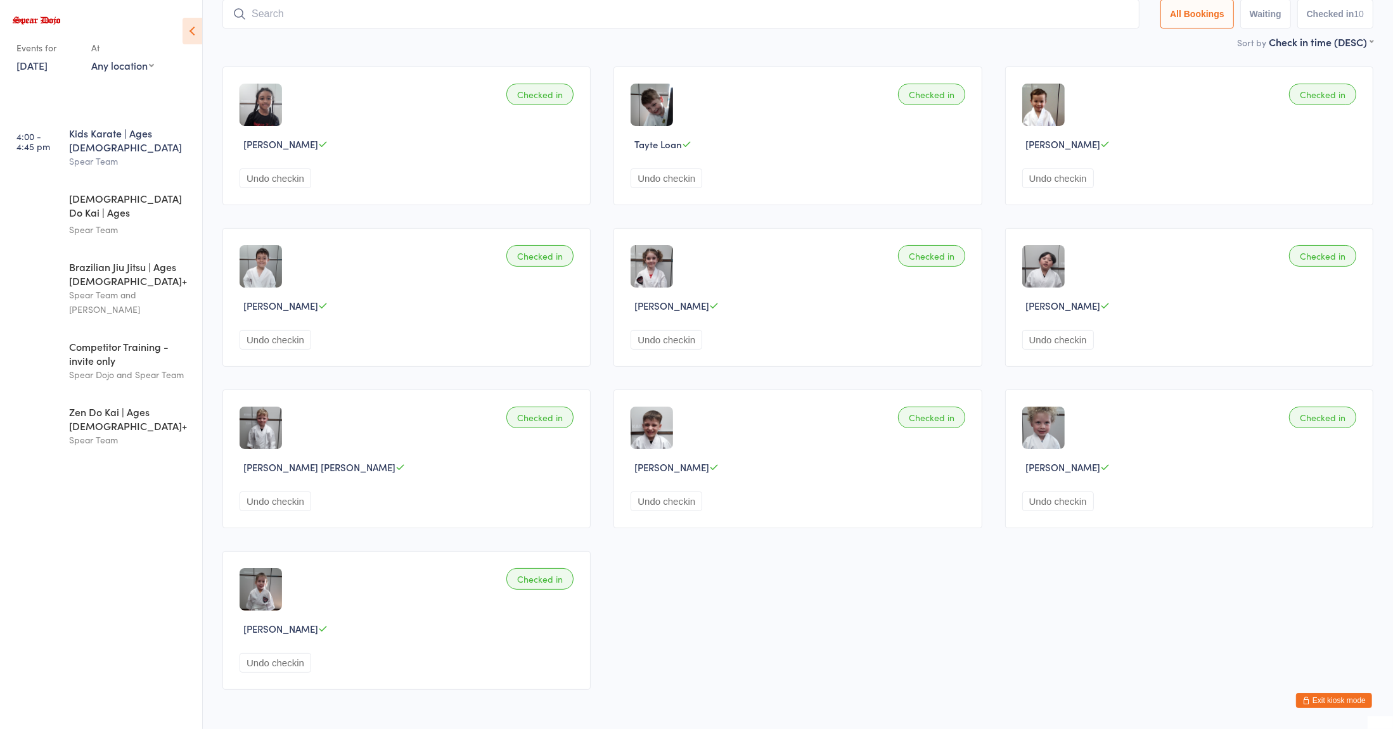
scroll to position [84, 0]
click at [146, 222] on div "Spear Team" at bounding box center [130, 229] width 122 height 15
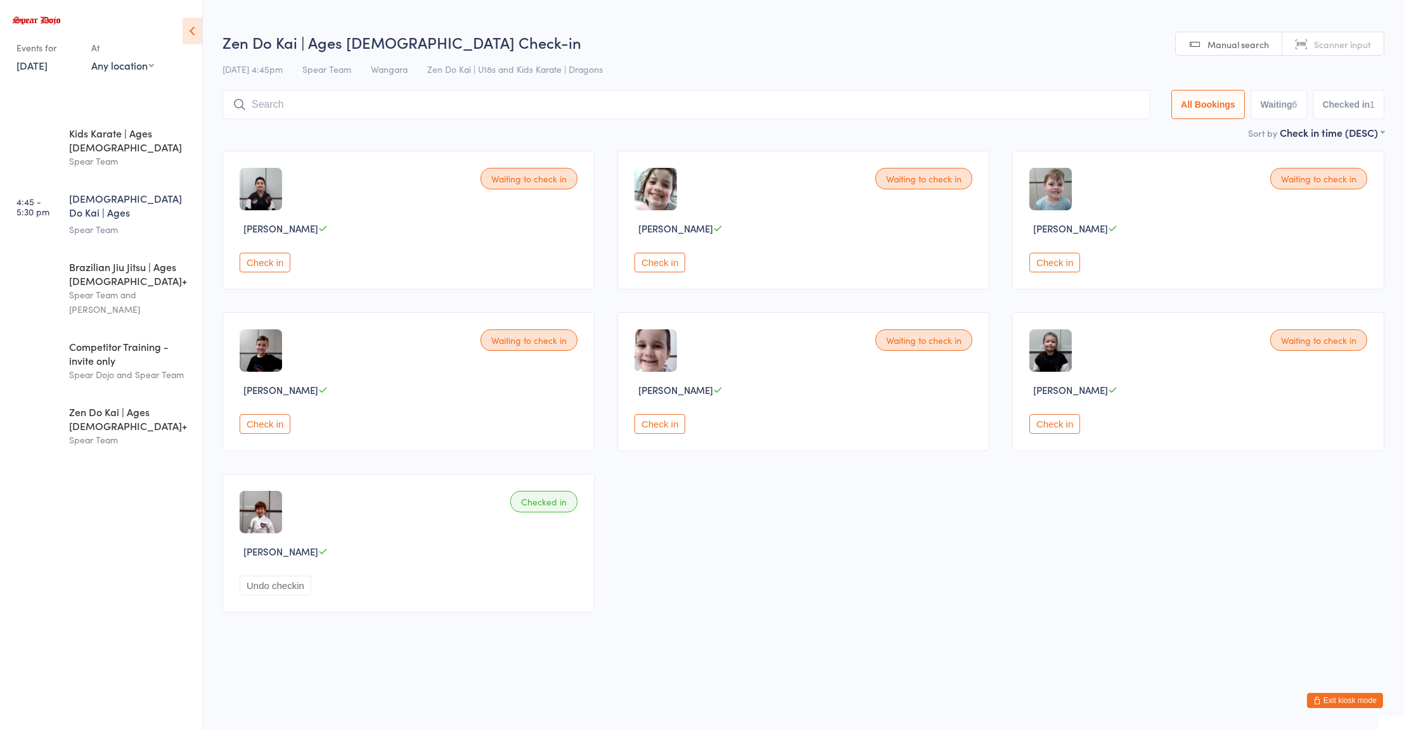
click at [776, 453] on div "Waiting to check in [PERSON_NAME] Check in Waiting to check in [PERSON_NAME] Ch…" at bounding box center [803, 381] width 1184 height 485
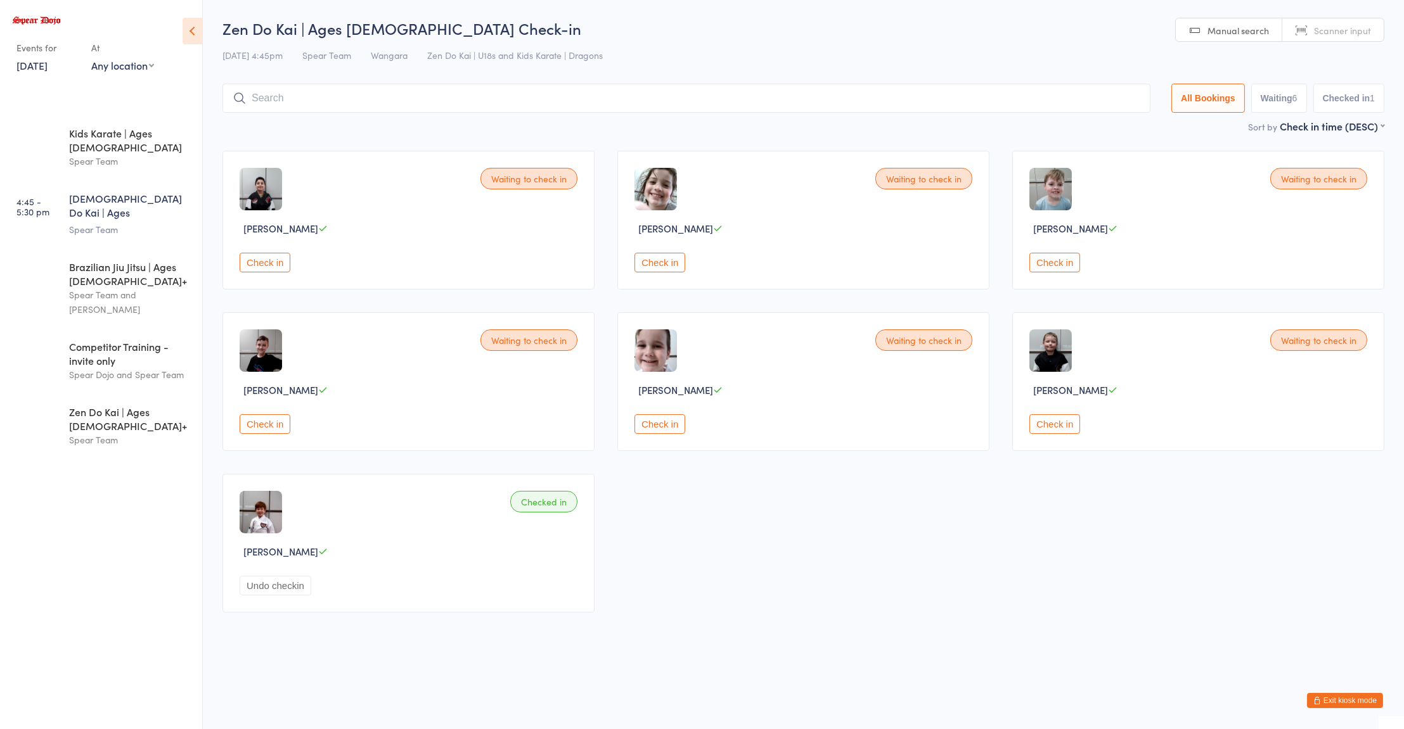
click at [657, 266] on button "Check in" at bounding box center [659, 263] width 51 height 20
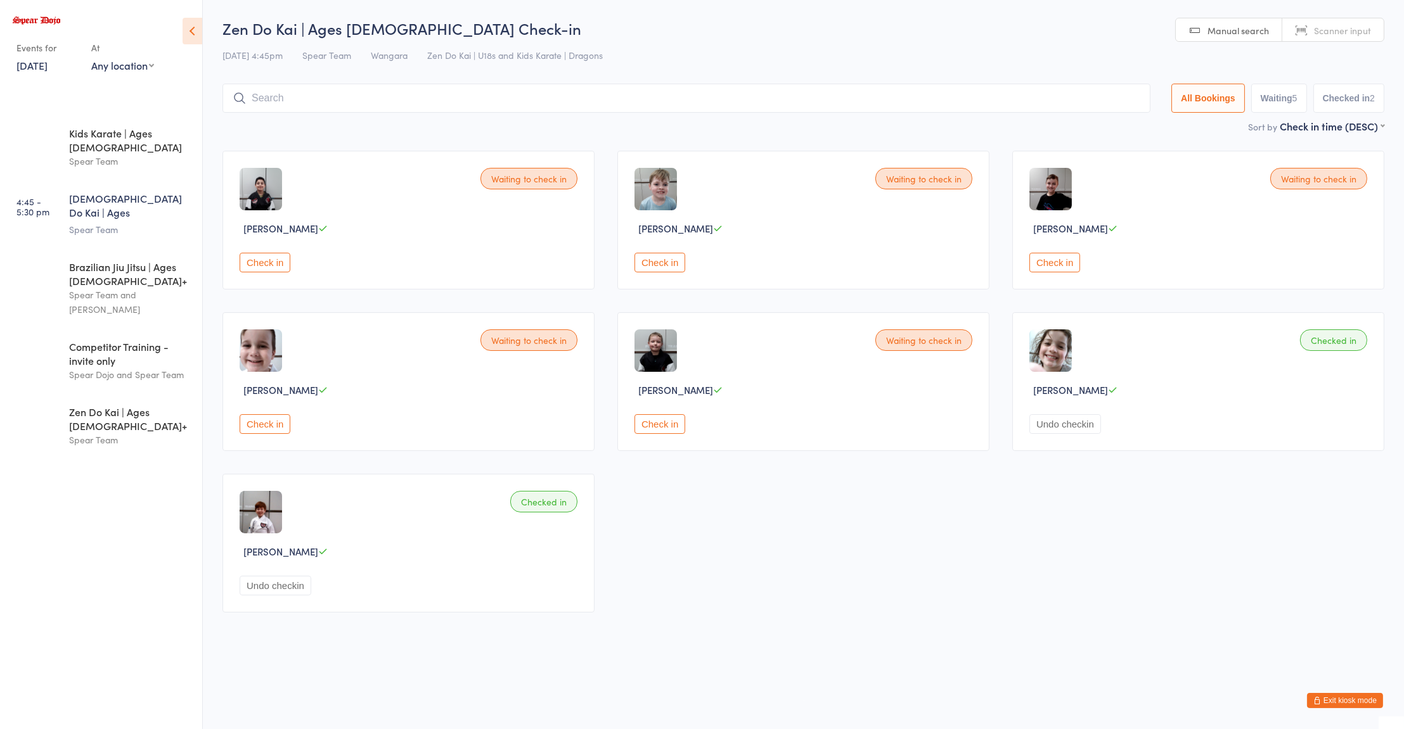
click at [272, 418] on button "Check in" at bounding box center [265, 424] width 51 height 20
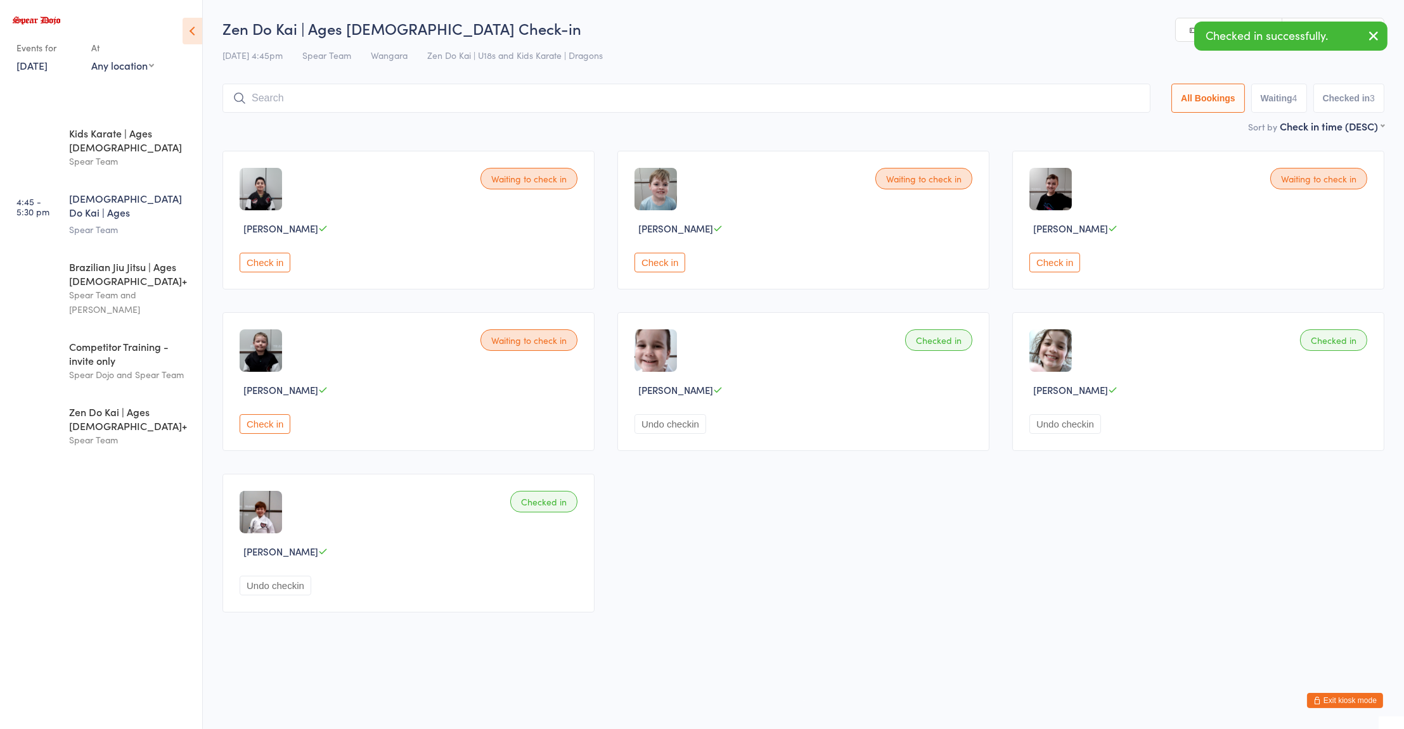
click at [639, 253] on button "Check in" at bounding box center [659, 263] width 51 height 20
click at [840, 96] on input "search" at bounding box center [686, 98] width 928 height 29
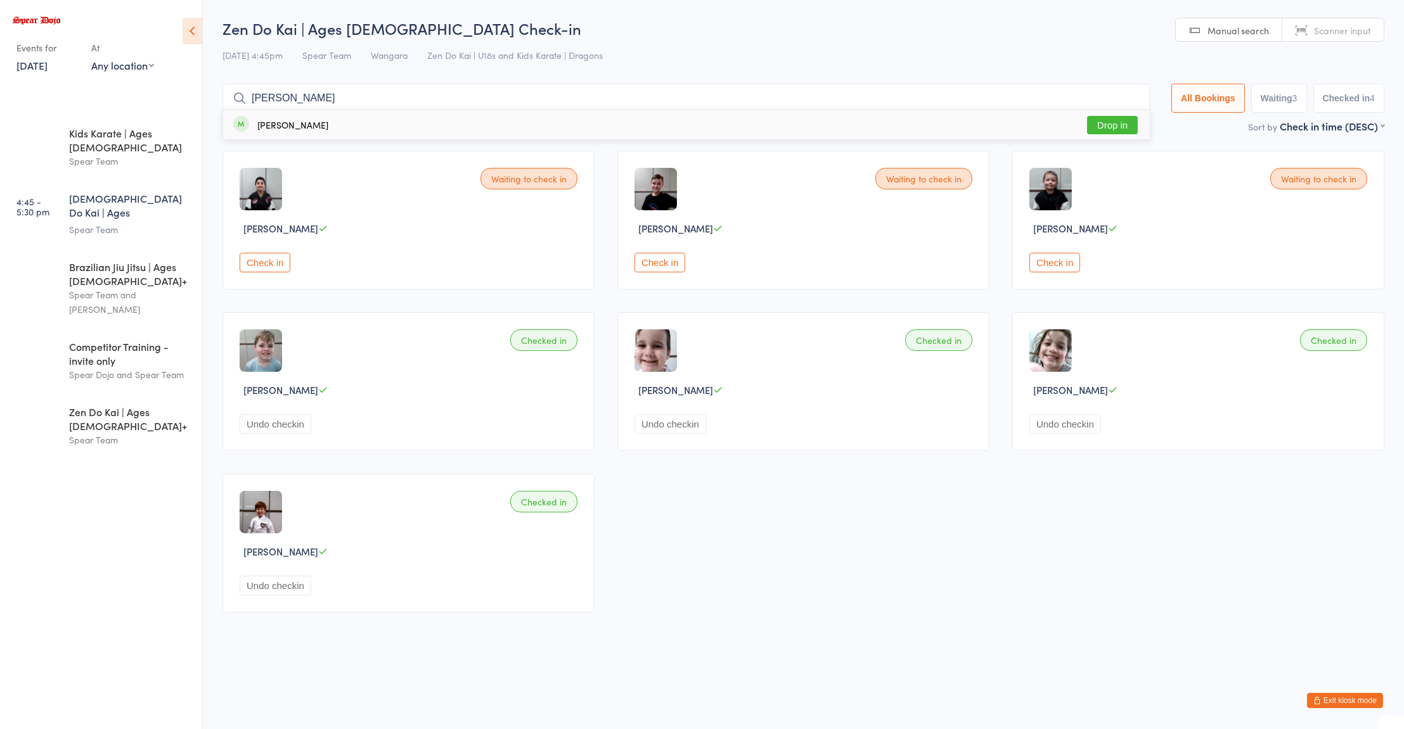
type input "[PERSON_NAME]"
click at [257, 129] on div "[PERSON_NAME]" at bounding box center [292, 125] width 71 height 10
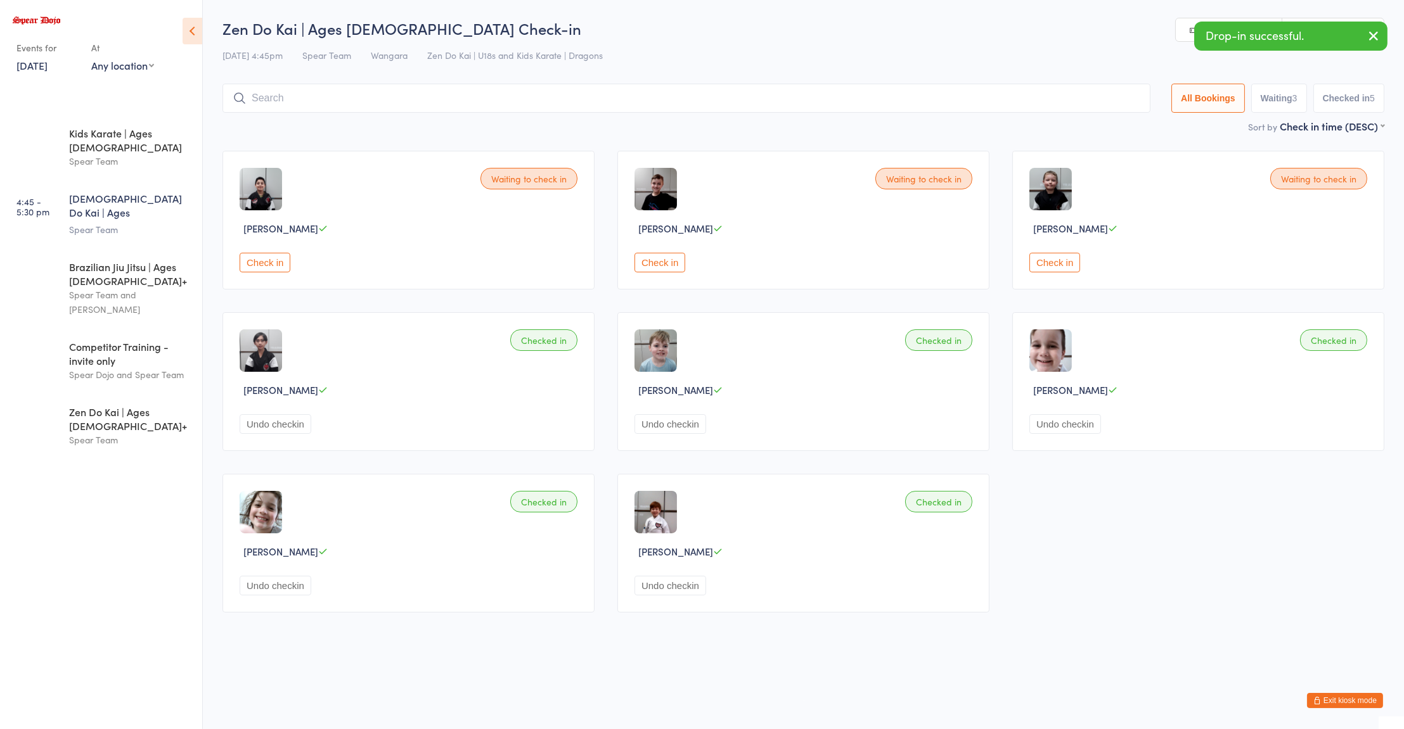
click at [264, 255] on button "Check in" at bounding box center [265, 263] width 51 height 20
click at [328, 67] on div "Zen Do Kai | Ages [DEMOGRAPHIC_DATA] Check-in [DATE] 4:45pm Spear Team Wangara …" at bounding box center [803, 68] width 1162 height 101
click at [316, 96] on input "search" at bounding box center [686, 98] width 928 height 29
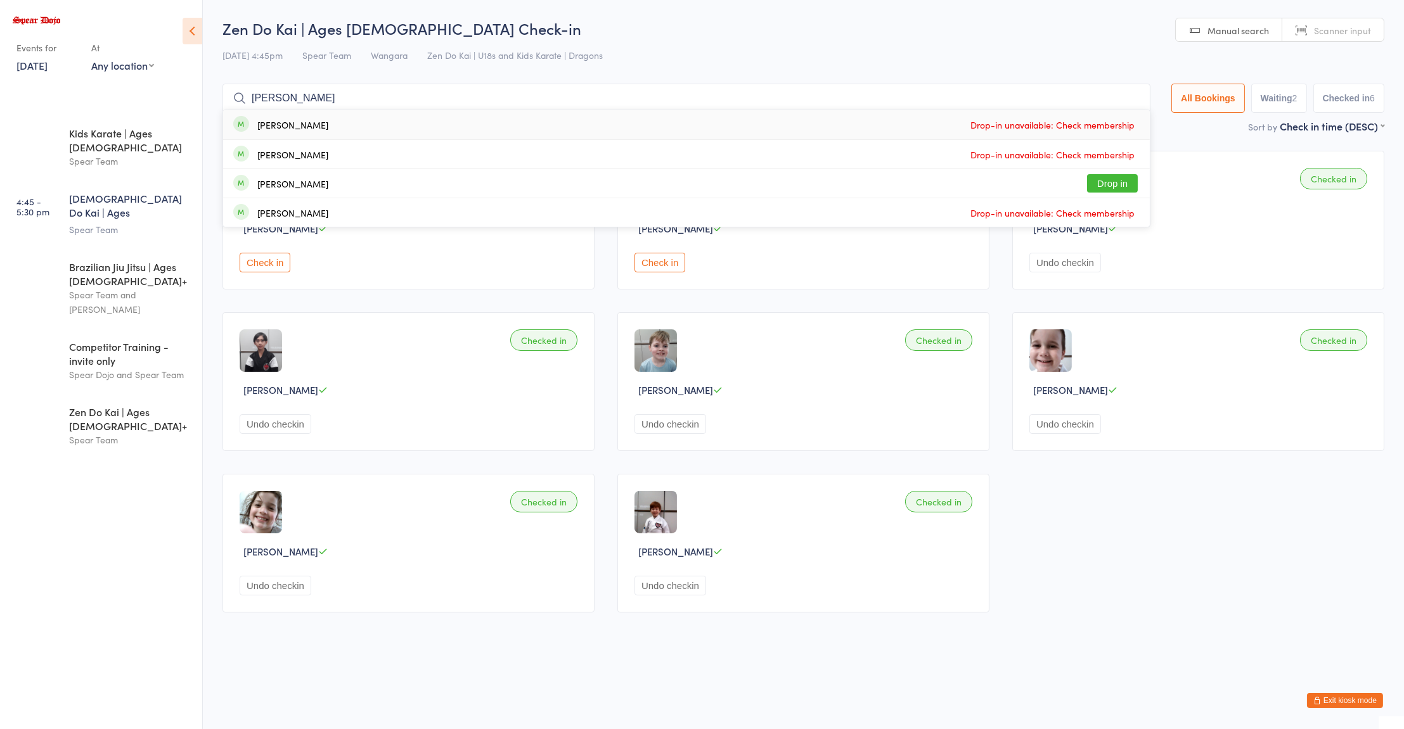
type input "[PERSON_NAME]"
click at [286, 183] on div "[PERSON_NAME]" at bounding box center [292, 184] width 71 height 10
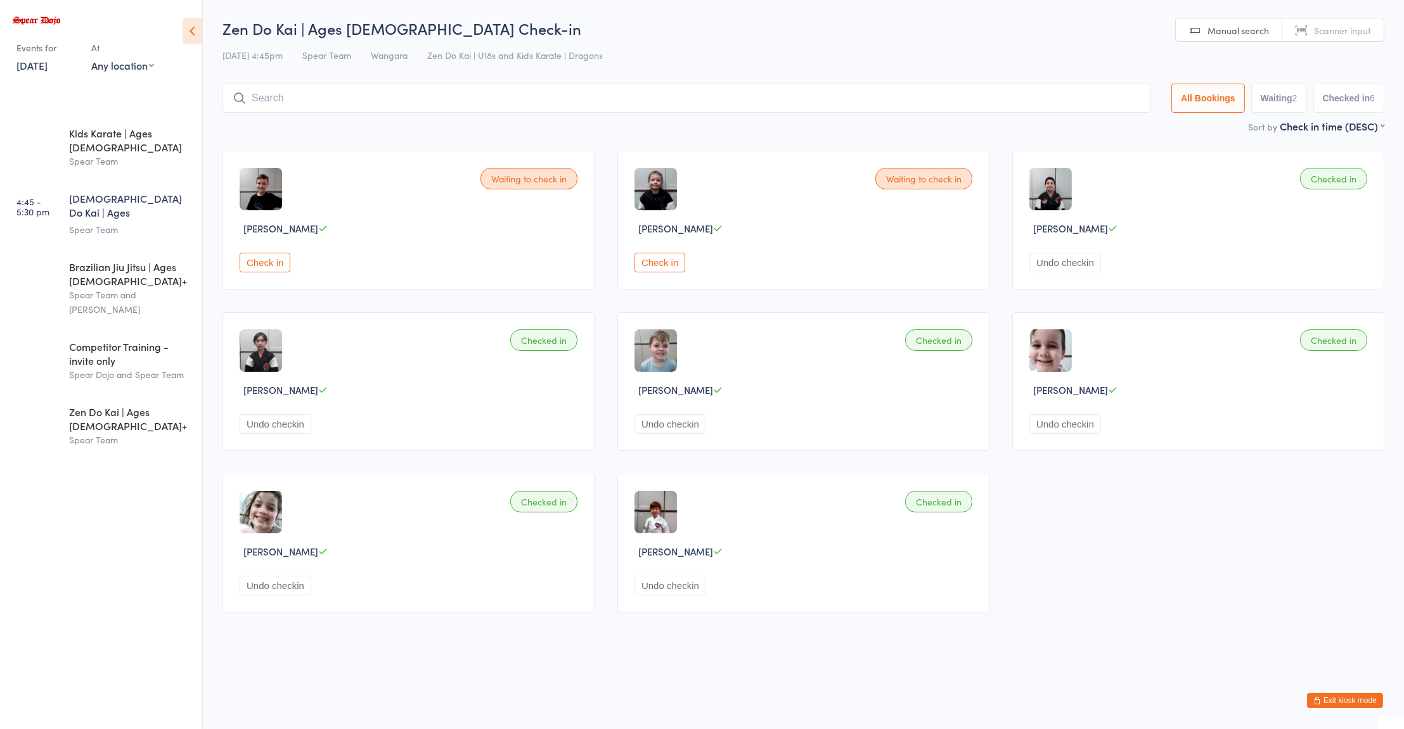
click at [290, 96] on input "search" at bounding box center [686, 98] width 928 height 29
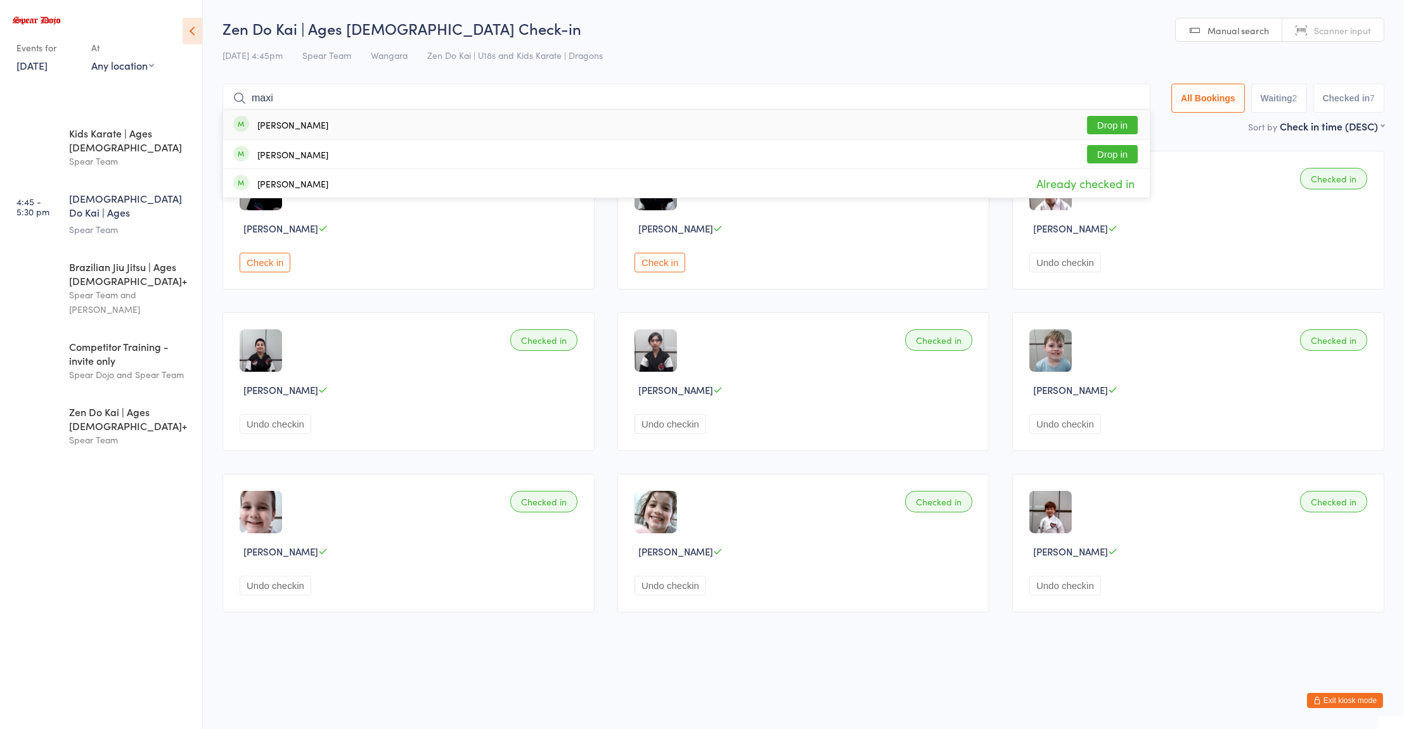
type input "maxi"
click at [297, 127] on div "[PERSON_NAME]" at bounding box center [292, 125] width 71 height 10
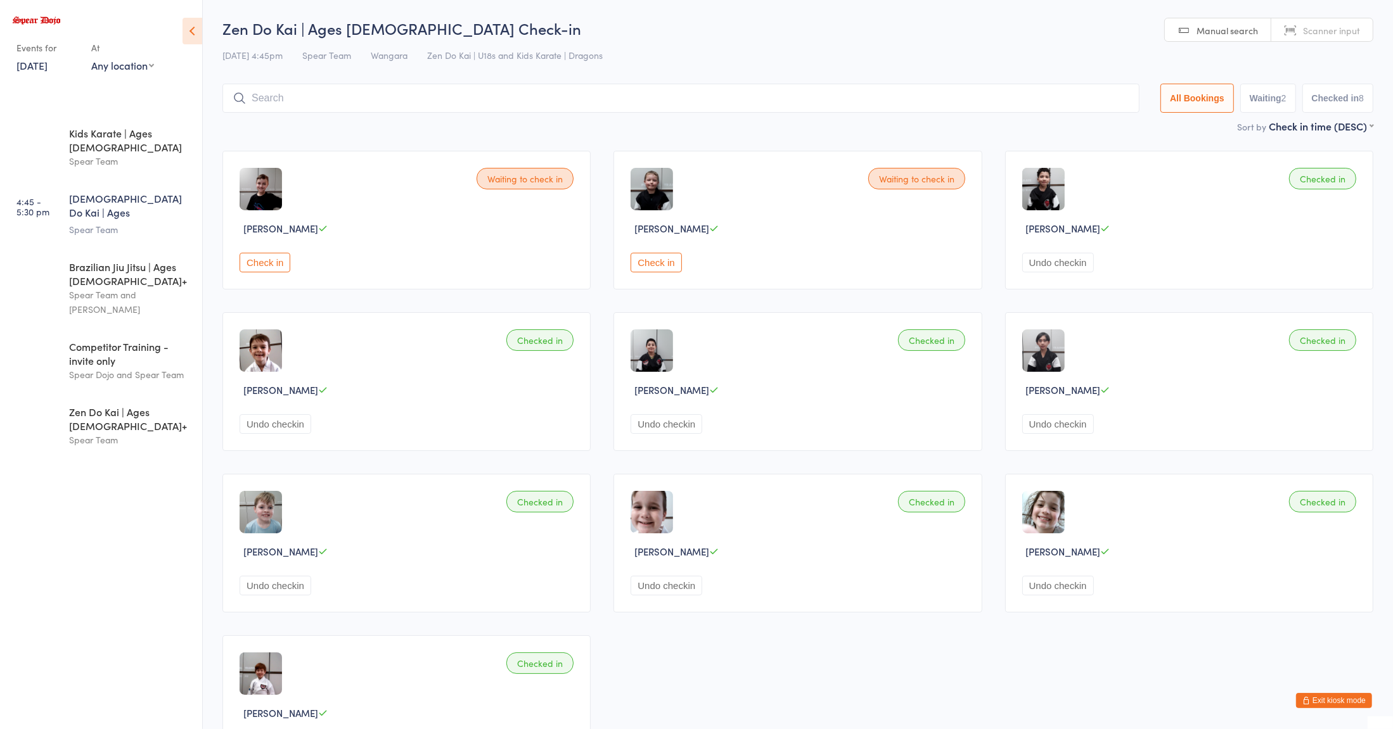
click at [1035, 96] on input "search" at bounding box center [680, 98] width 917 height 29
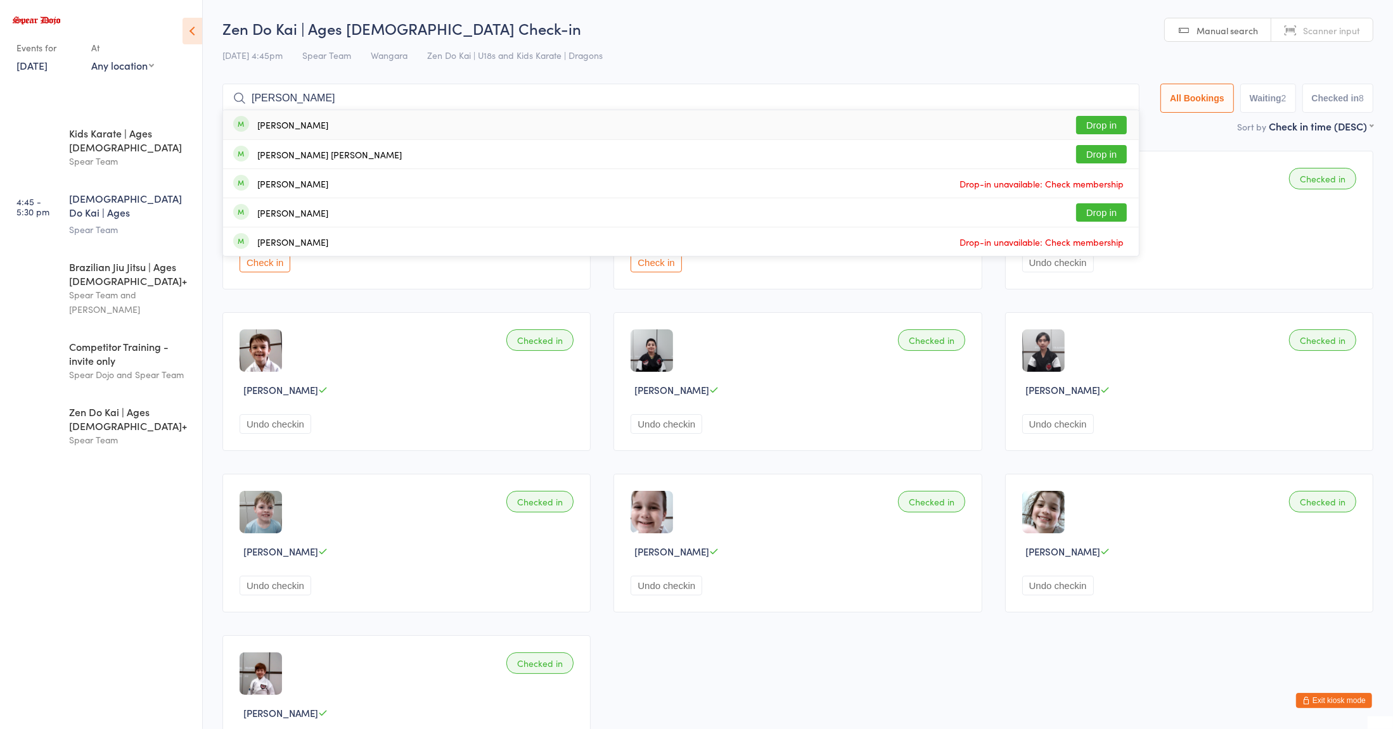
type input "[PERSON_NAME]"
click at [1100, 123] on button "Drop in" at bounding box center [1101, 125] width 51 height 18
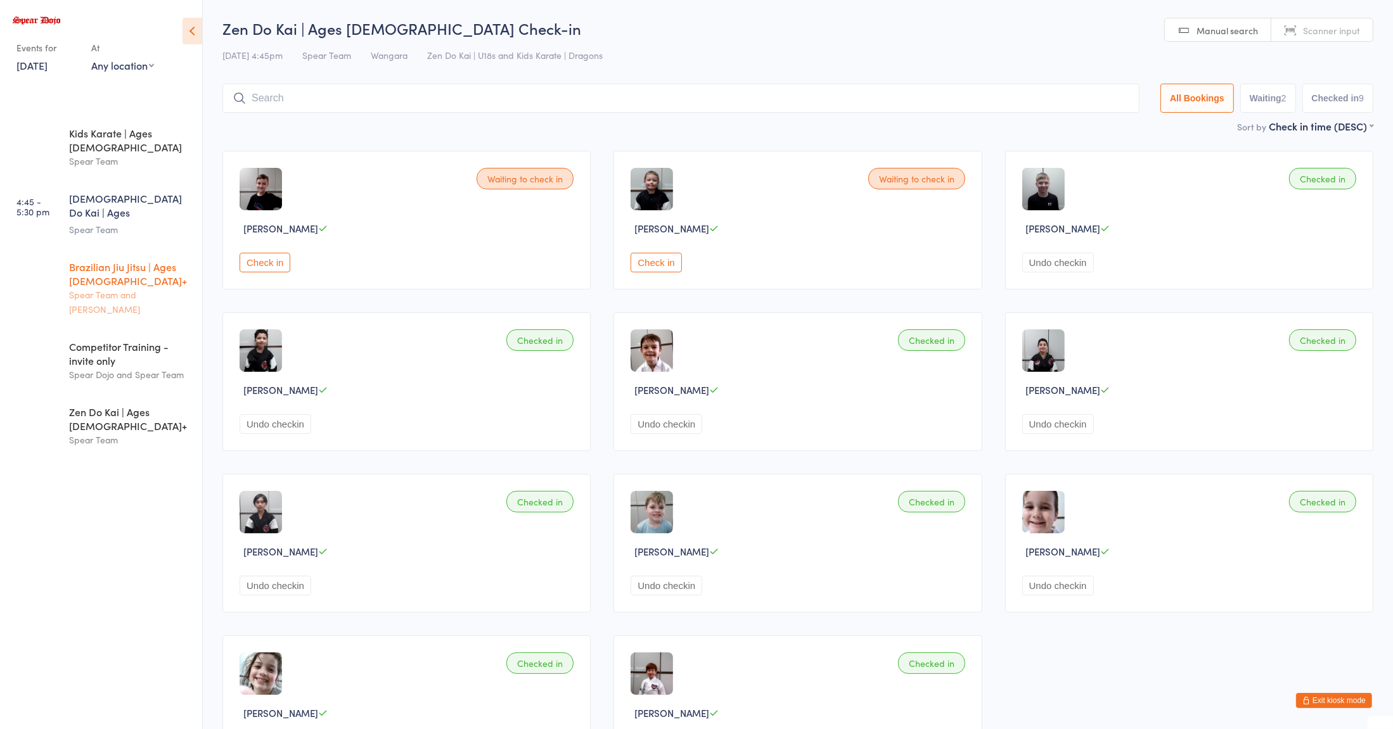
click at [117, 260] on div "Brazilian Jiu Jitsu | Ages [DEMOGRAPHIC_DATA]+" at bounding box center [130, 274] width 122 height 28
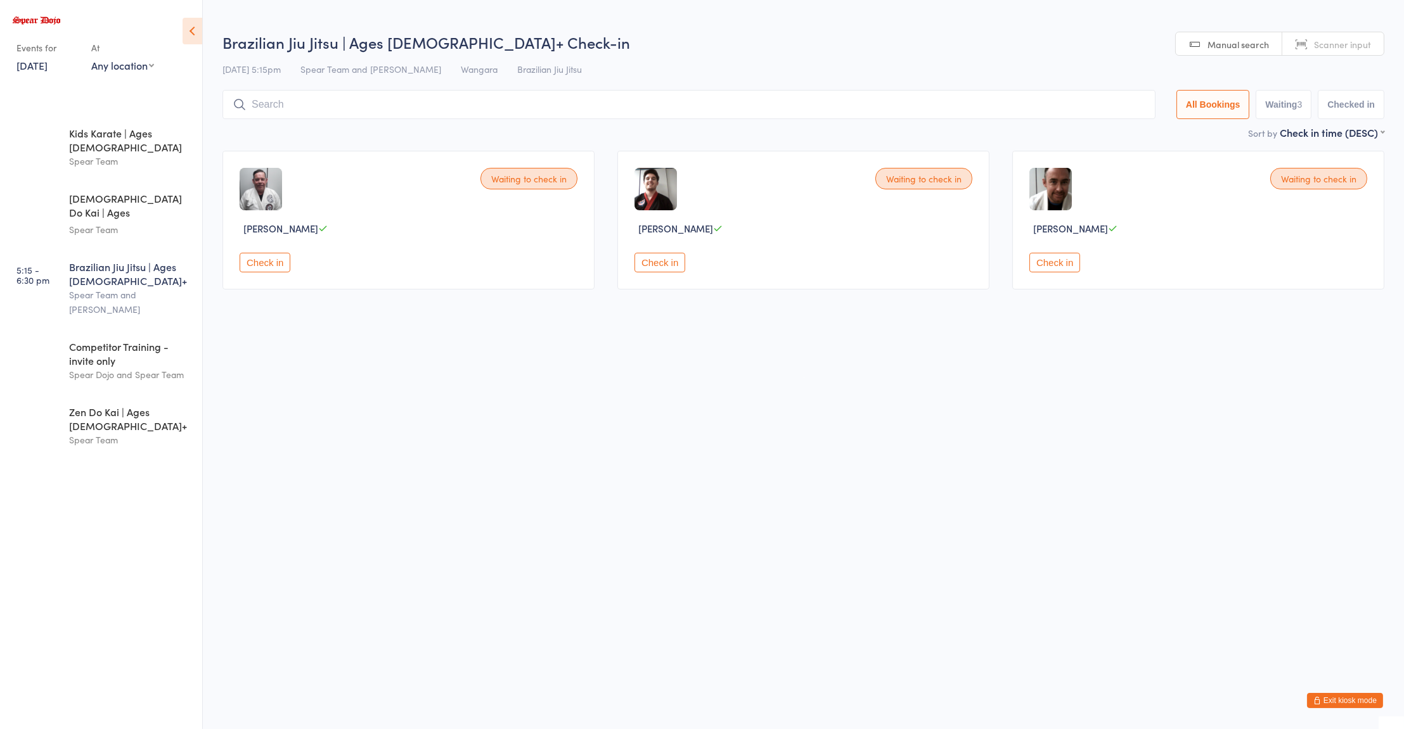
click at [1063, 268] on button "Check in" at bounding box center [1054, 263] width 51 height 20
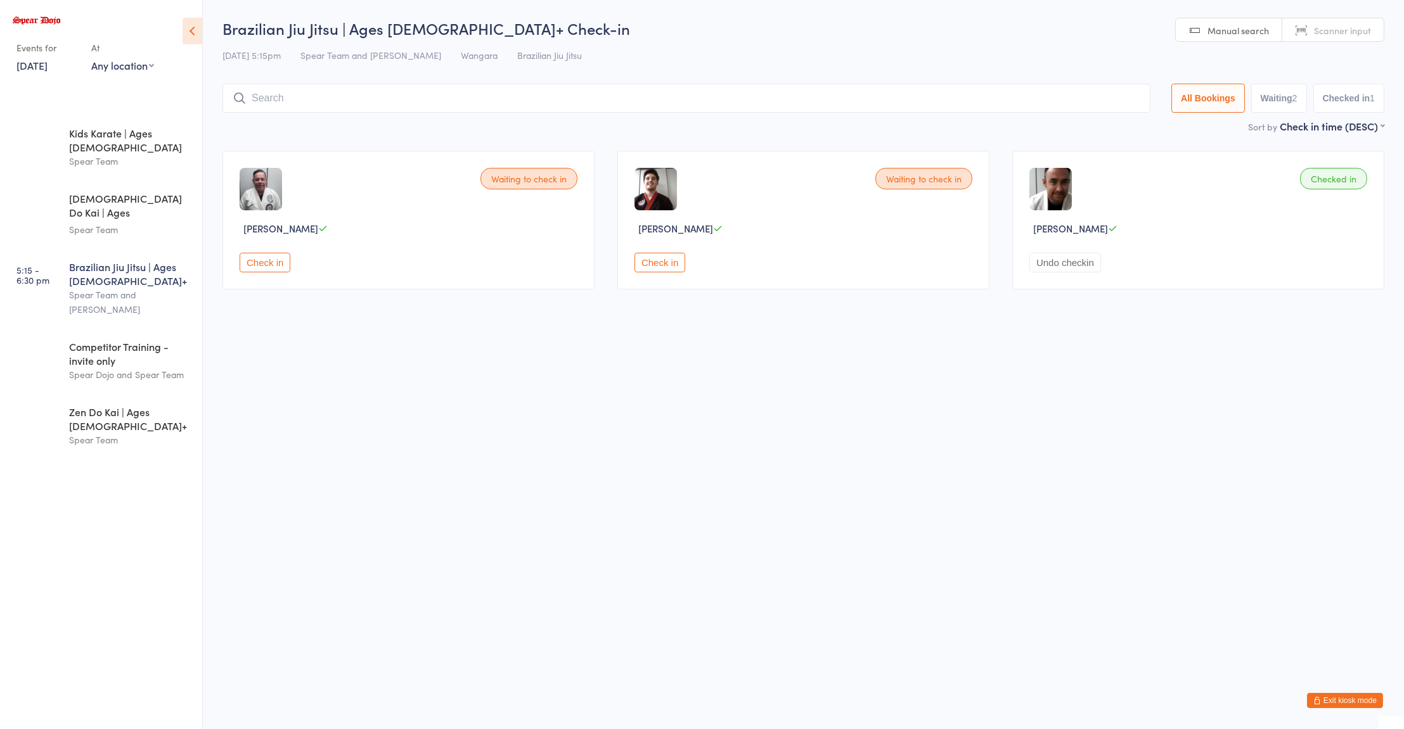
click at [669, 268] on button "Check in" at bounding box center [659, 263] width 51 height 20
click at [118, 368] on div "Spear Dojo and Spear Team" at bounding box center [130, 375] width 122 height 15
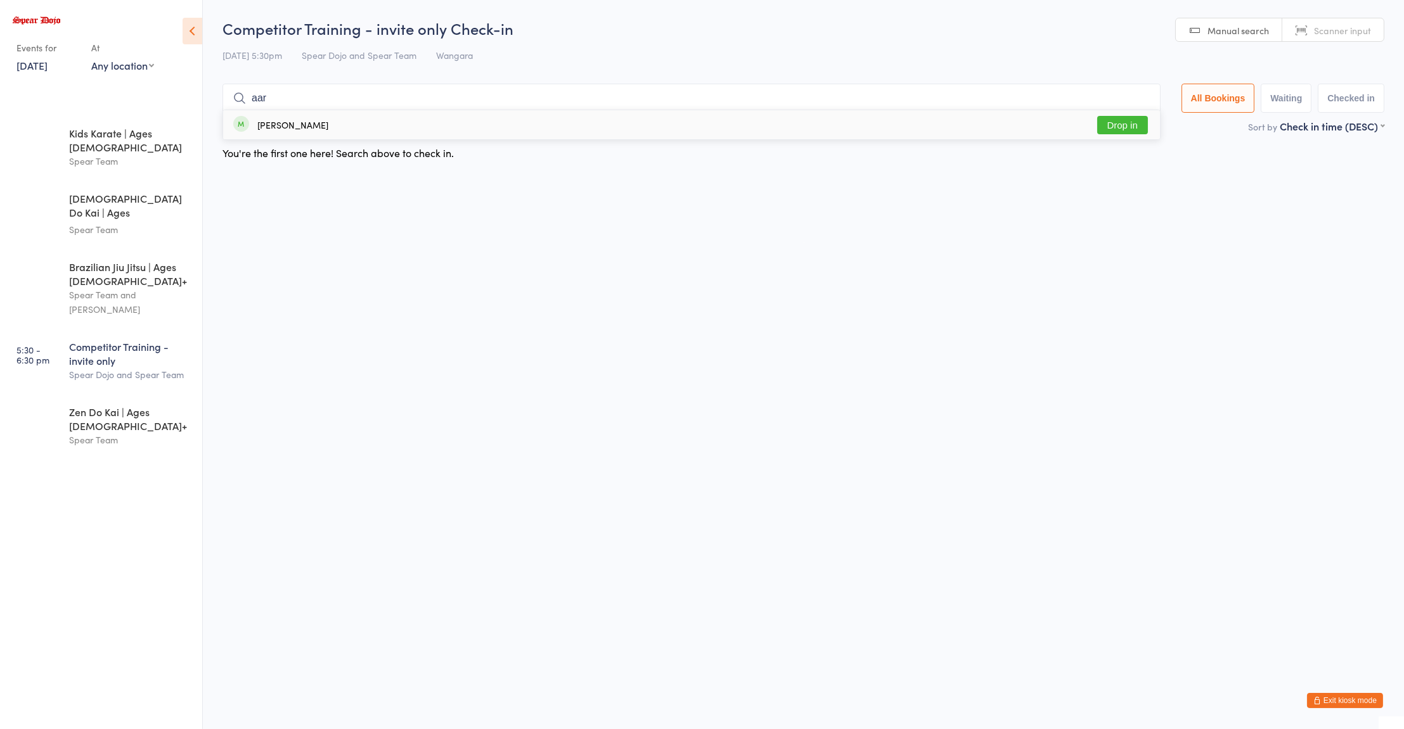
type input "aar"
click at [1141, 126] on button "Drop in" at bounding box center [1122, 125] width 51 height 18
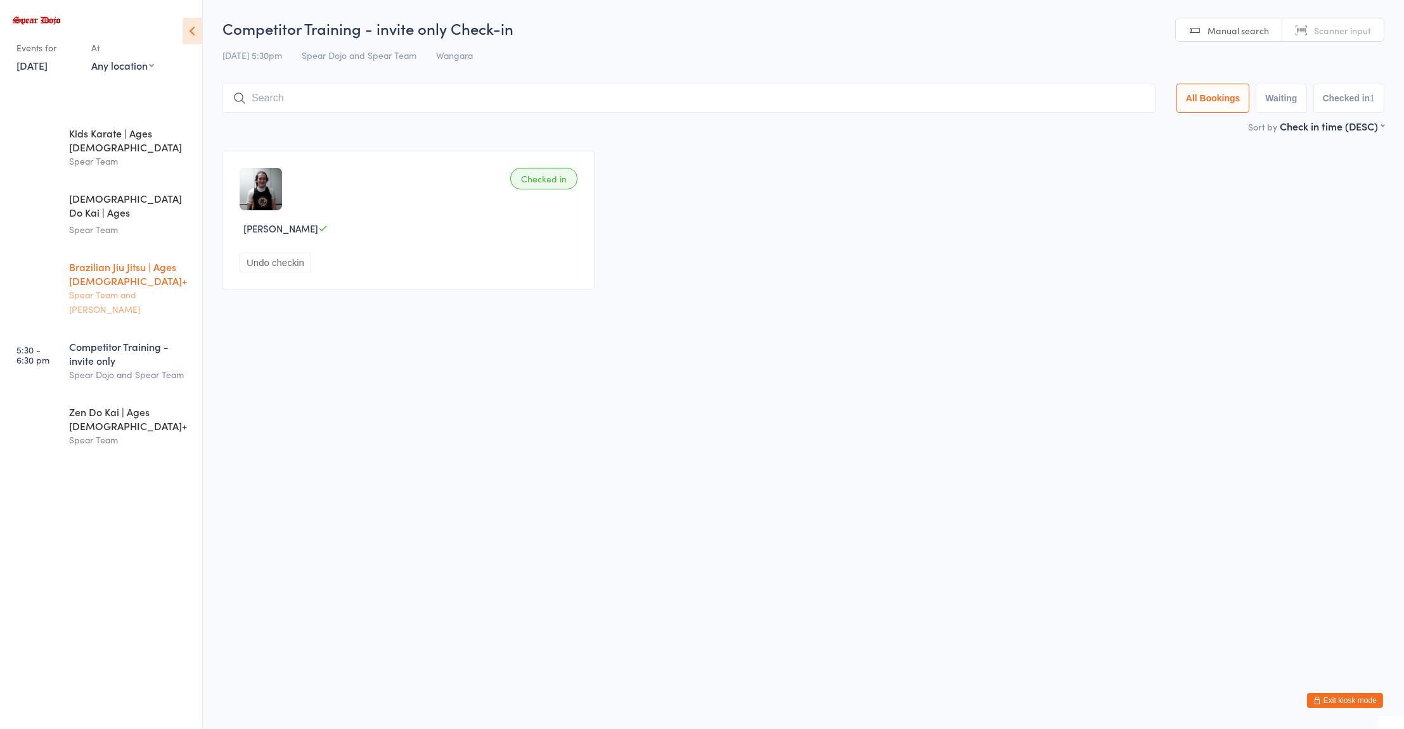
click at [100, 288] on div "Spear Team and [PERSON_NAME]" at bounding box center [130, 302] width 122 height 29
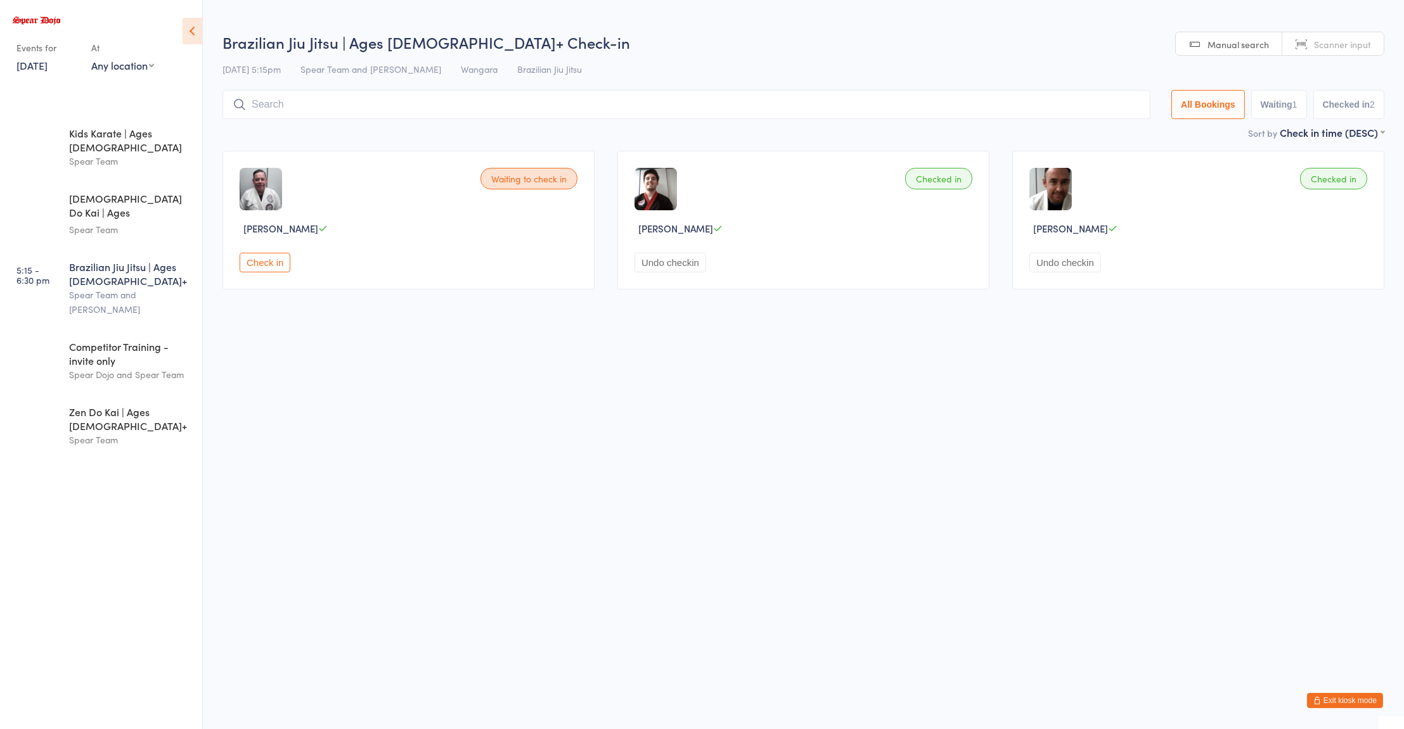
click at [253, 266] on button "Check in" at bounding box center [265, 263] width 51 height 20
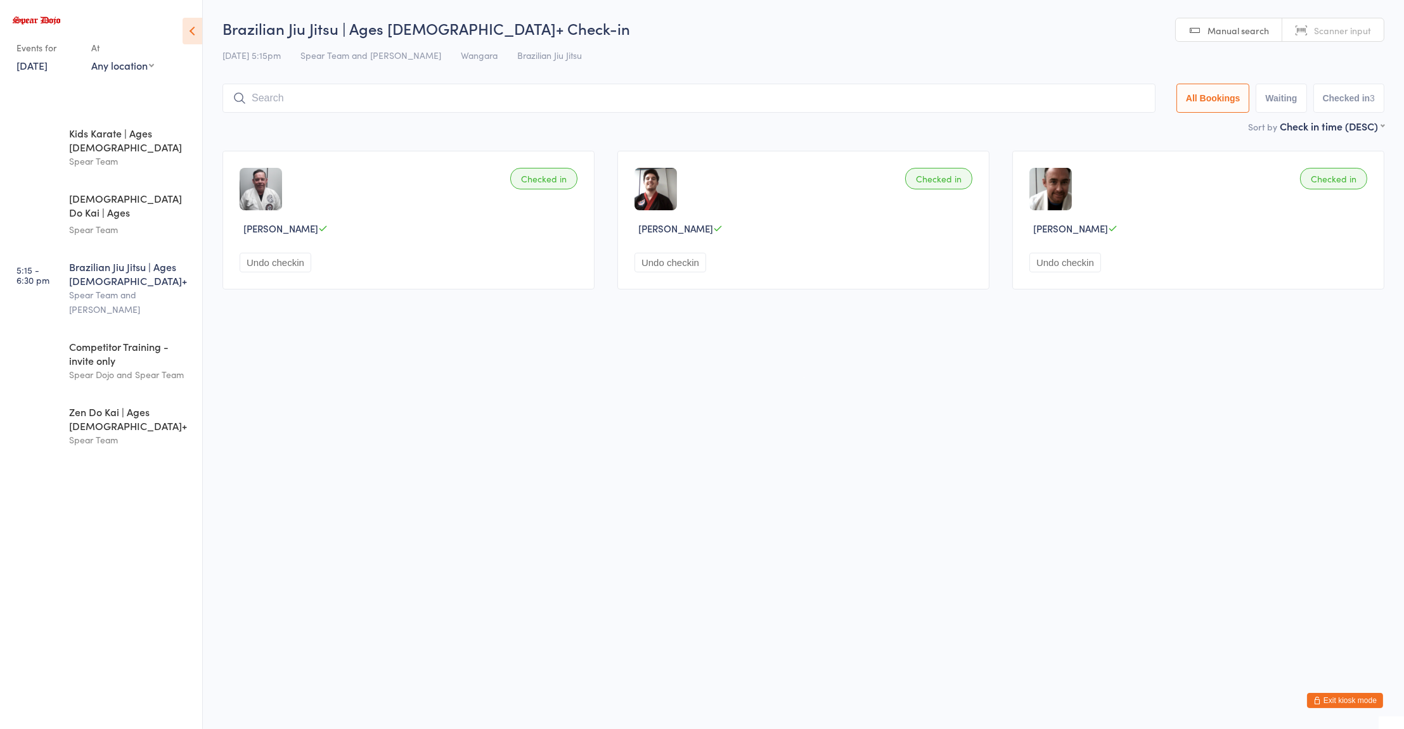
click at [619, 99] on input "search" at bounding box center [688, 98] width 933 height 29
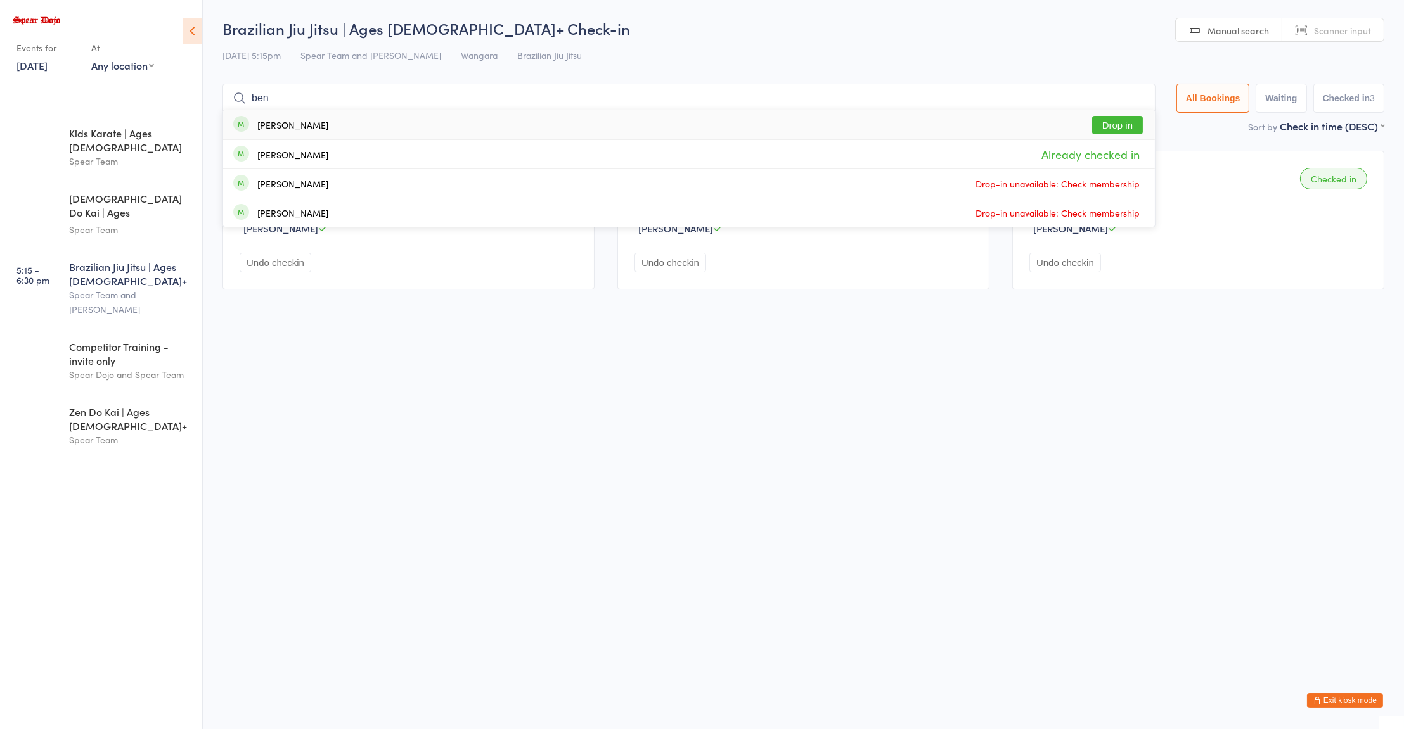
type input "ben"
click at [1114, 125] on button "Drop in" at bounding box center [1117, 125] width 51 height 18
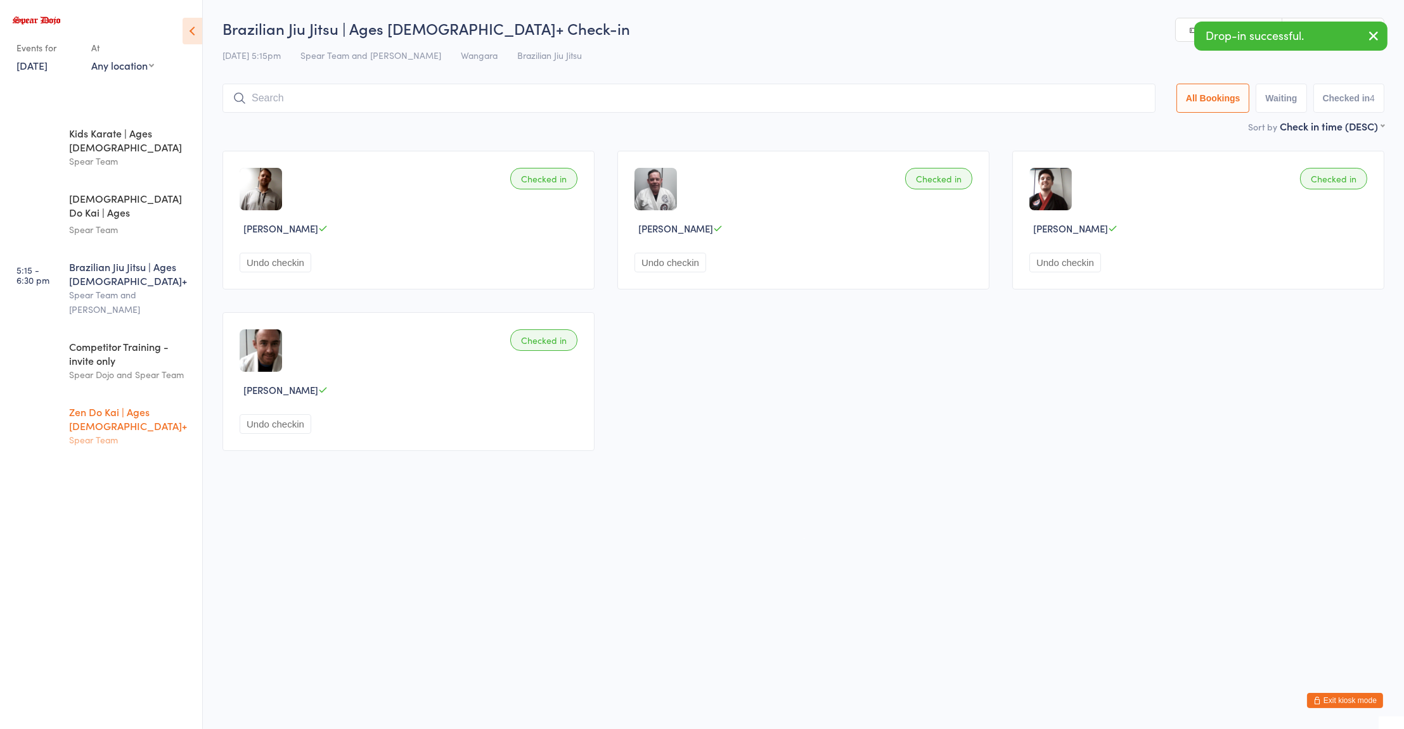
click at [131, 433] on div "Spear Team" at bounding box center [130, 440] width 122 height 15
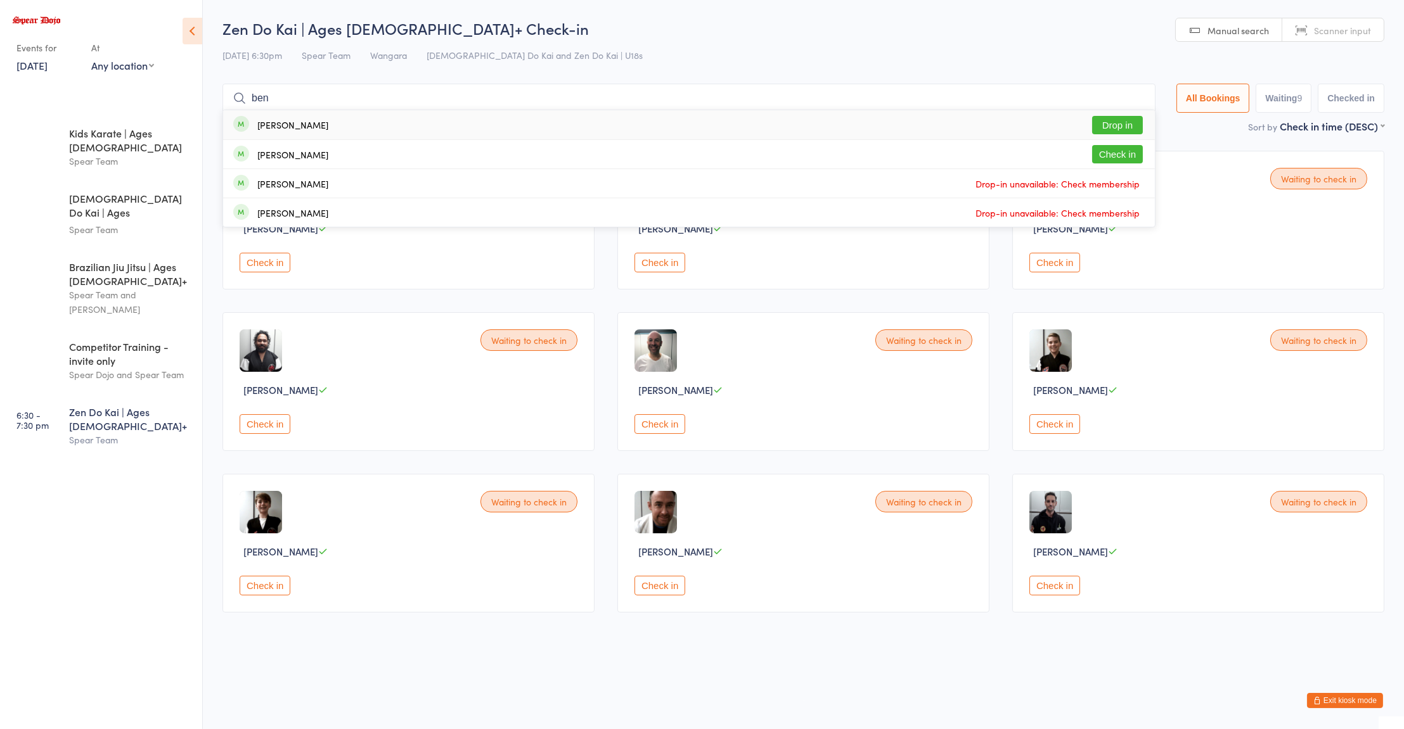
type input "ben"
click at [1120, 122] on button "Drop in" at bounding box center [1117, 125] width 51 height 18
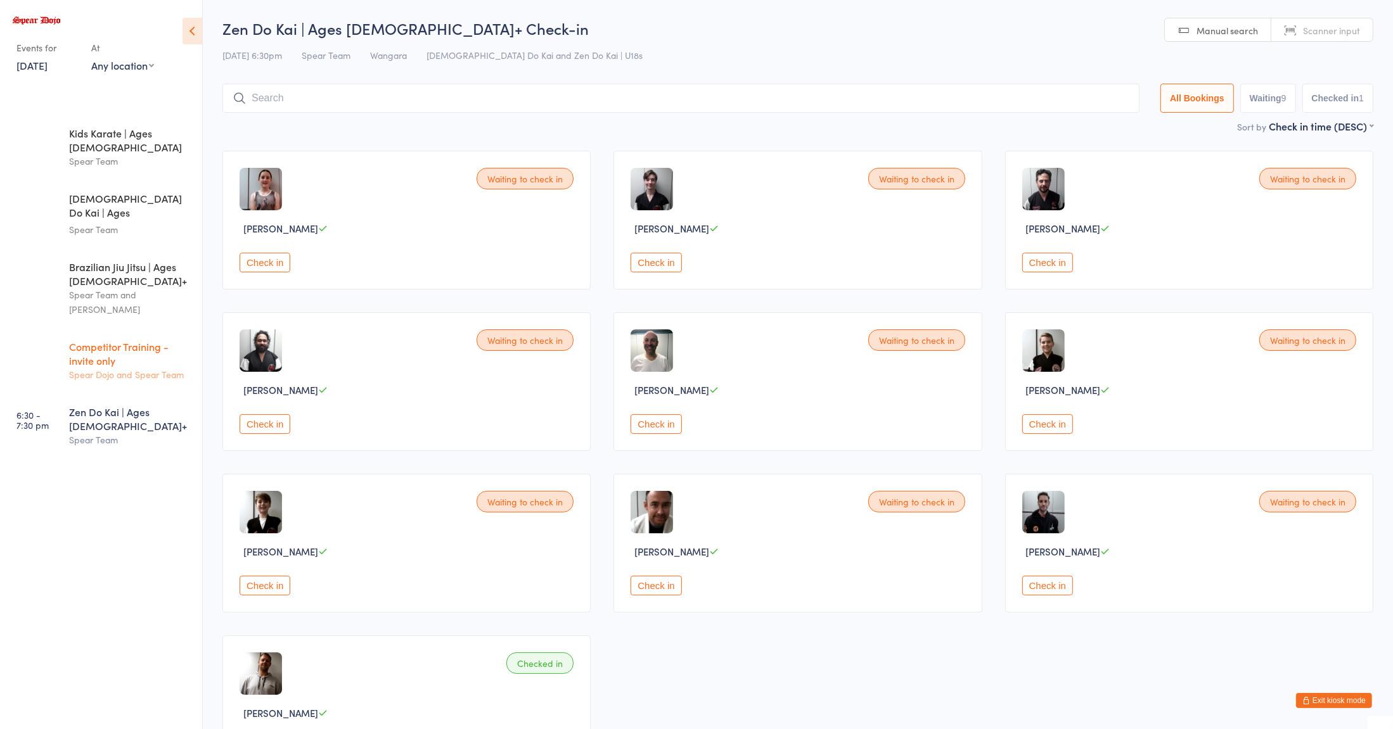
click at [132, 340] on div "Competitor Training - invite only" at bounding box center [130, 354] width 122 height 28
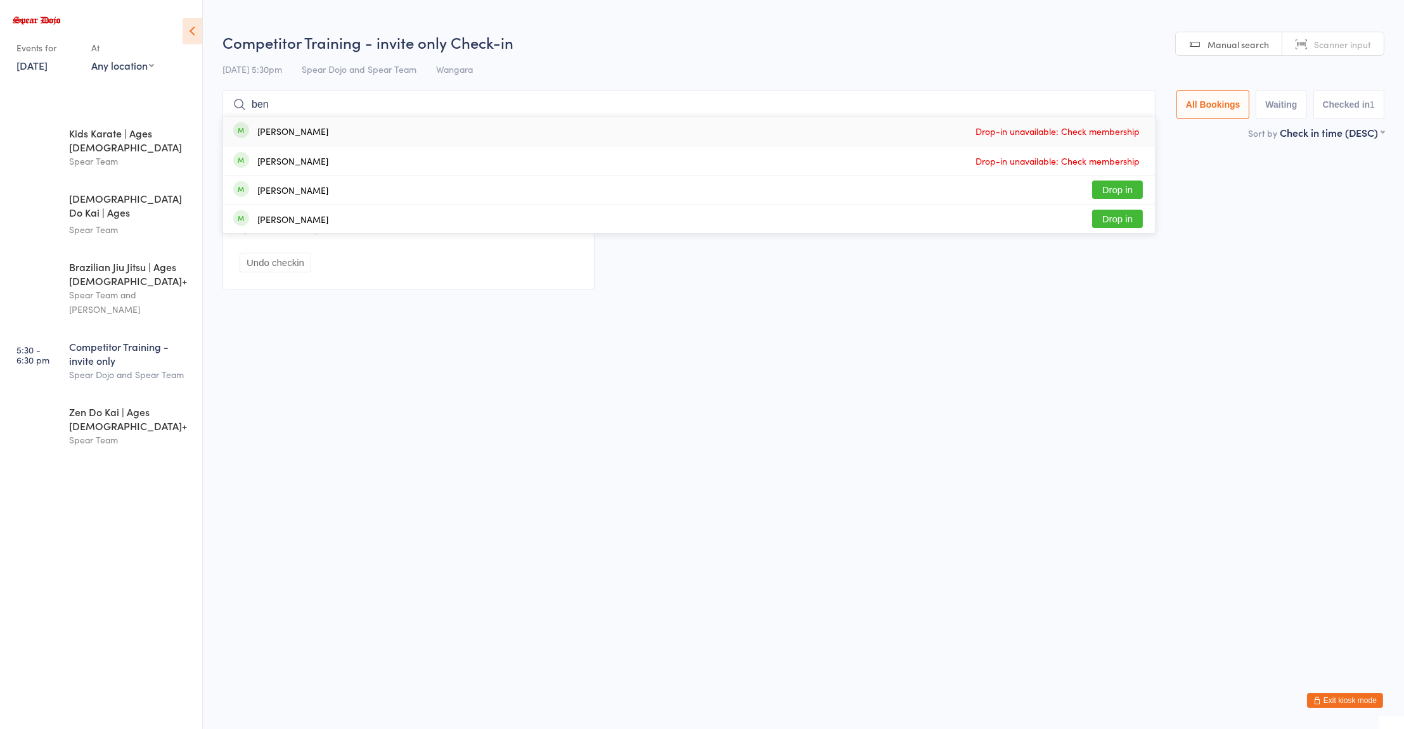
type input "ben"
click at [1125, 189] on button "Drop in" at bounding box center [1117, 190] width 51 height 18
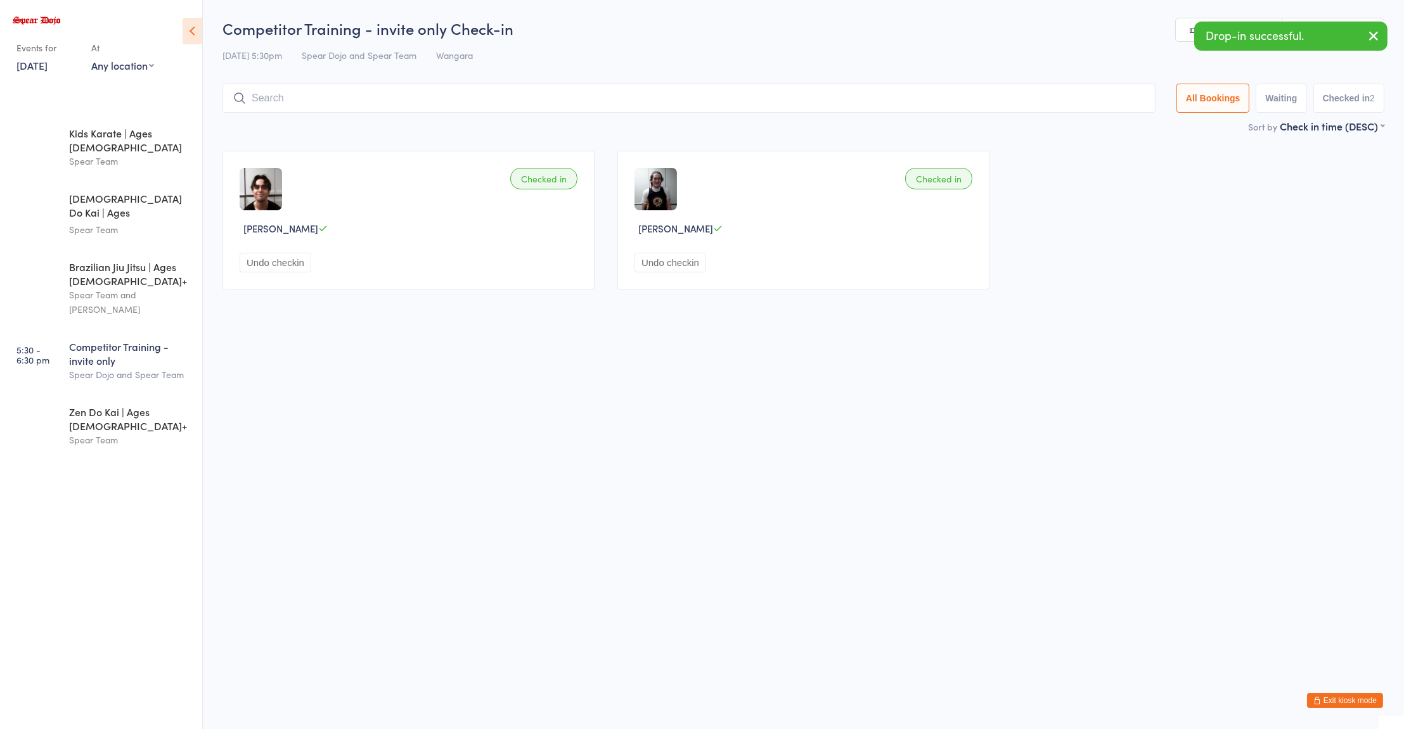
type input "y"
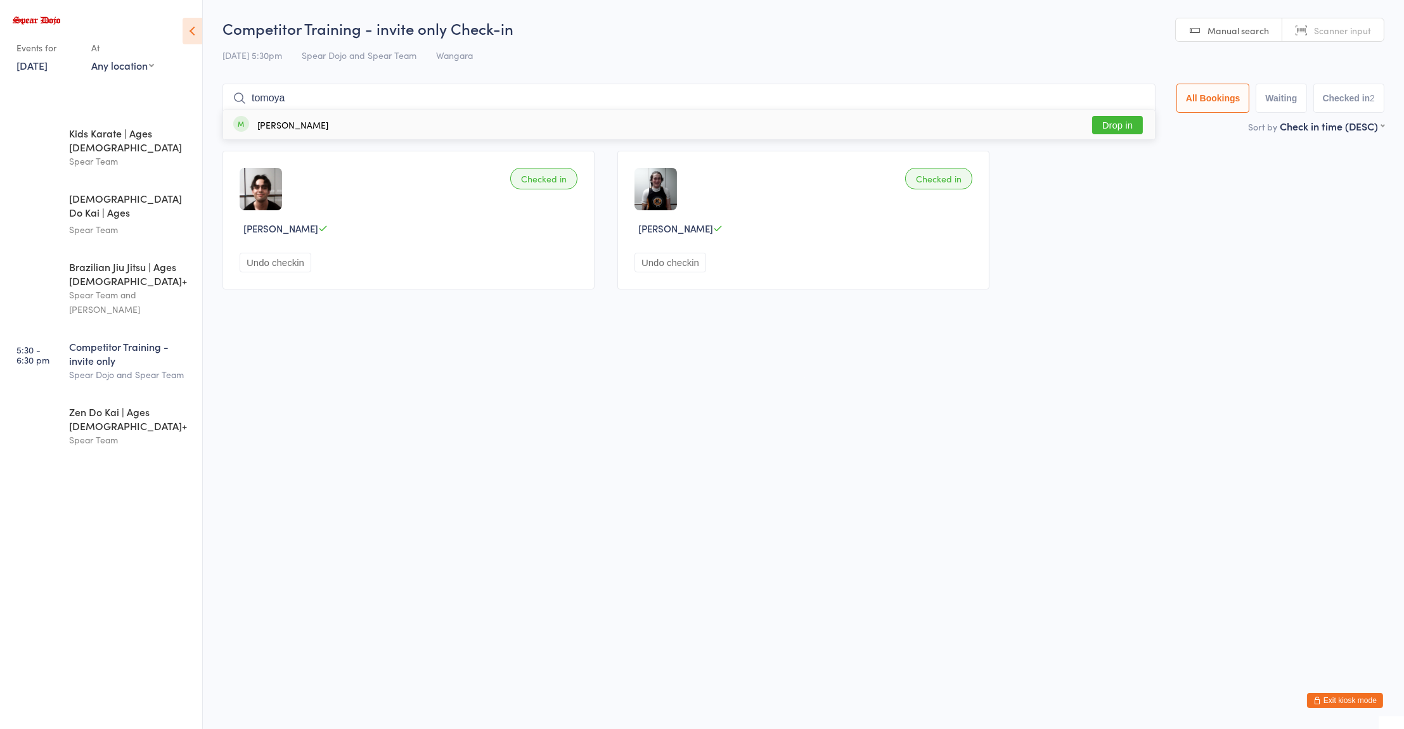
type input "tomoya"
click at [1124, 120] on button "Drop in" at bounding box center [1117, 125] width 51 height 18
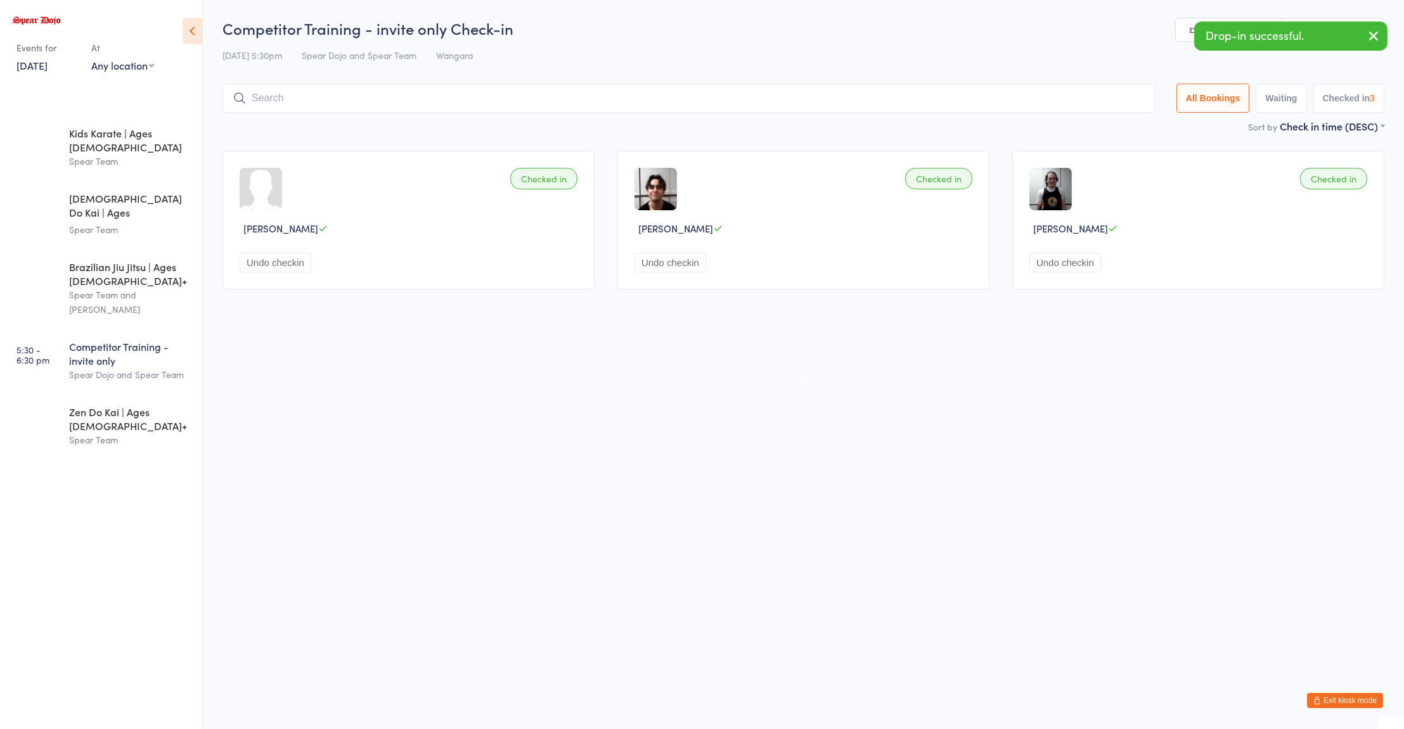
click at [1039, 425] on html "You have now entered Kiosk Mode. Members will be able to check themselves in us…" at bounding box center [702, 364] width 1404 height 729
click at [128, 260] on div "Brazilian Jiu Jitsu | Ages [DEMOGRAPHIC_DATA]+" at bounding box center [130, 274] width 122 height 28
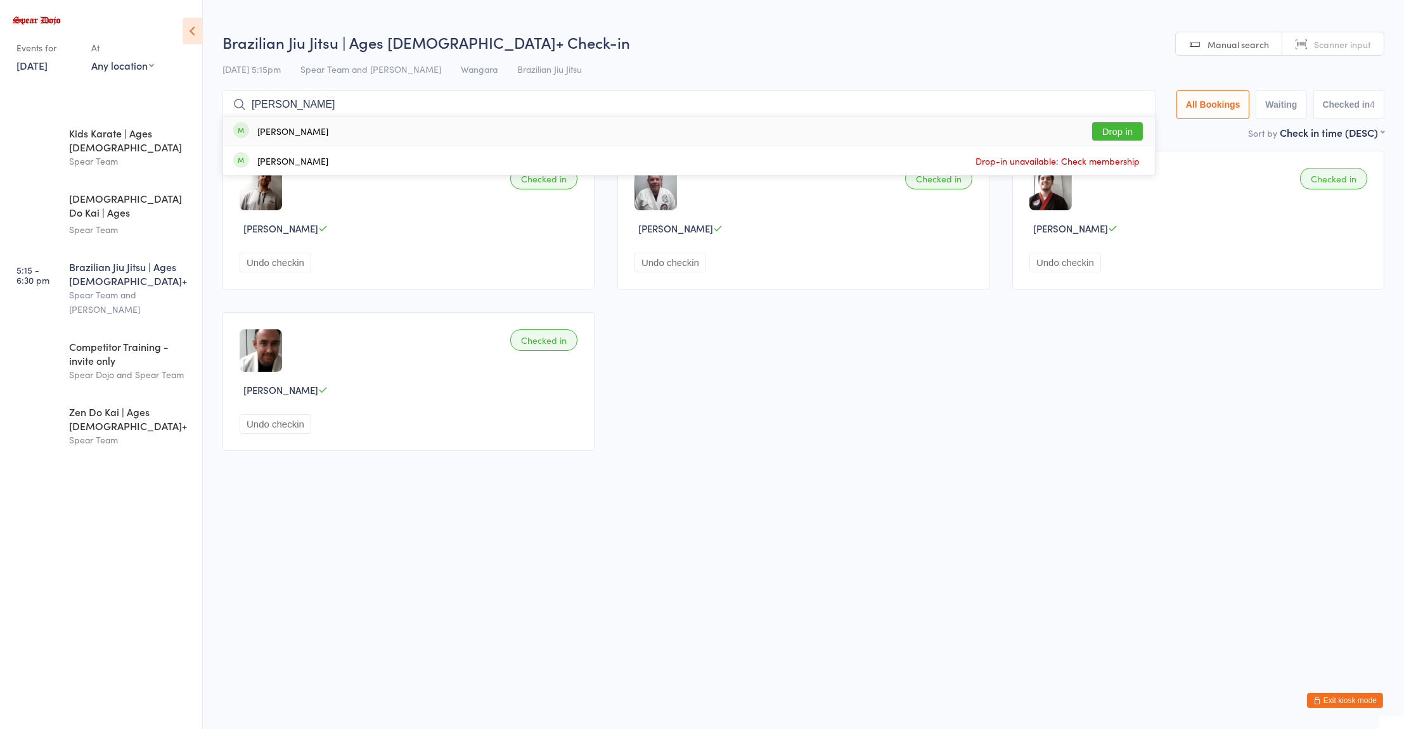
type input "[PERSON_NAME]"
click at [1108, 128] on button "Drop in" at bounding box center [1117, 131] width 51 height 18
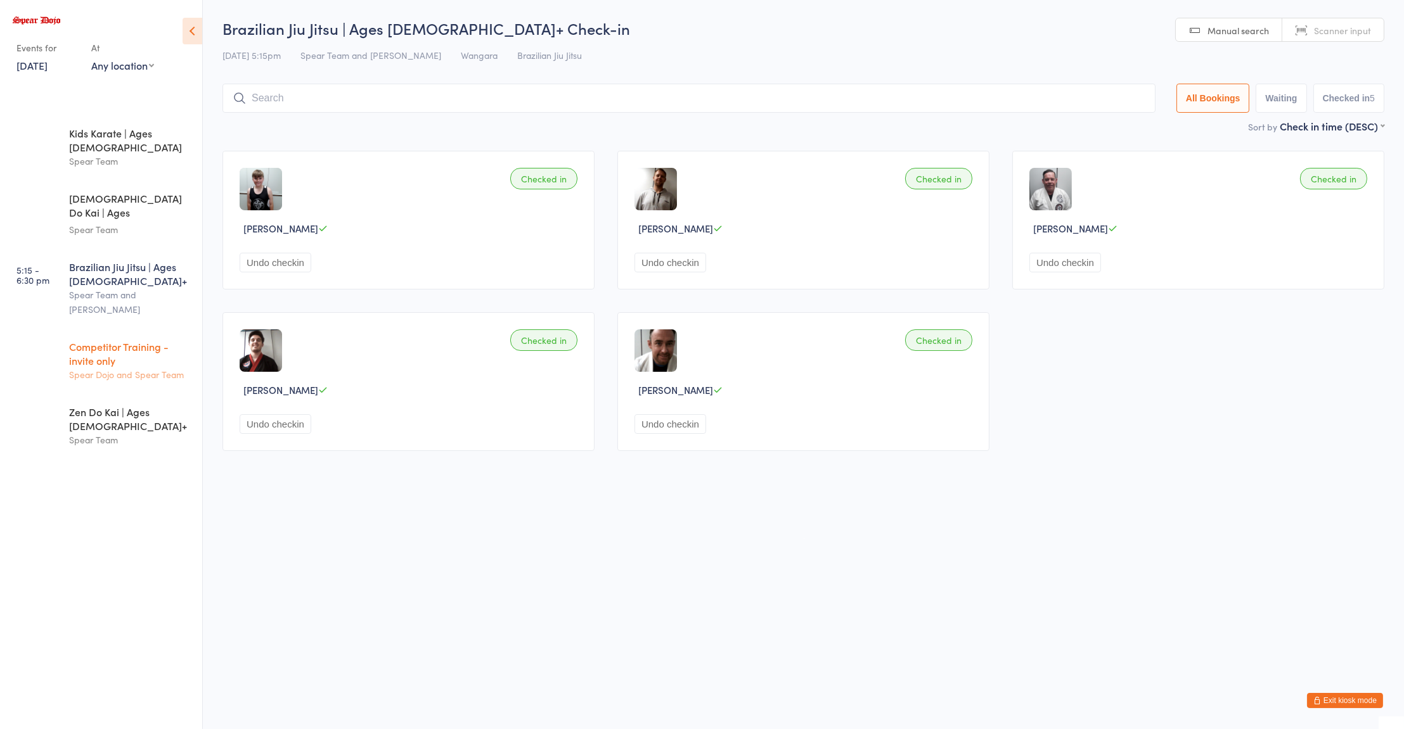
click at [117, 368] on div "Spear Dojo and Spear Team" at bounding box center [130, 375] width 122 height 15
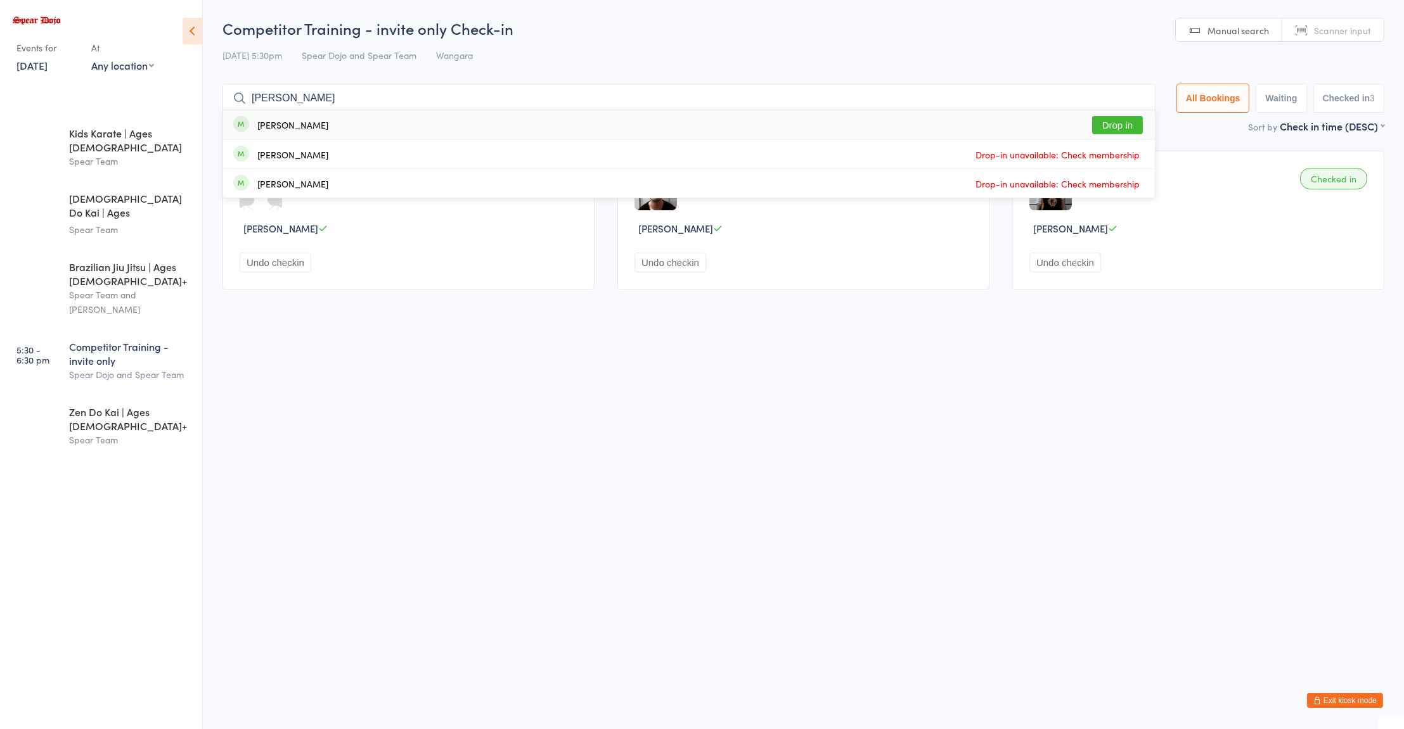
type input "[PERSON_NAME]"
click at [1112, 122] on button "Drop in" at bounding box center [1117, 125] width 51 height 18
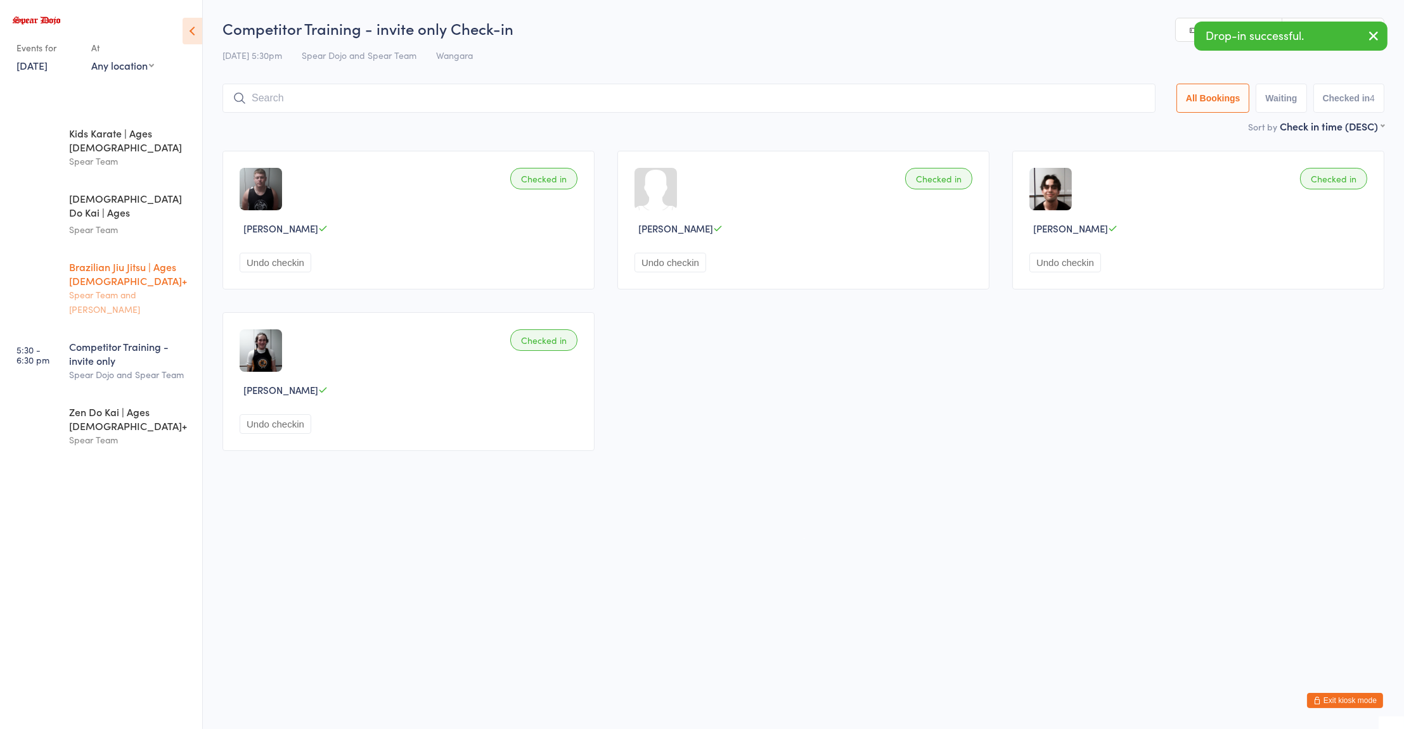
click at [98, 260] on div "Brazilian Jiu Jitsu | Ages [DEMOGRAPHIC_DATA]+" at bounding box center [130, 274] width 122 height 28
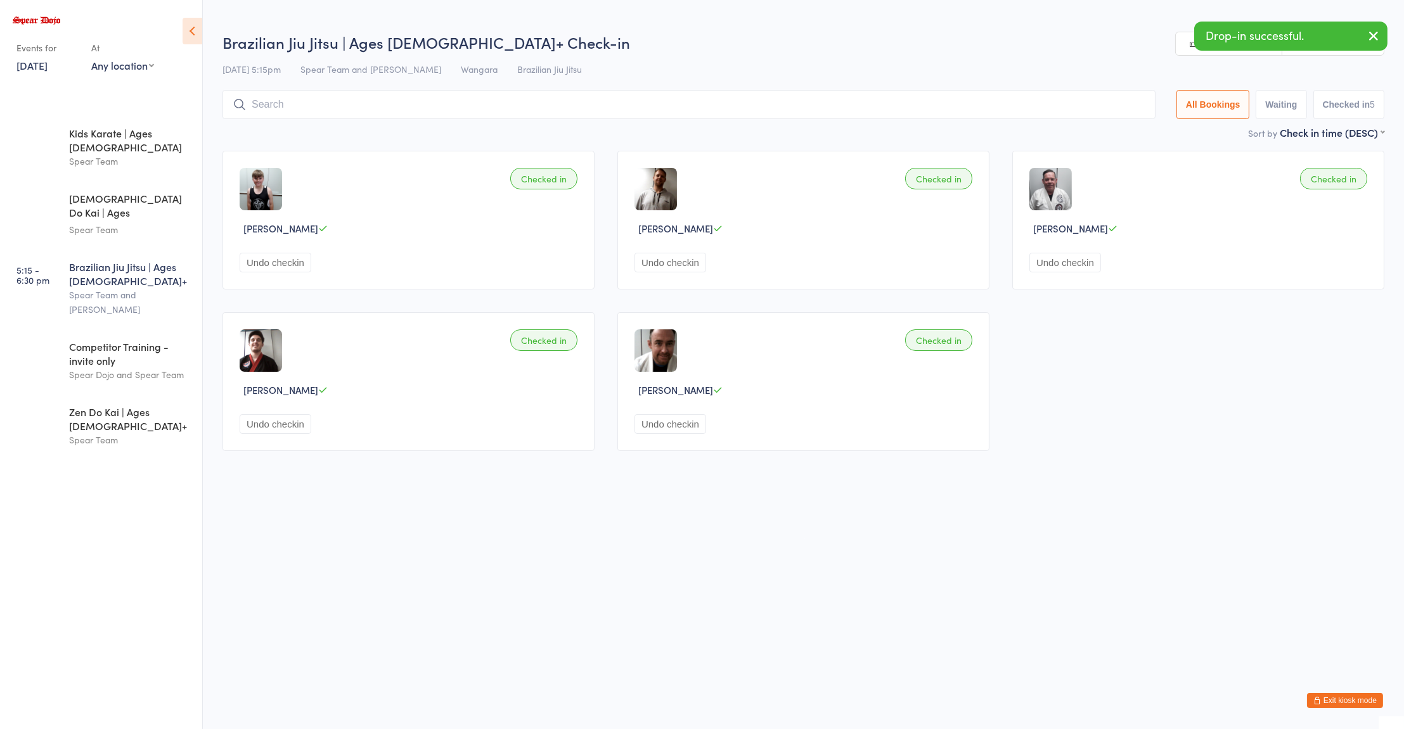
click at [506, 108] on input "search" at bounding box center [688, 104] width 933 height 29
click at [314, 106] on input "search" at bounding box center [688, 104] width 933 height 29
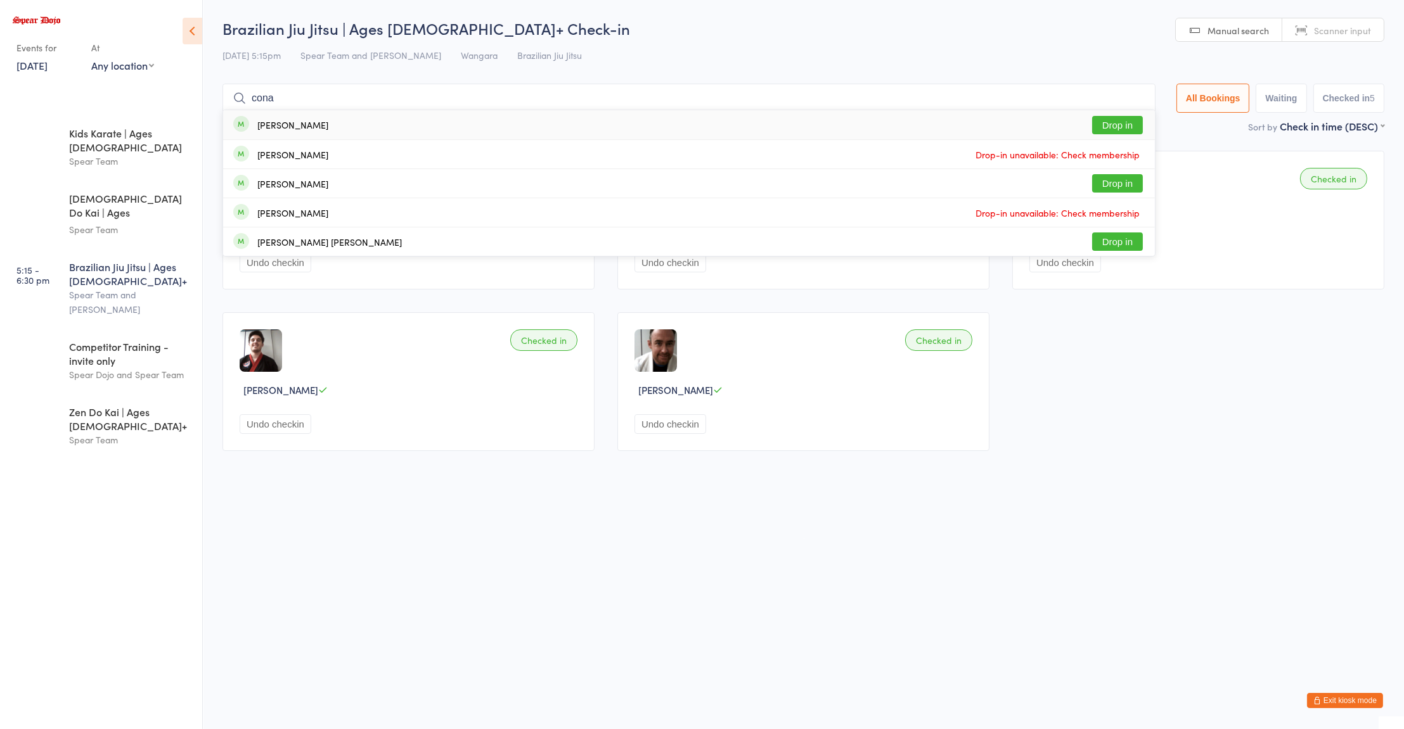
type input "cona"
click at [1117, 124] on button "Drop in" at bounding box center [1117, 125] width 51 height 18
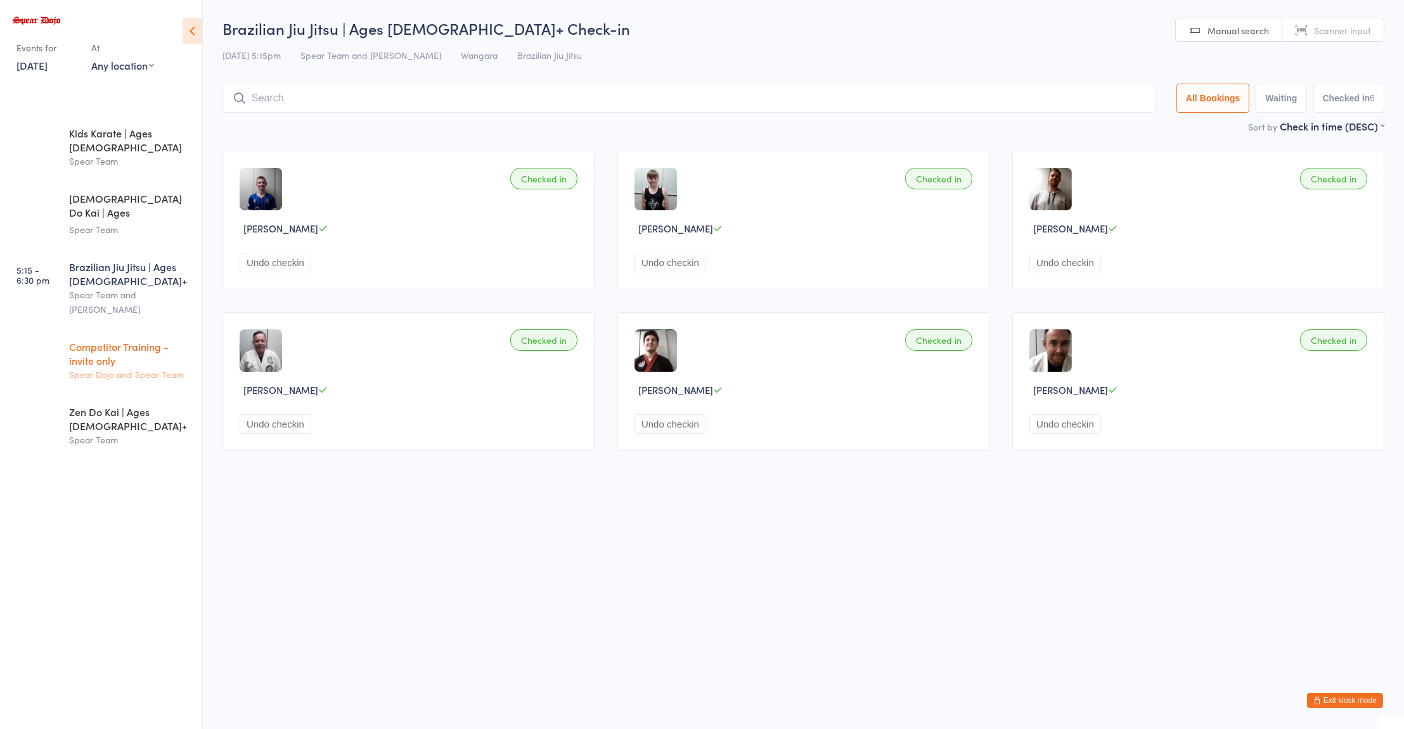
click at [122, 340] on div "Competitor Training - invite only" at bounding box center [130, 354] width 122 height 28
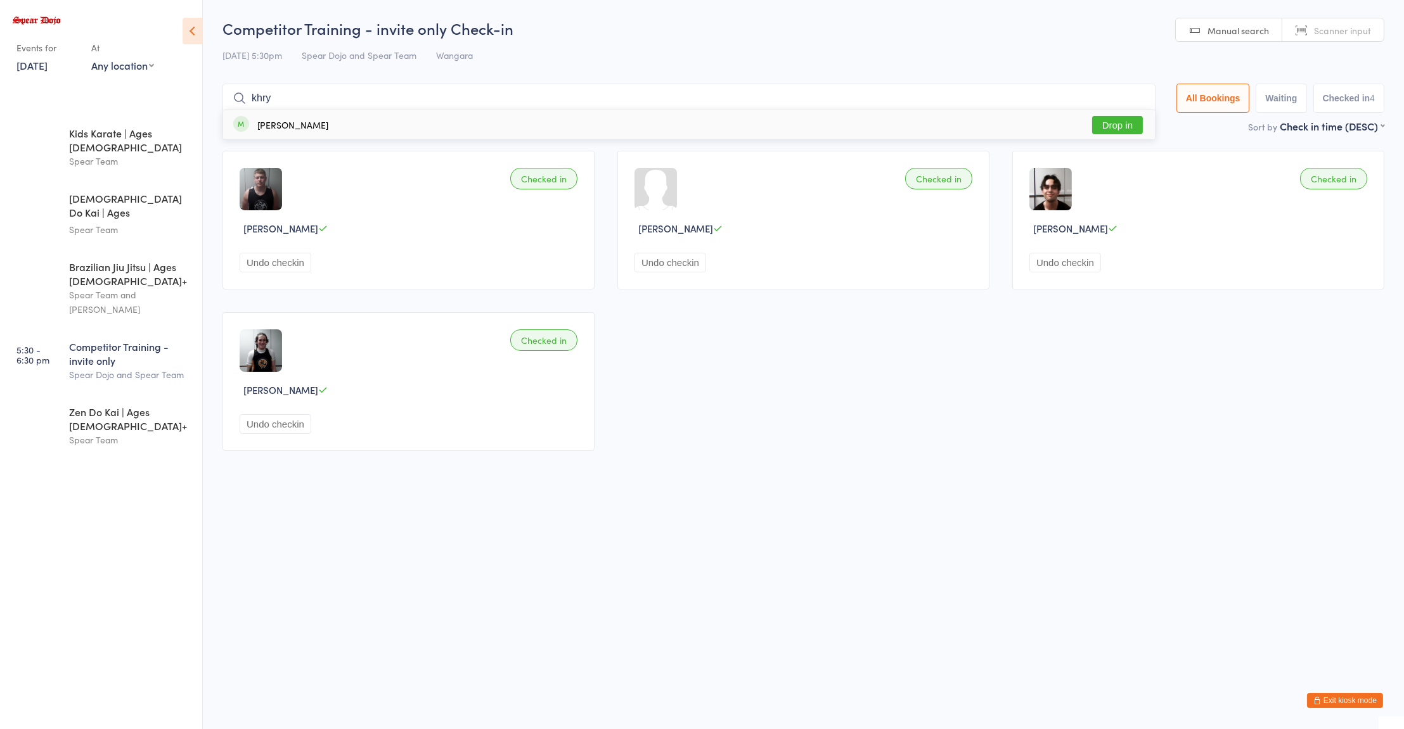
type input "khry"
click at [1120, 125] on button "Drop in" at bounding box center [1117, 125] width 51 height 18
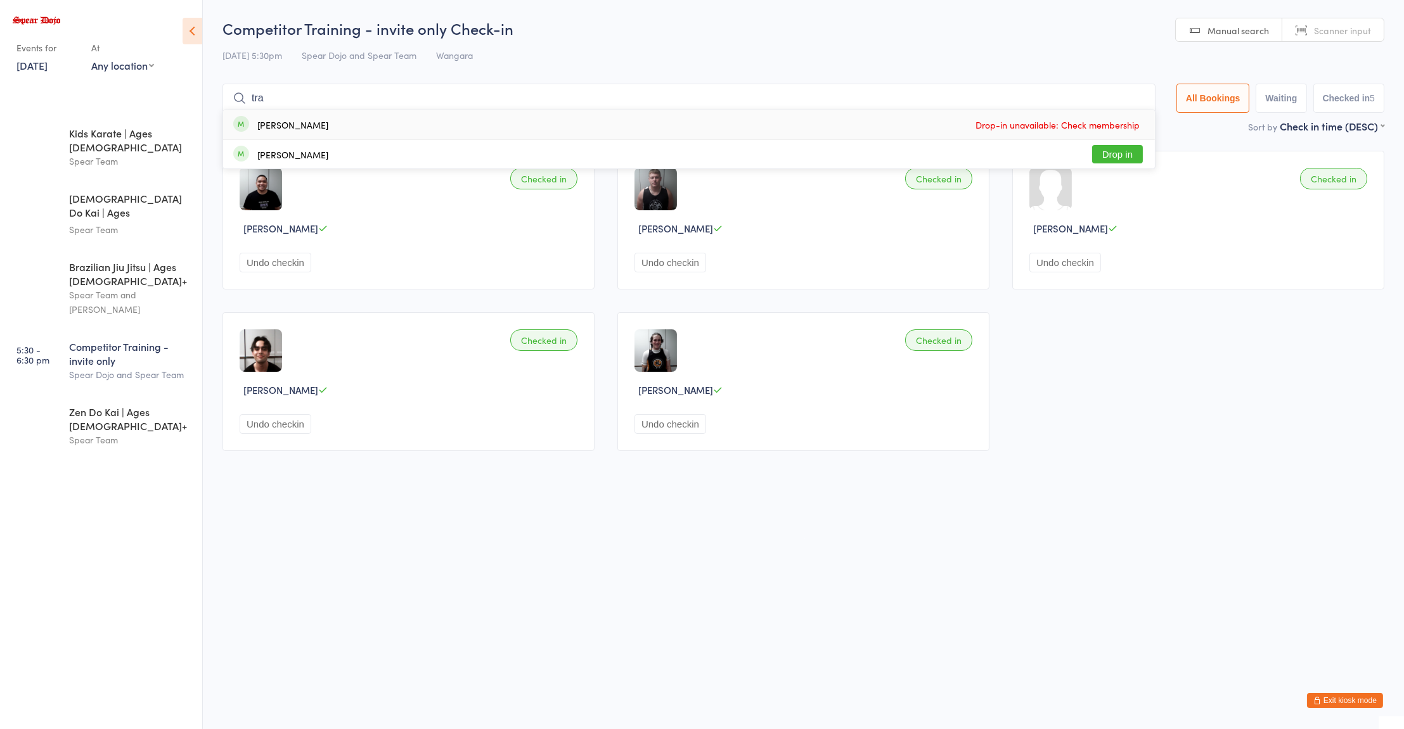
type input "tra"
click at [1115, 152] on button "Drop in" at bounding box center [1117, 154] width 51 height 18
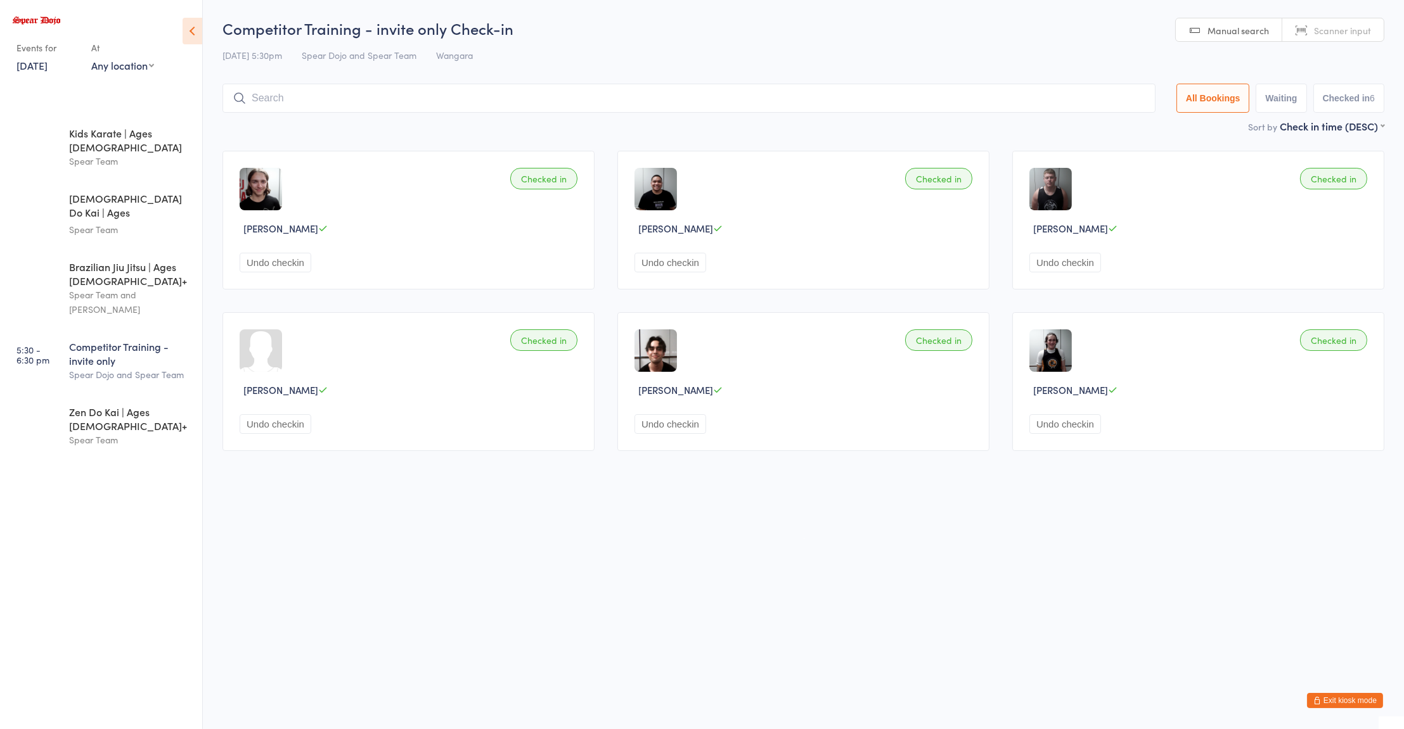
click at [868, 485] on html "You have now entered Kiosk Mode. Members will be able to check themselves in us…" at bounding box center [702, 364] width 1404 height 729
